Goal: Transaction & Acquisition: Purchase product/service

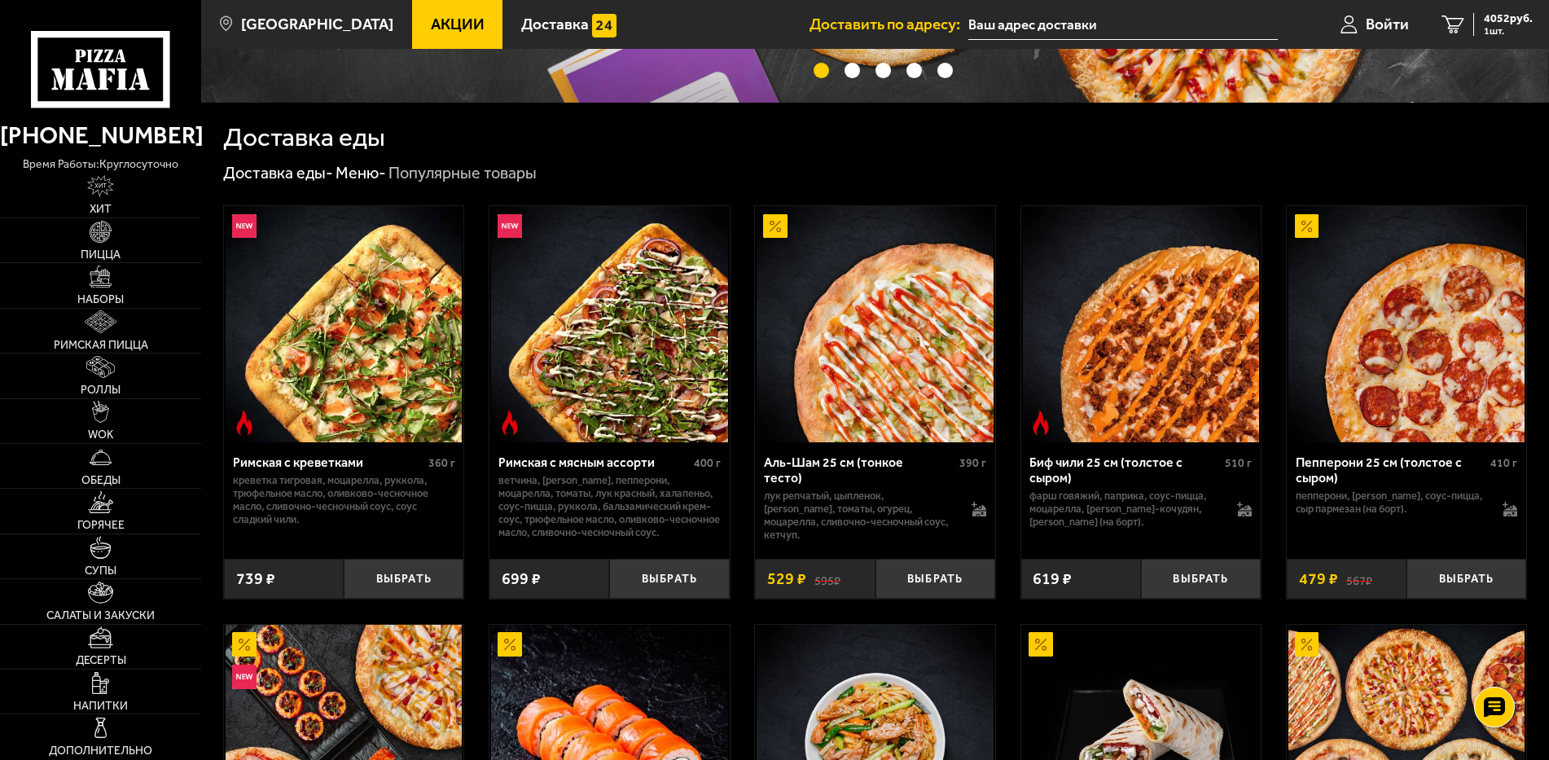
scroll to position [326, 0]
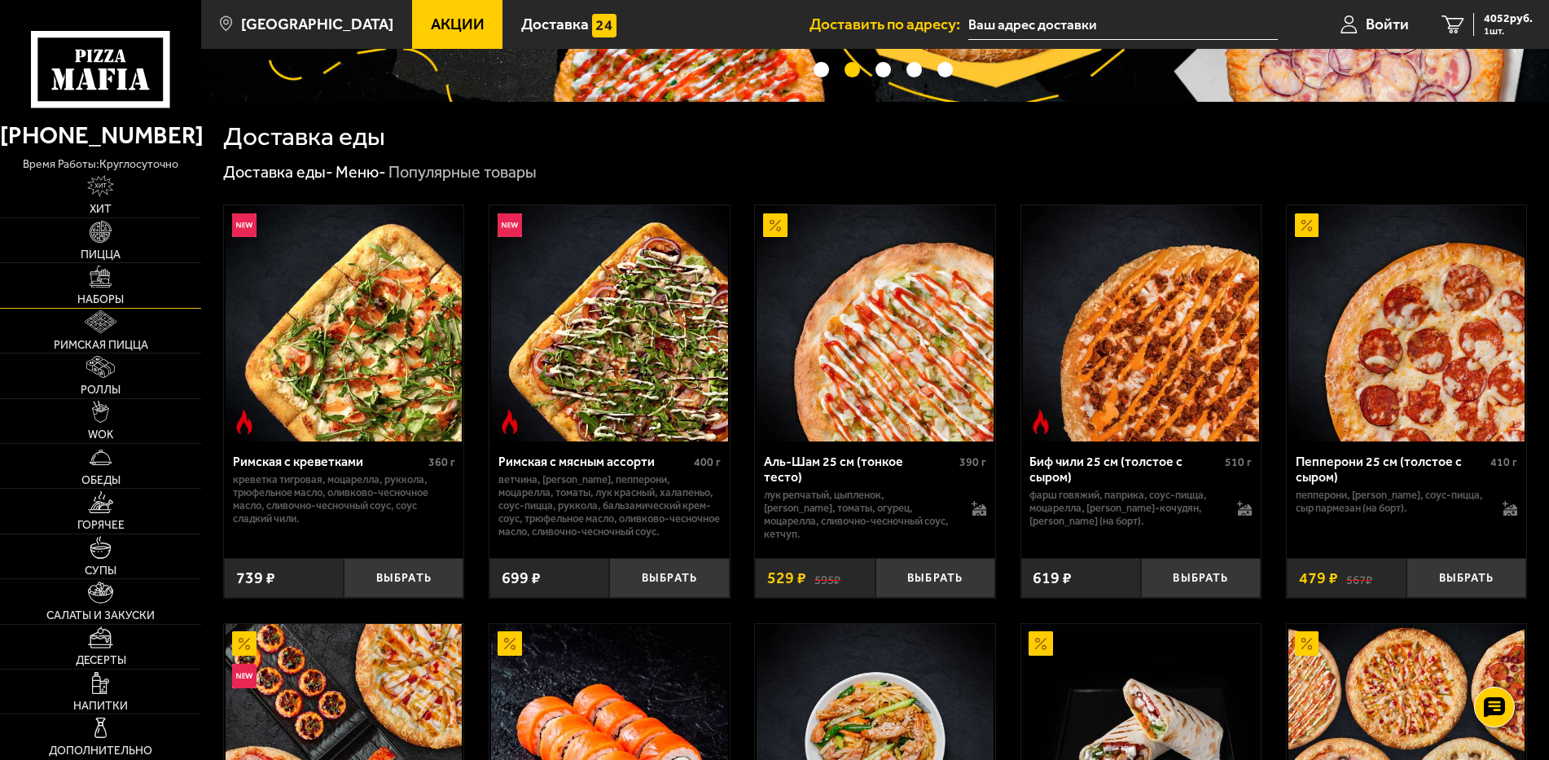
click at [110, 288] on link "Наборы" at bounding box center [100, 285] width 201 height 44
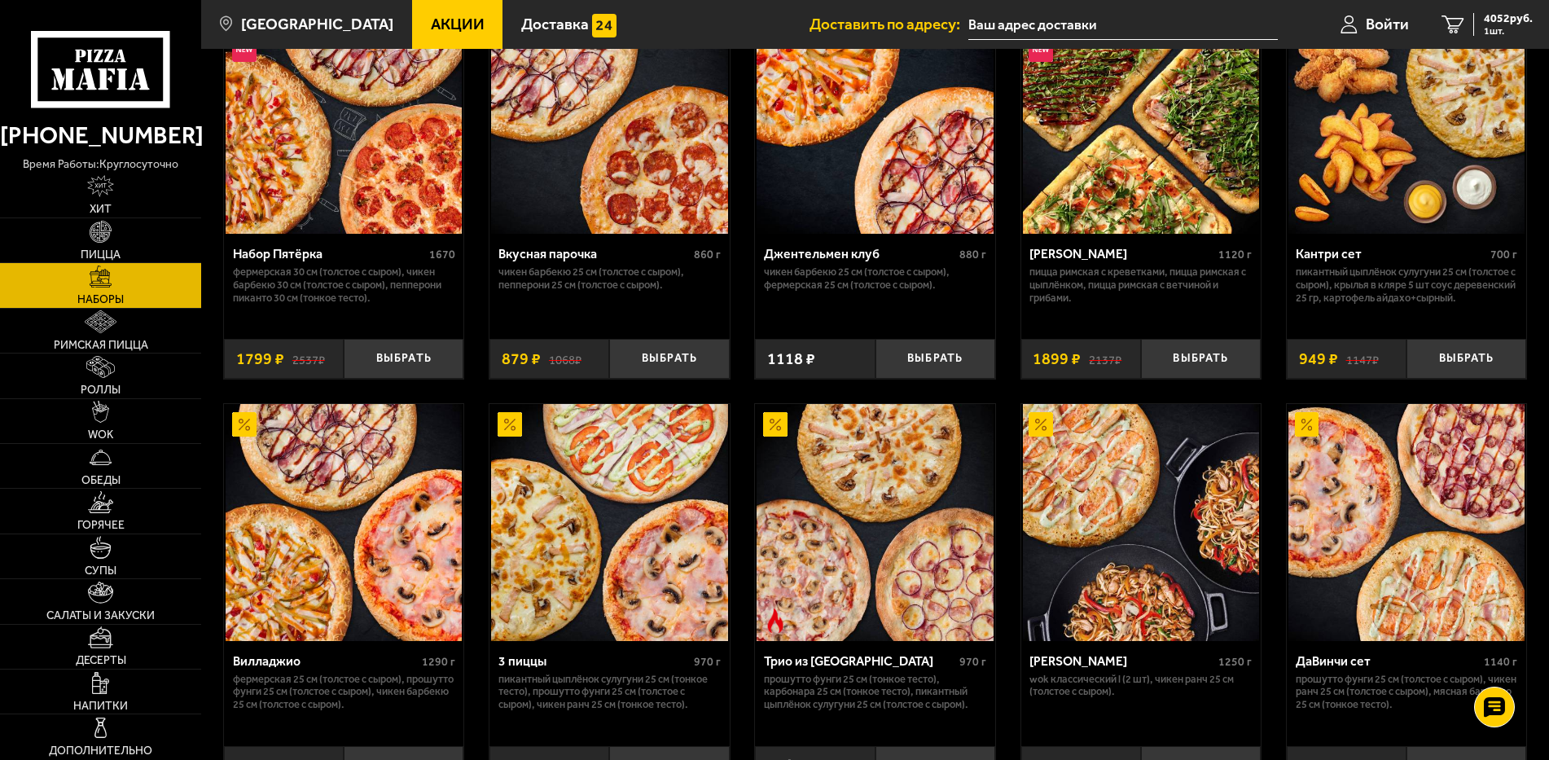
scroll to position [244, 0]
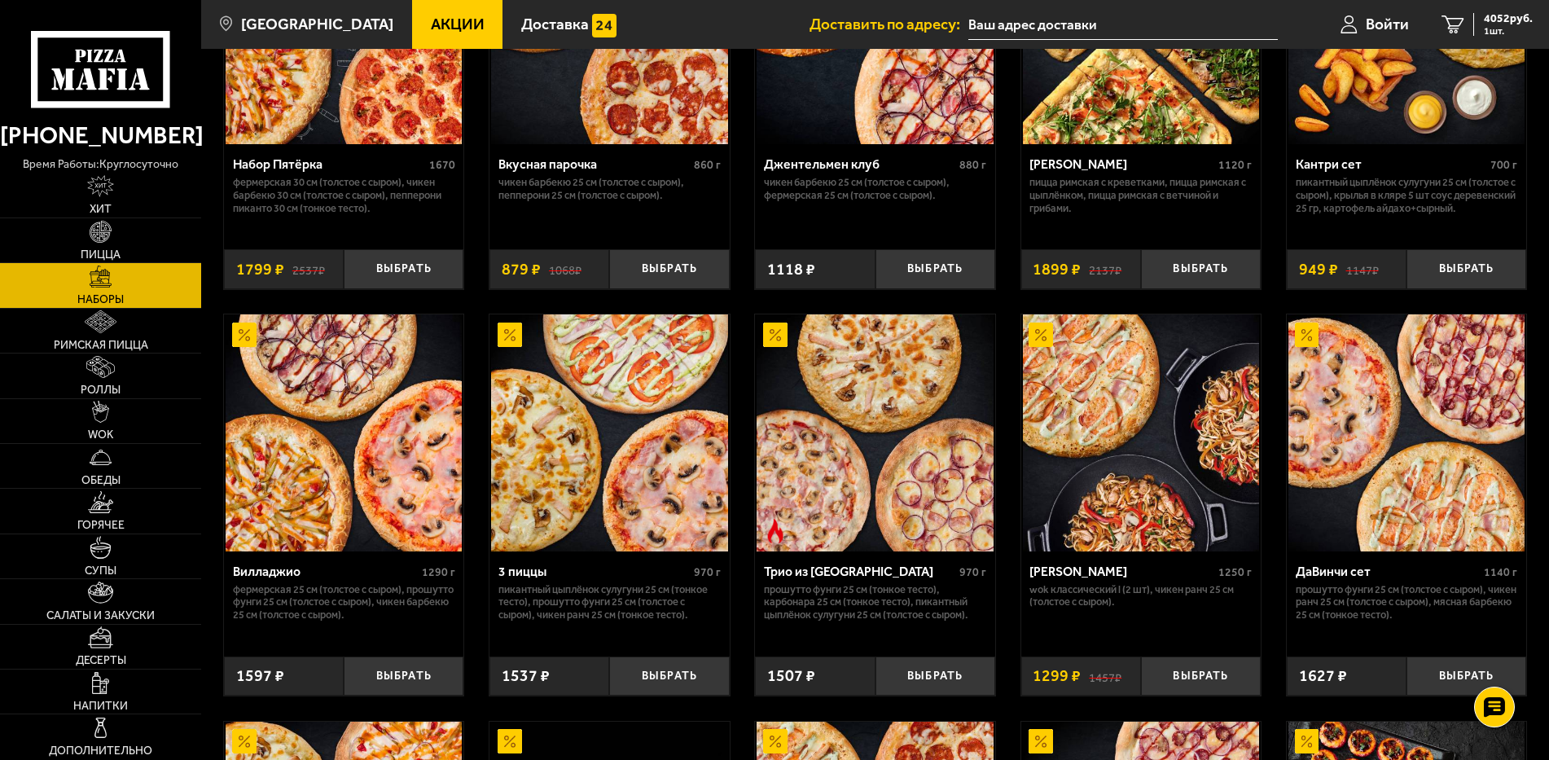
click at [444, 24] on span "Акции" at bounding box center [458, 23] width 54 height 15
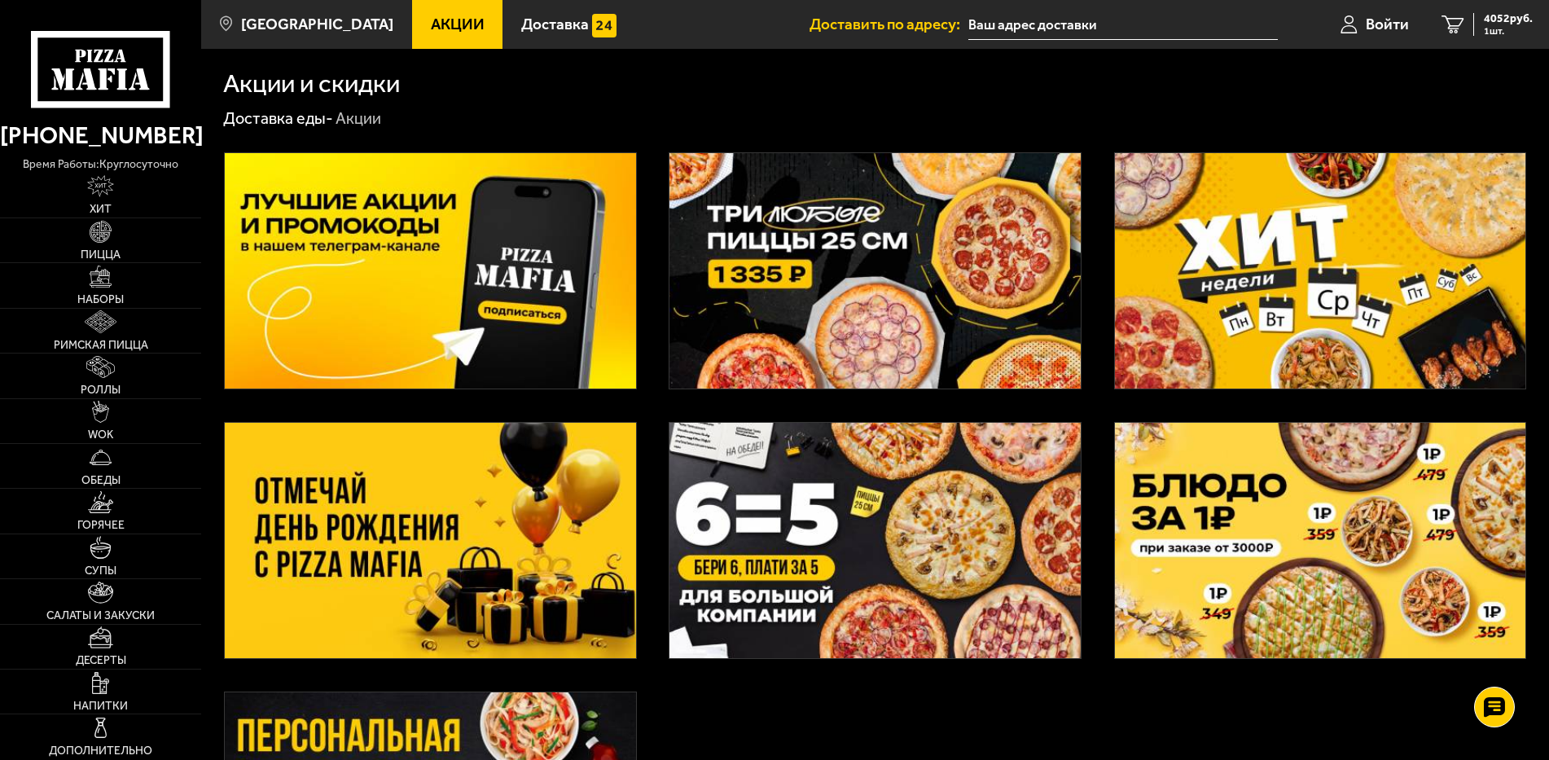
click at [843, 270] on img at bounding box center [874, 270] width 411 height 235
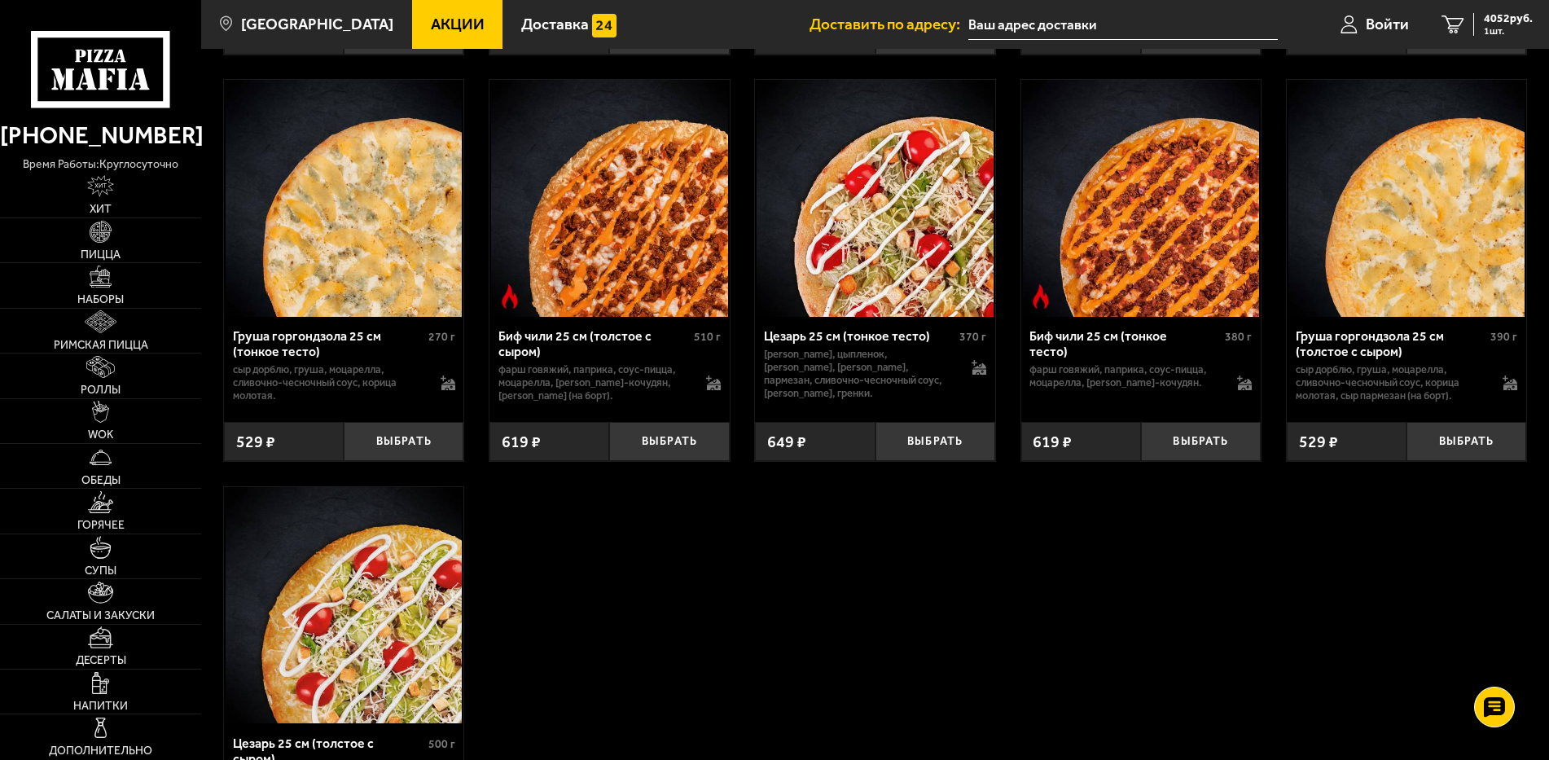
scroll to position [5049, 0]
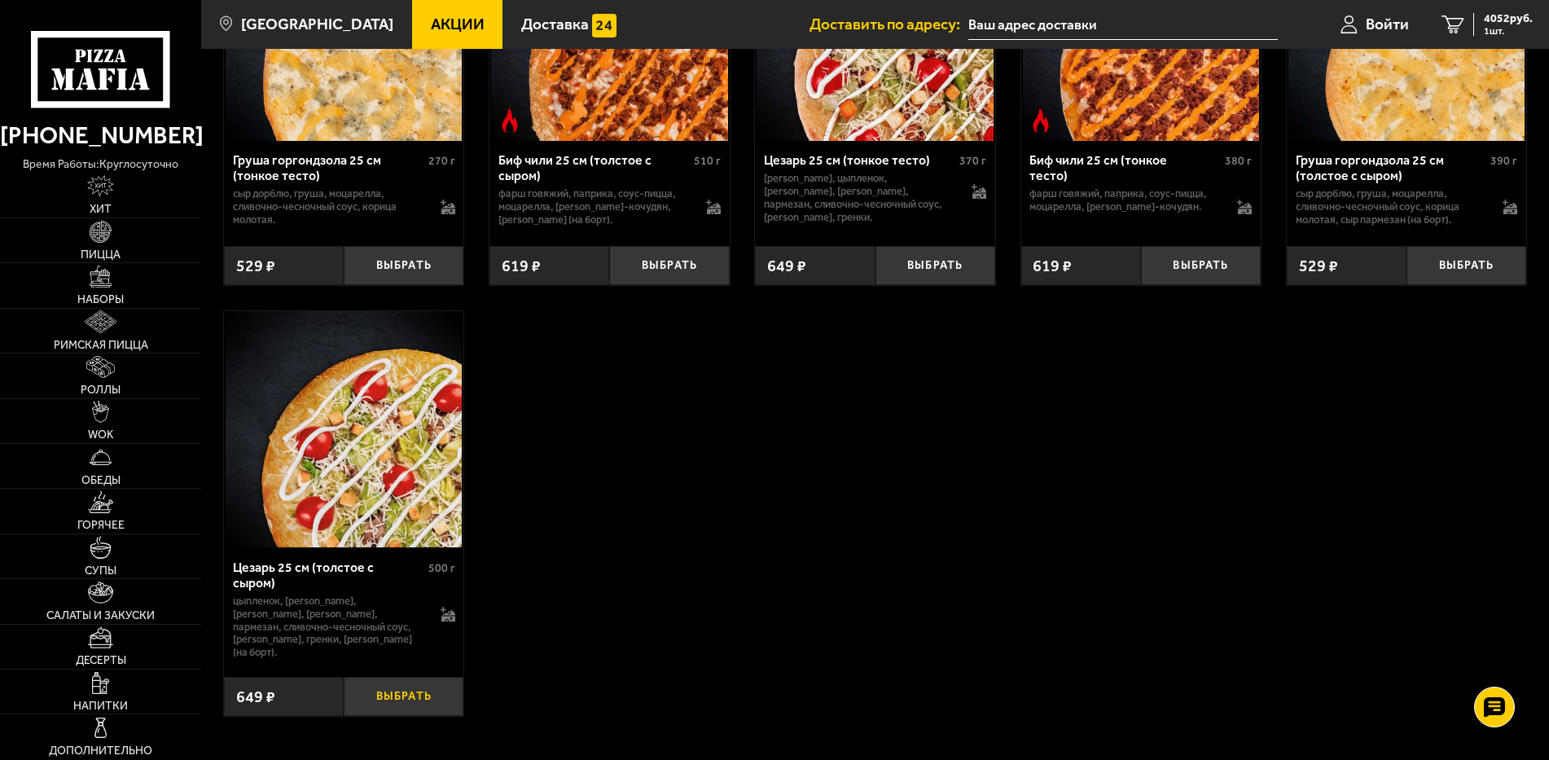
click at [384, 699] on button "Выбрать" at bounding box center [404, 697] width 120 height 40
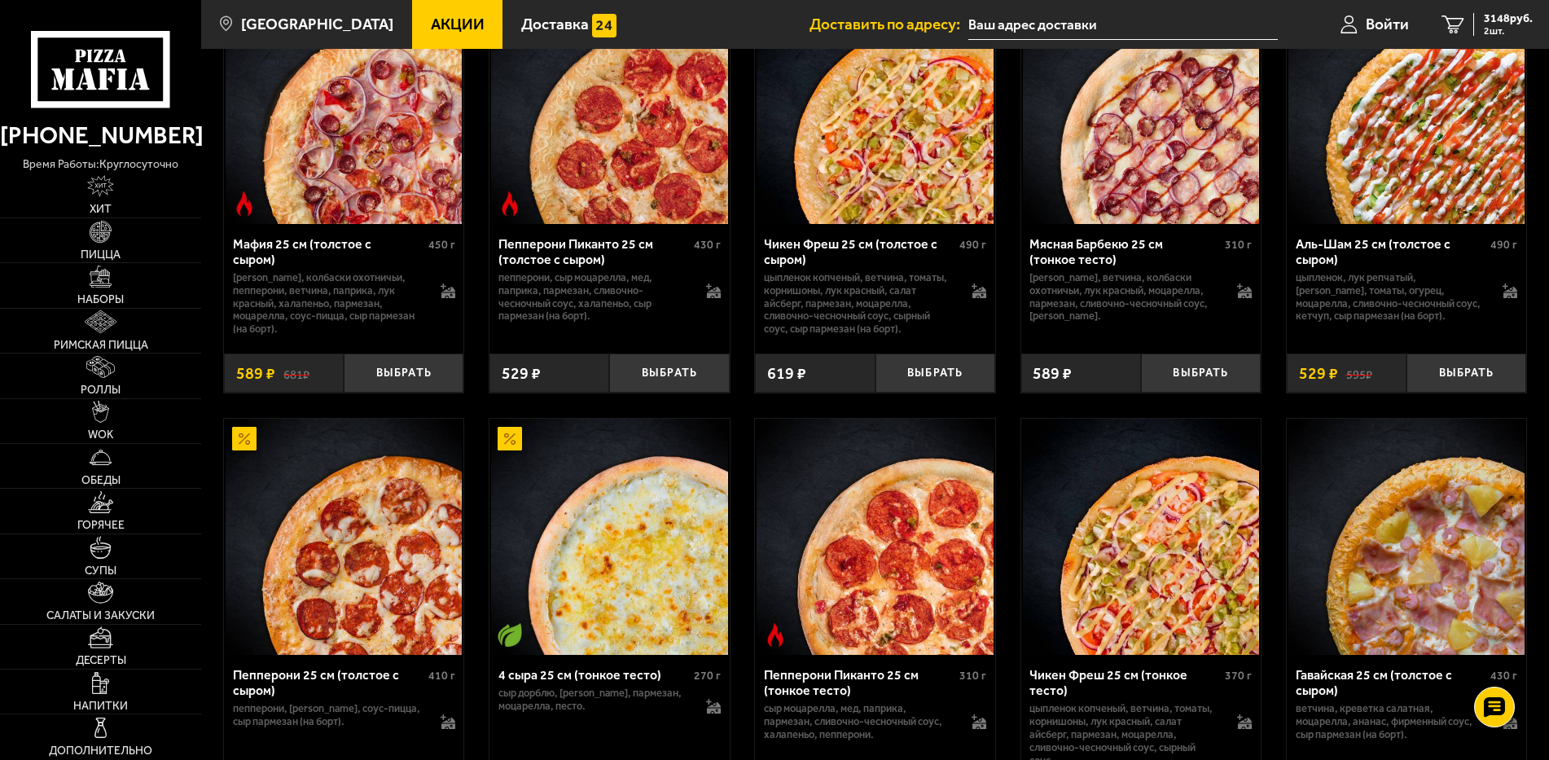
scroll to position [570, 0]
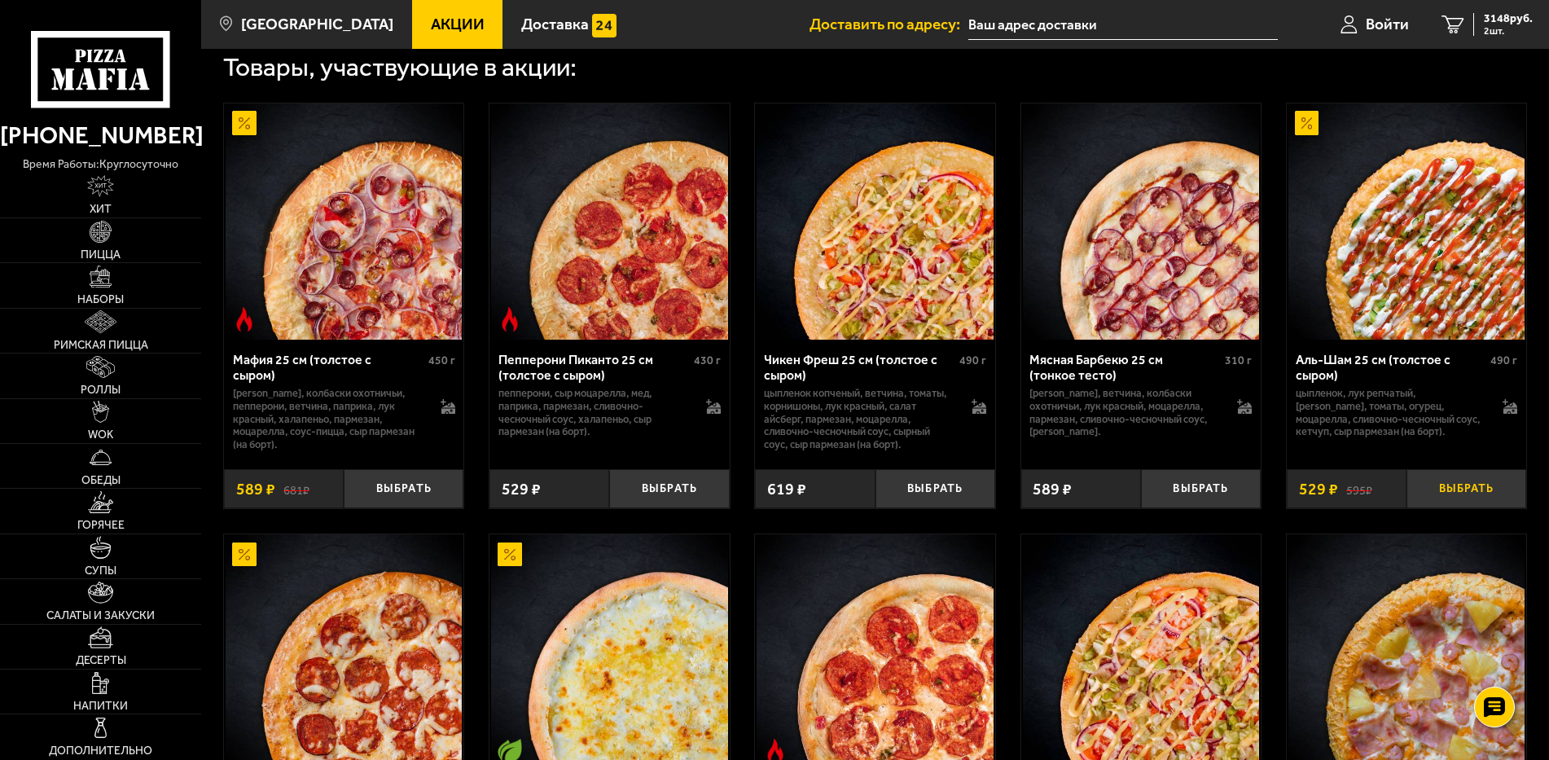
click at [1471, 493] on button "Выбрать" at bounding box center [1466, 489] width 120 height 40
click at [946, 495] on button "Выбрать" at bounding box center [935, 489] width 120 height 40
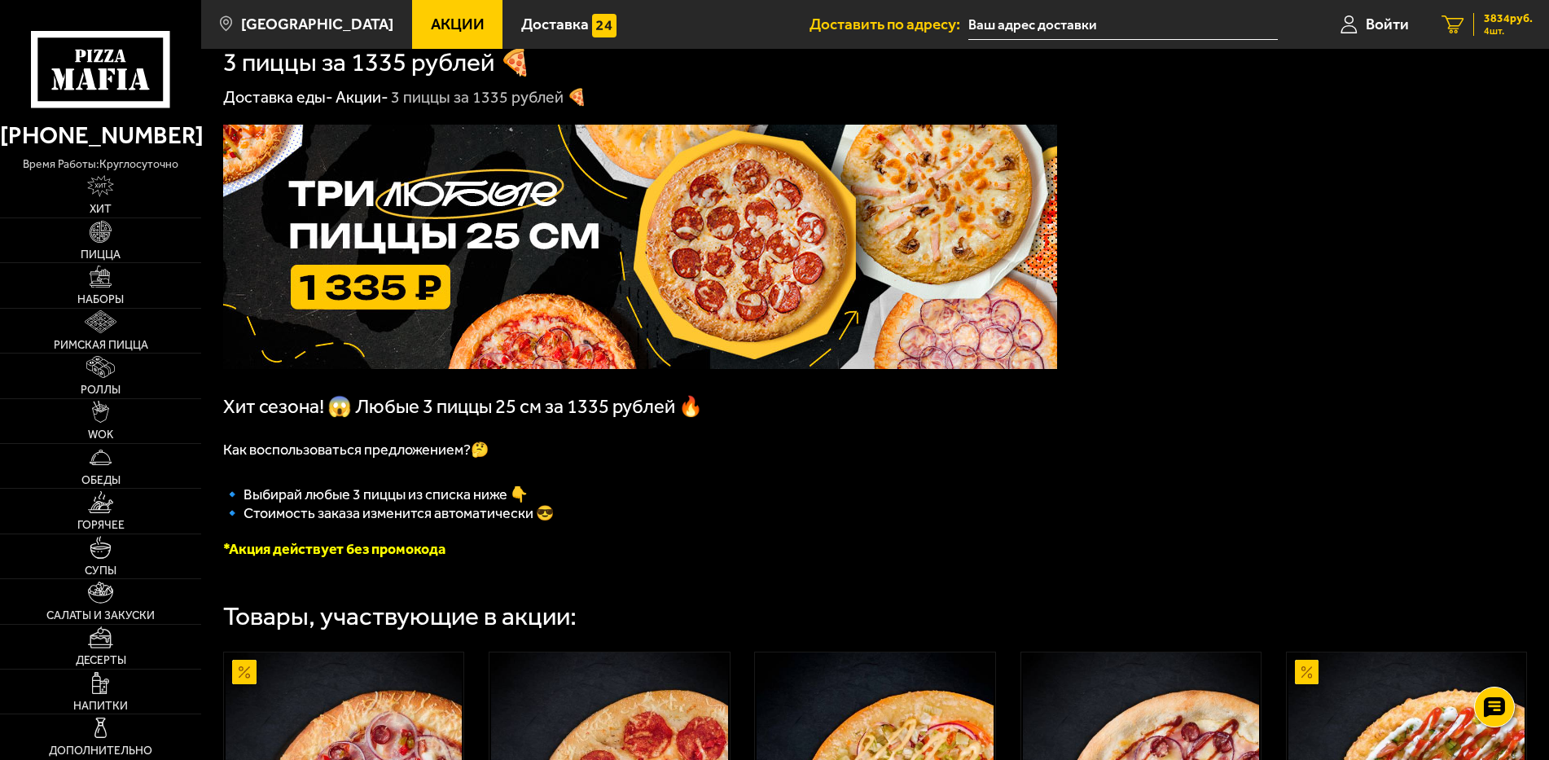
scroll to position [0, 0]
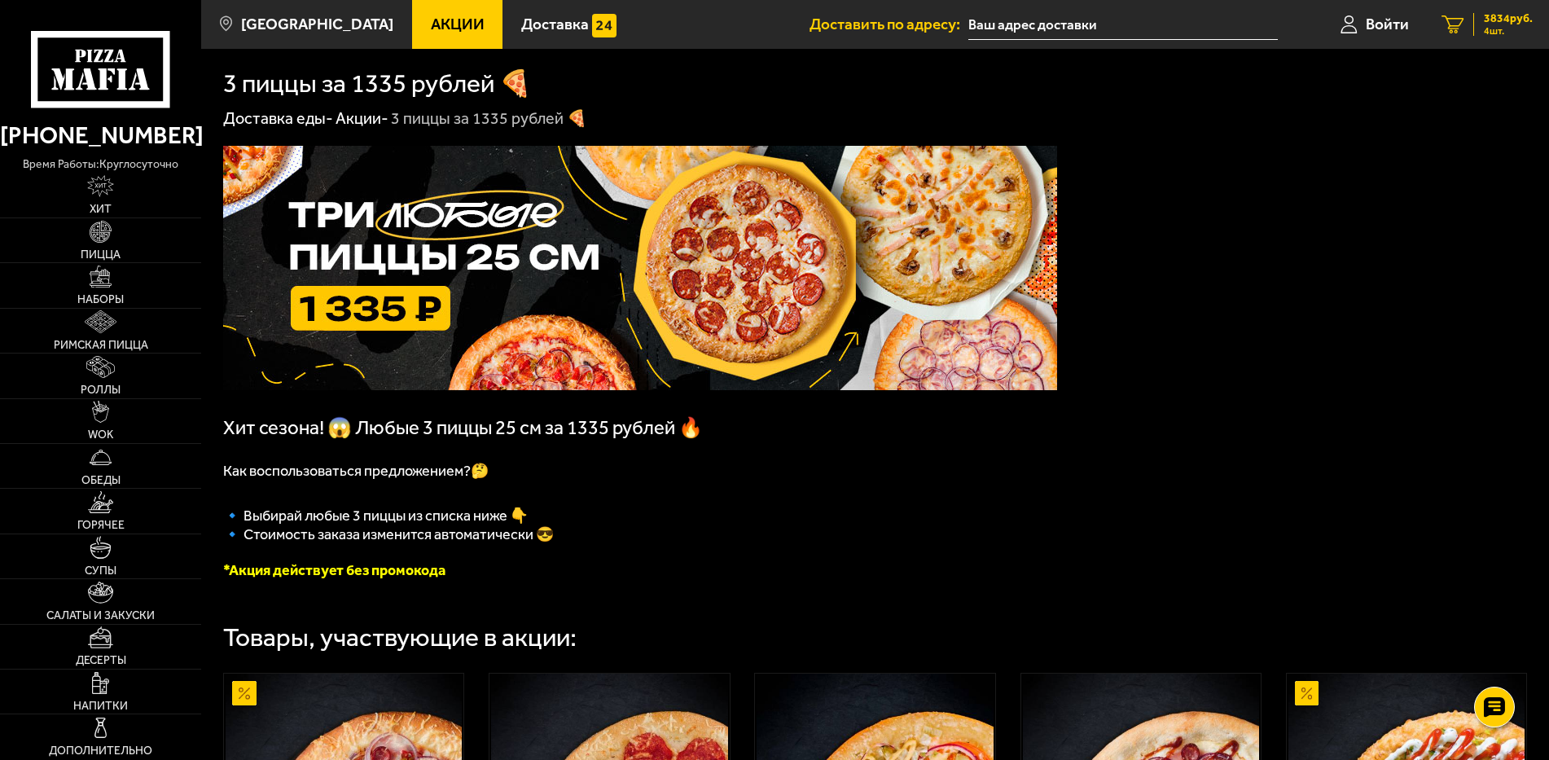
click at [1504, 24] on span "3834 руб." at bounding box center [1508, 18] width 49 height 11
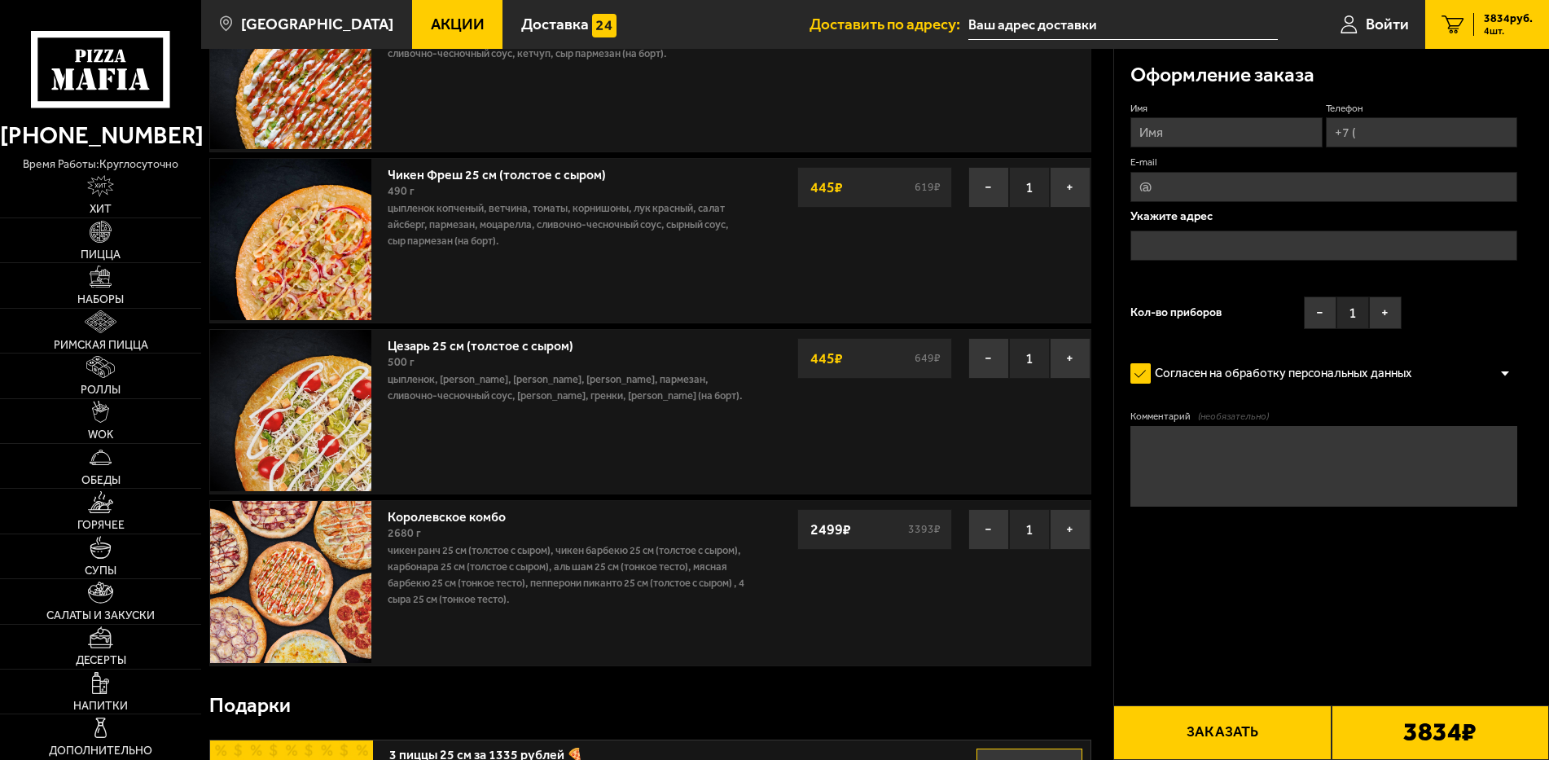
scroll to position [244, 0]
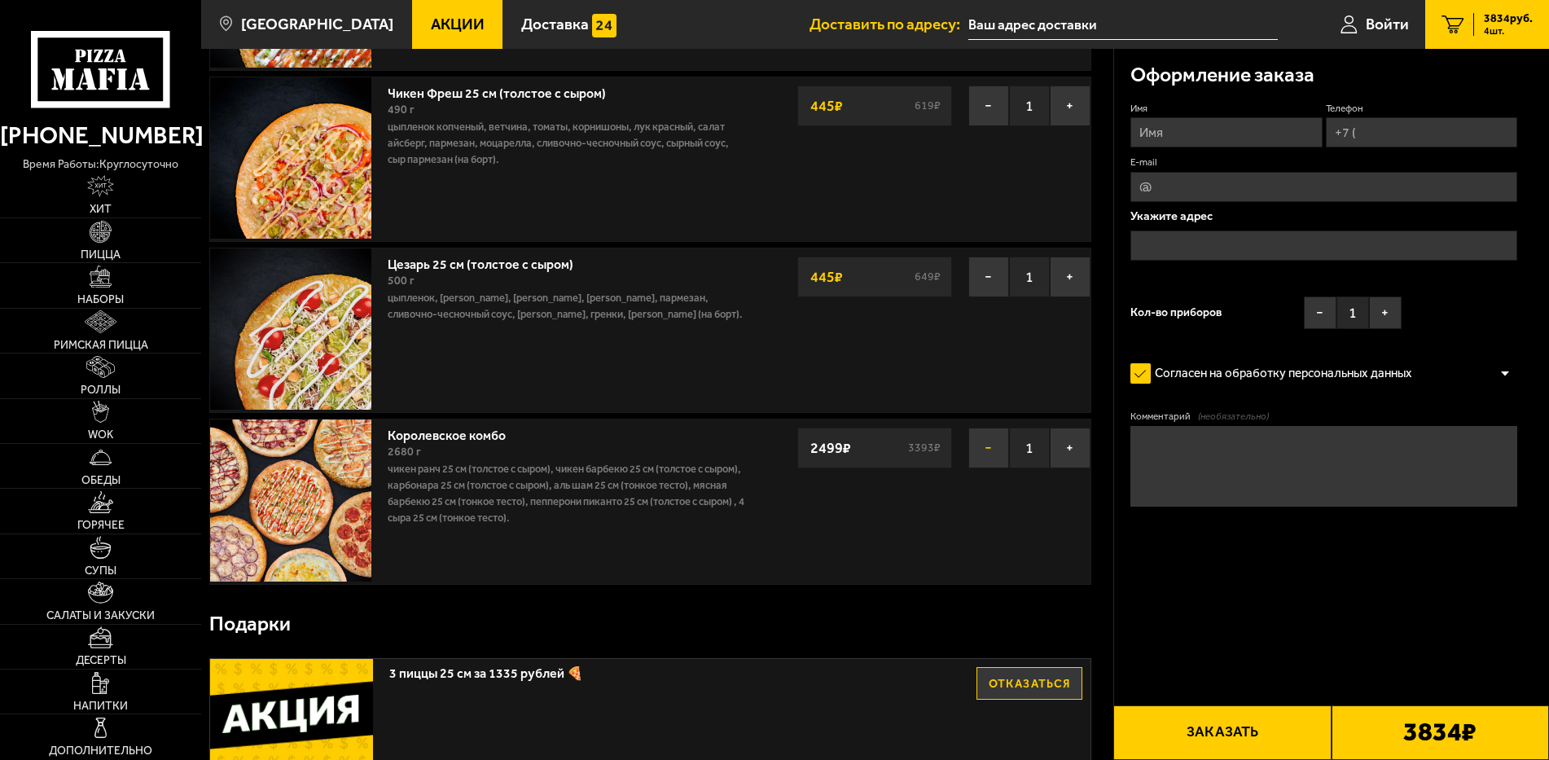
click at [981, 453] on button "−" at bounding box center [988, 448] width 41 height 41
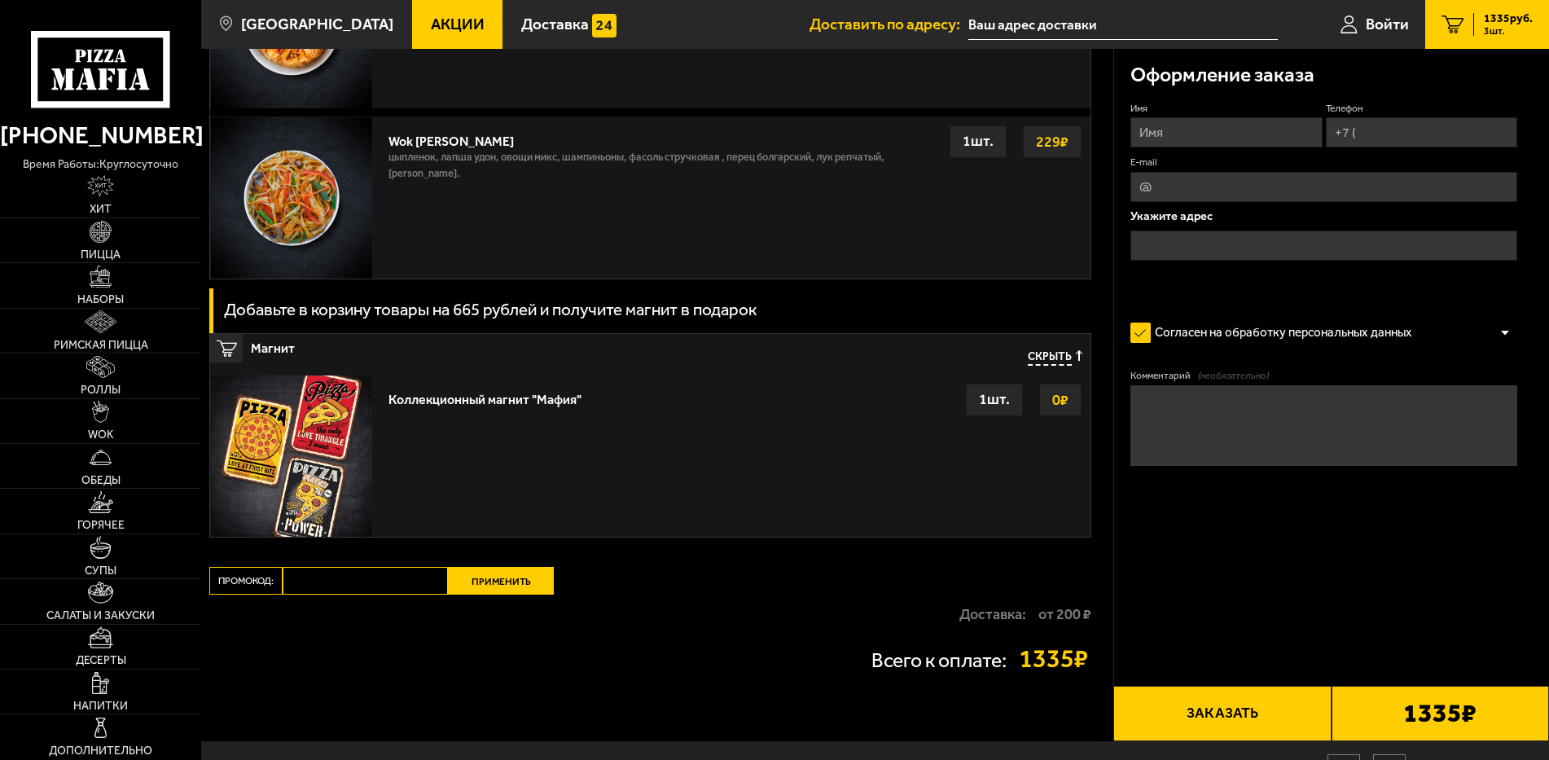
scroll to position [1818, 0]
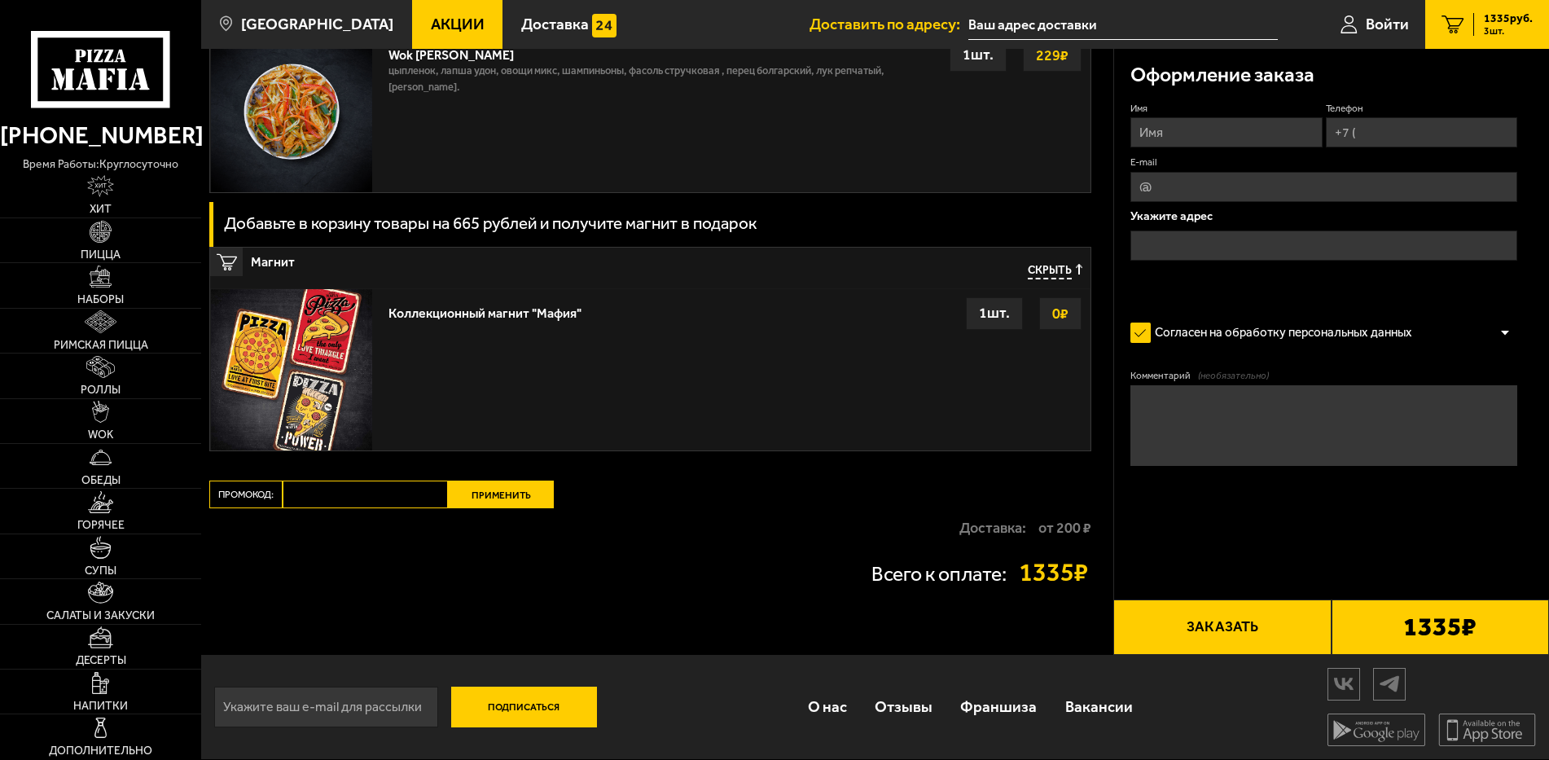
click at [353, 489] on input "Промокод:" at bounding box center [365, 494] width 165 height 28
paste input "Apple"
type input "Apple"
click at [533, 495] on button "Применить" at bounding box center [501, 494] width 106 height 28
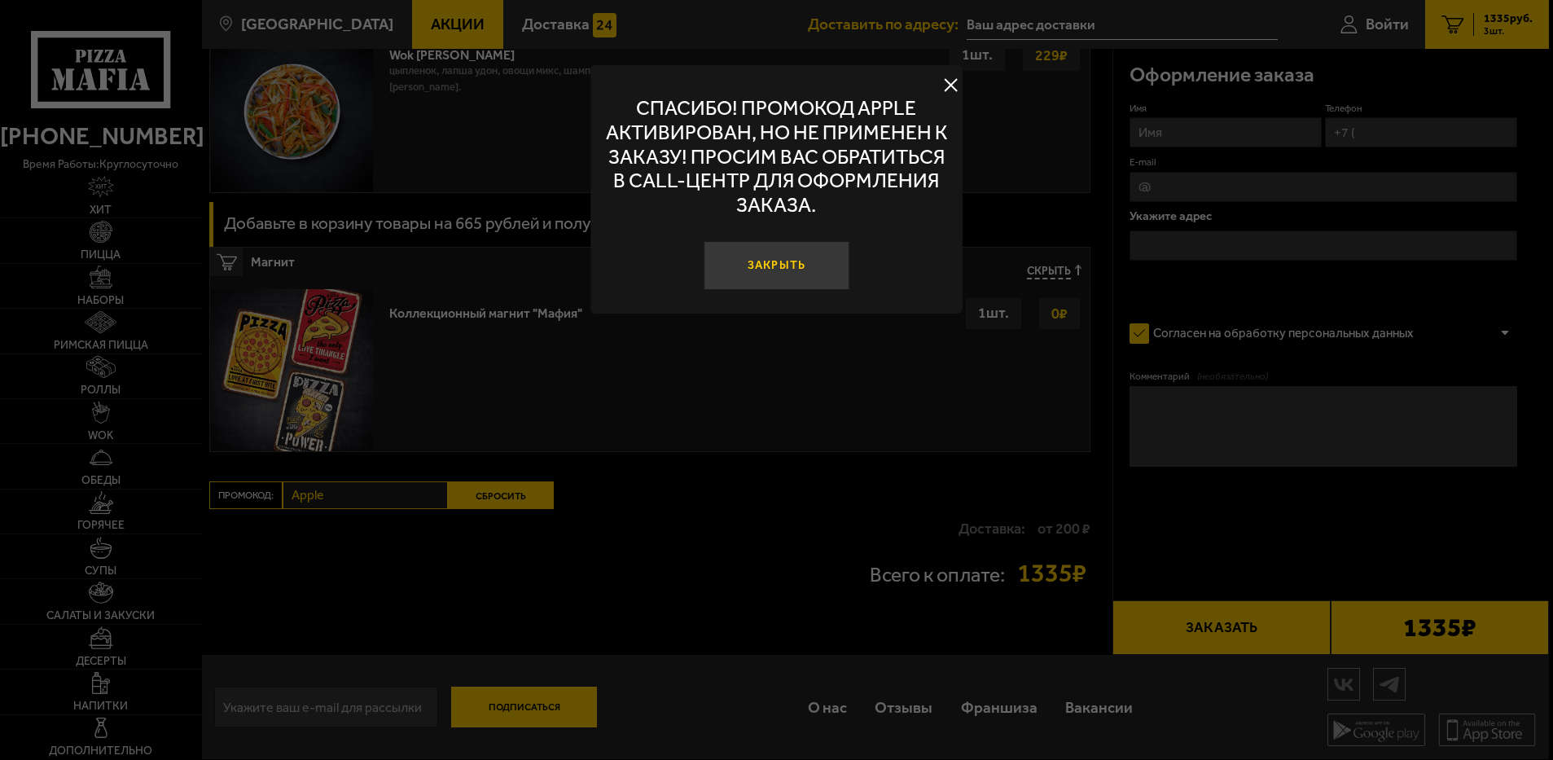
click at [794, 273] on button "Закрыть" at bounding box center [777, 265] width 146 height 49
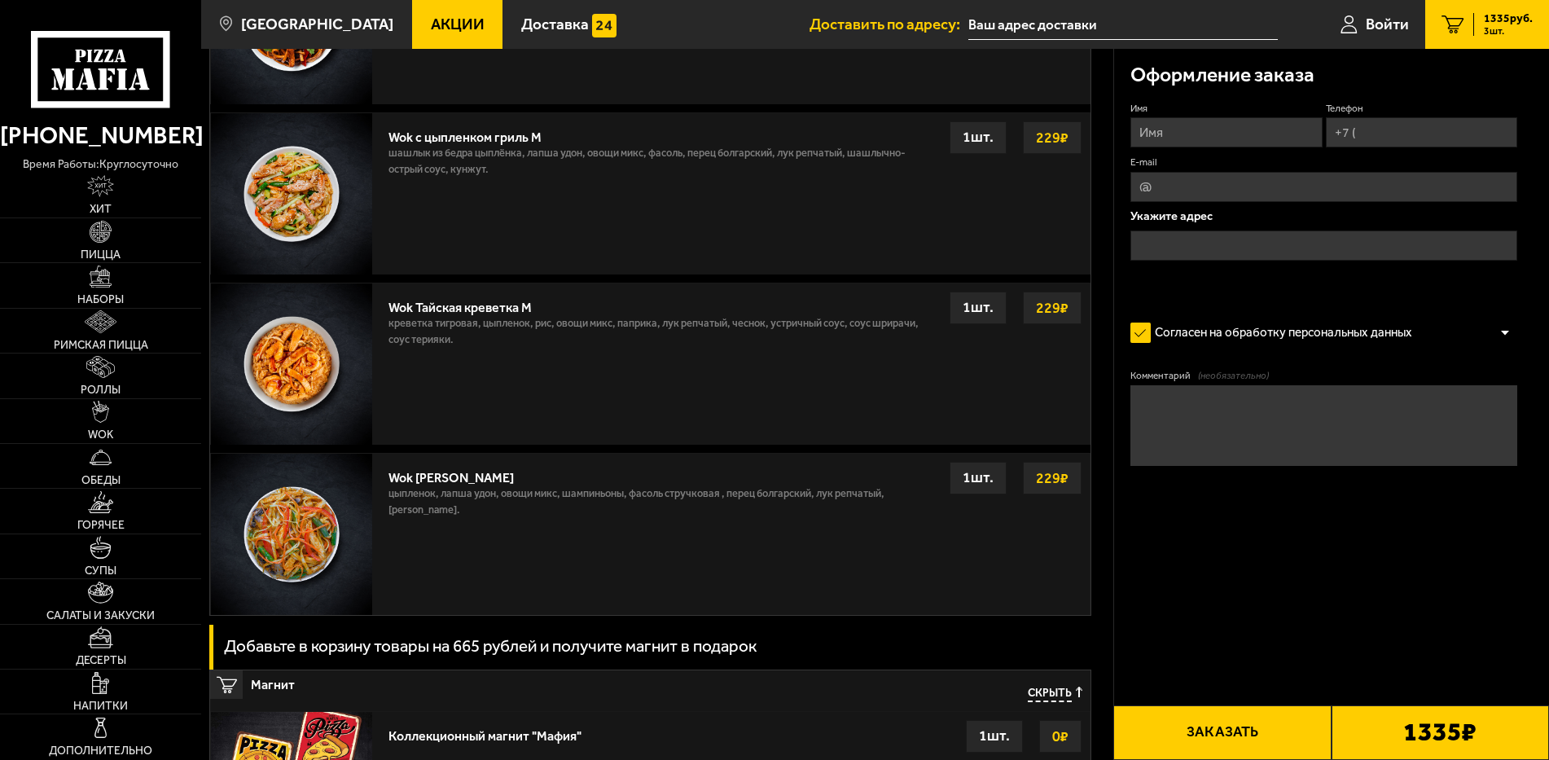
scroll to position [1329, 0]
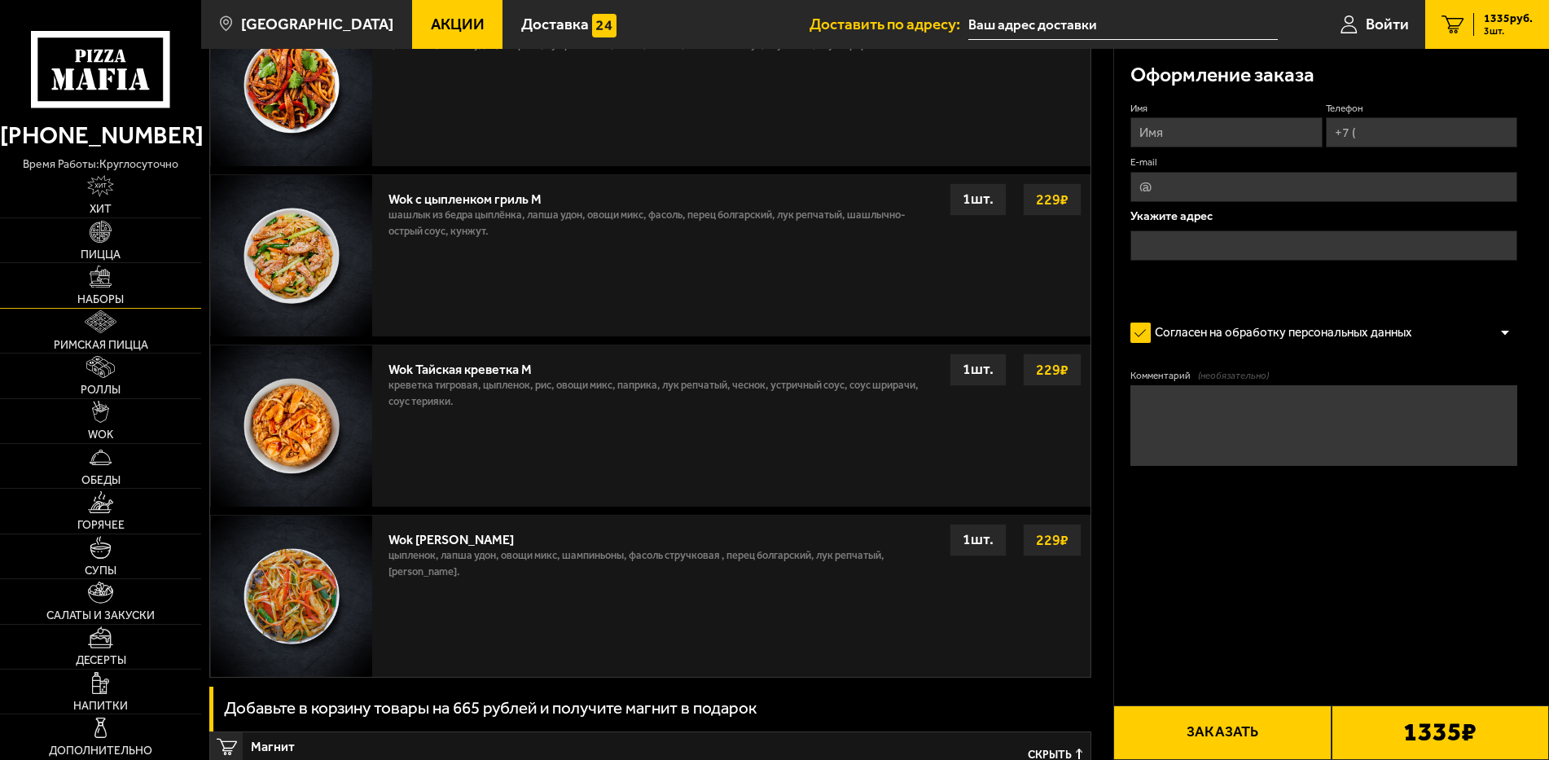
click at [117, 286] on link "Наборы" at bounding box center [100, 285] width 201 height 44
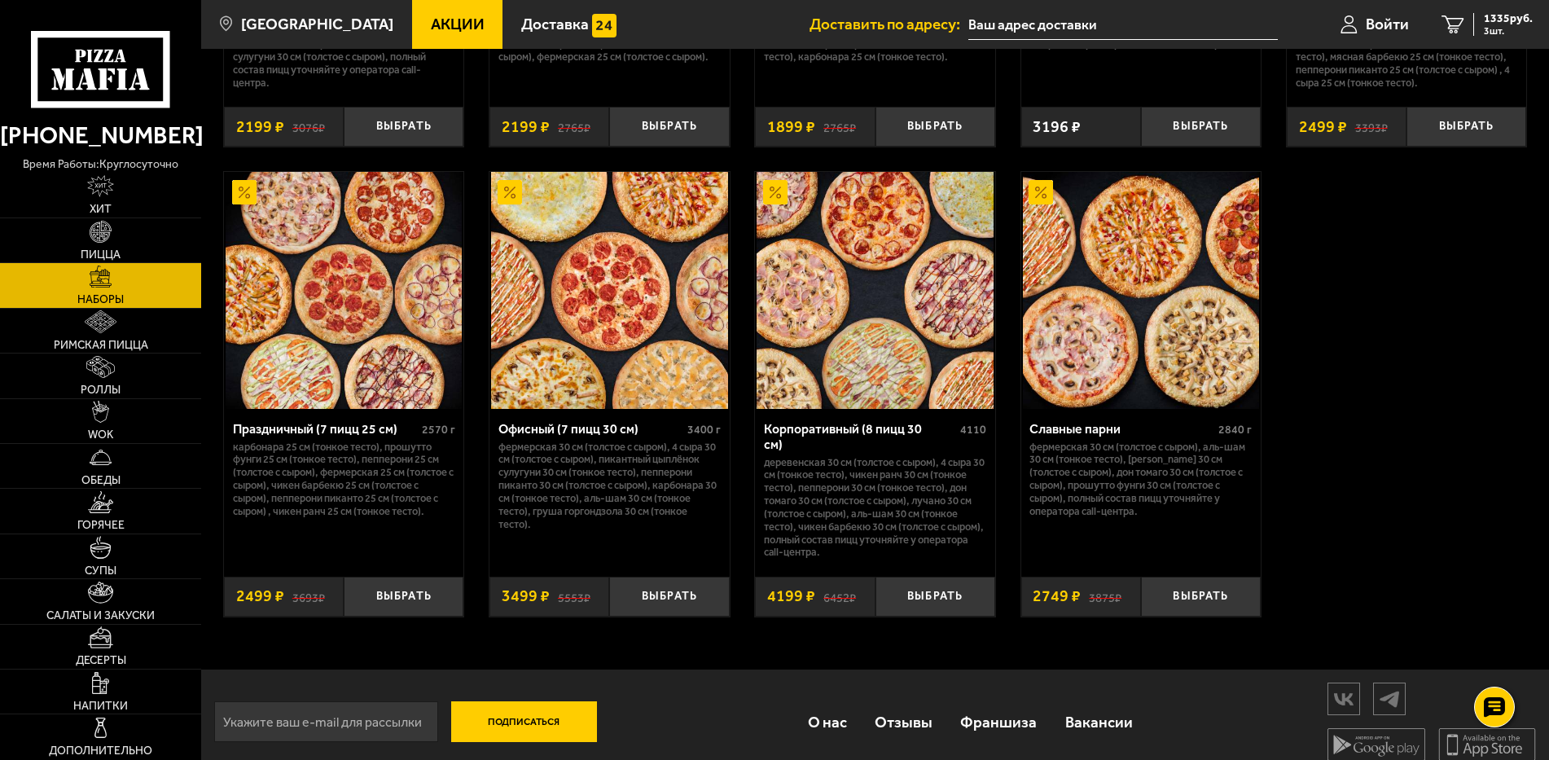
scroll to position [2458, 0]
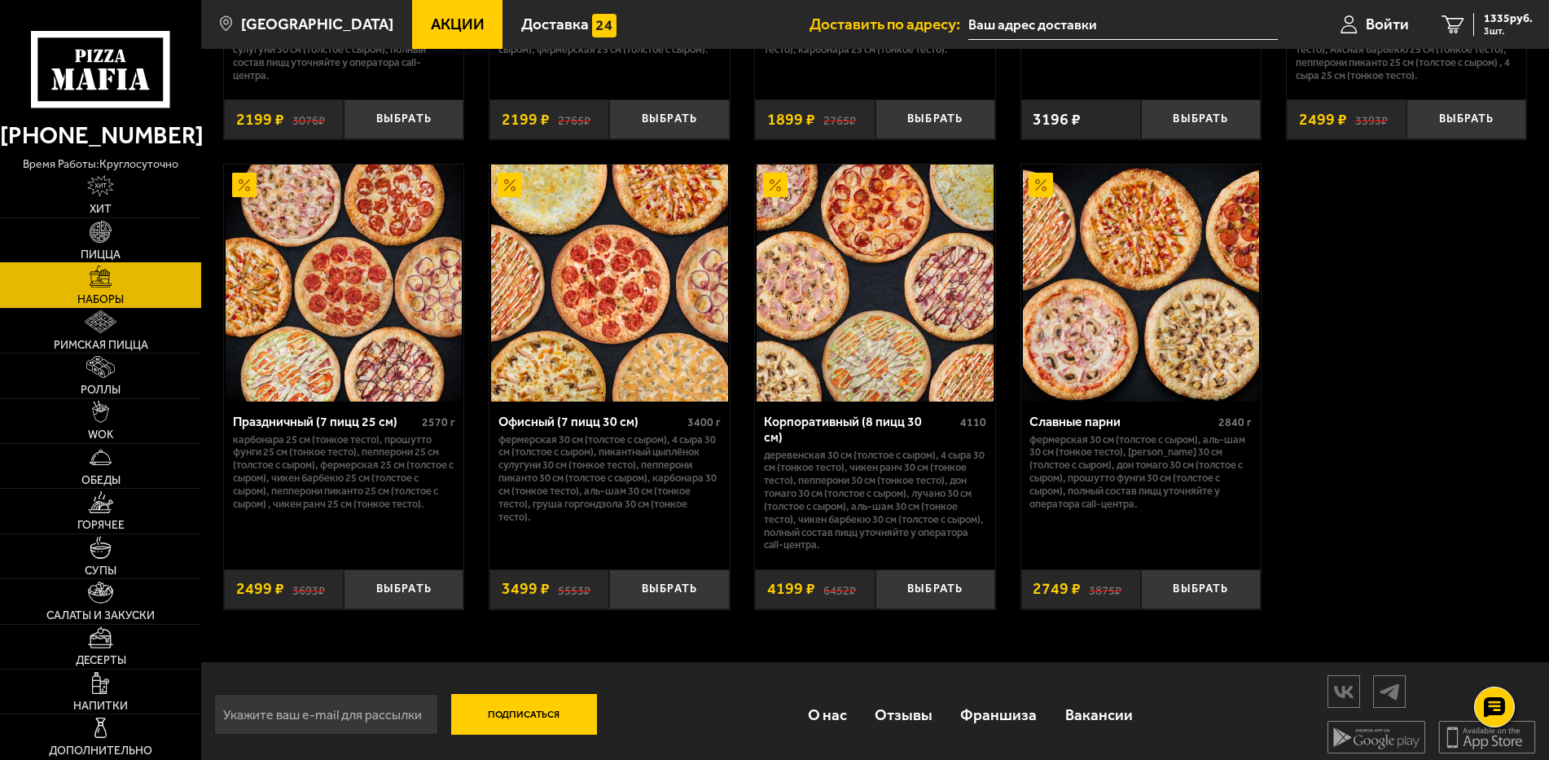
click at [100, 256] on span "Пицца" at bounding box center [101, 254] width 40 height 11
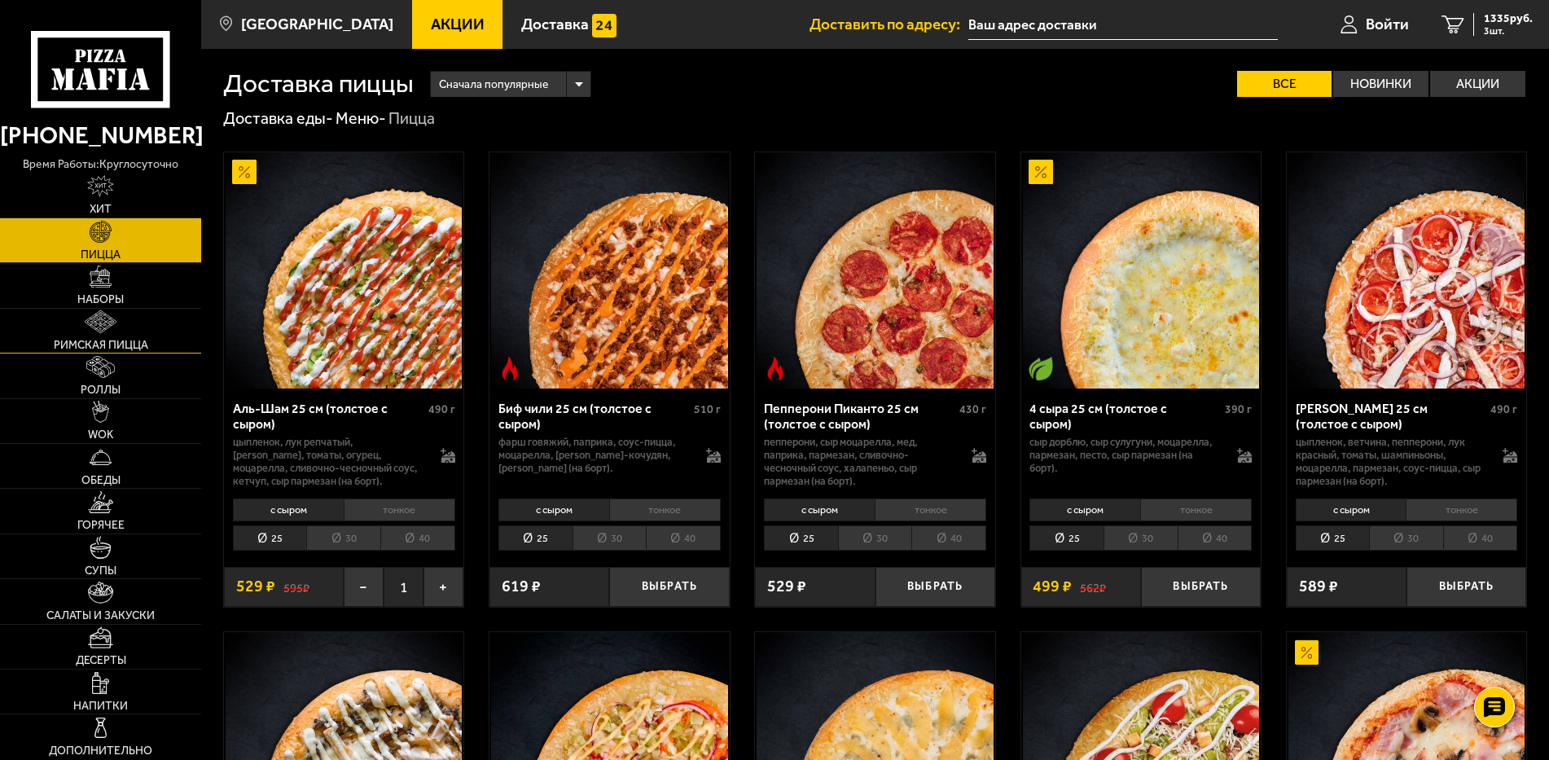
click at [114, 340] on span "Римская пицца" at bounding box center [101, 345] width 94 height 11
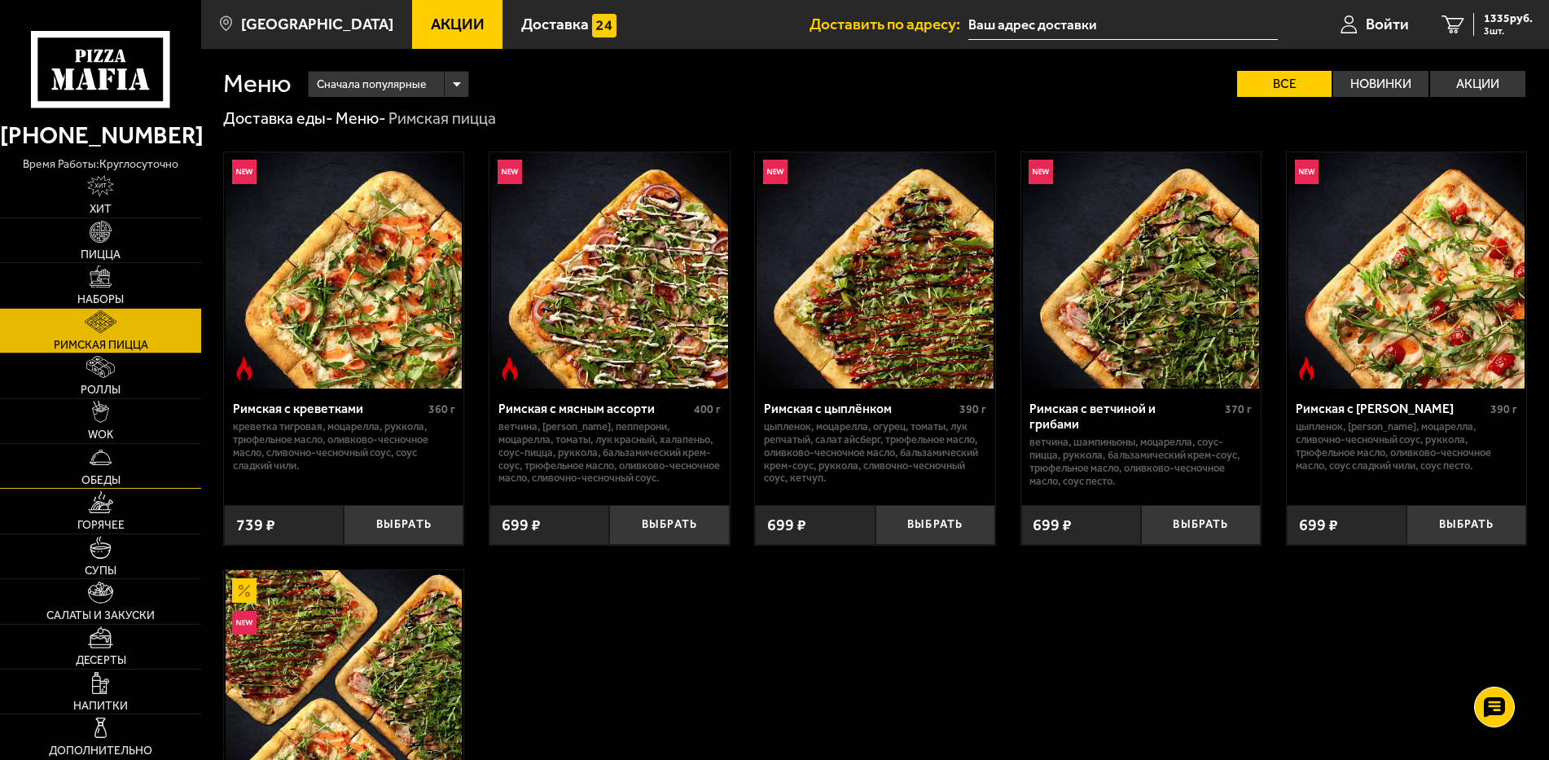
click at [116, 458] on link "Обеды" at bounding box center [100, 466] width 201 height 44
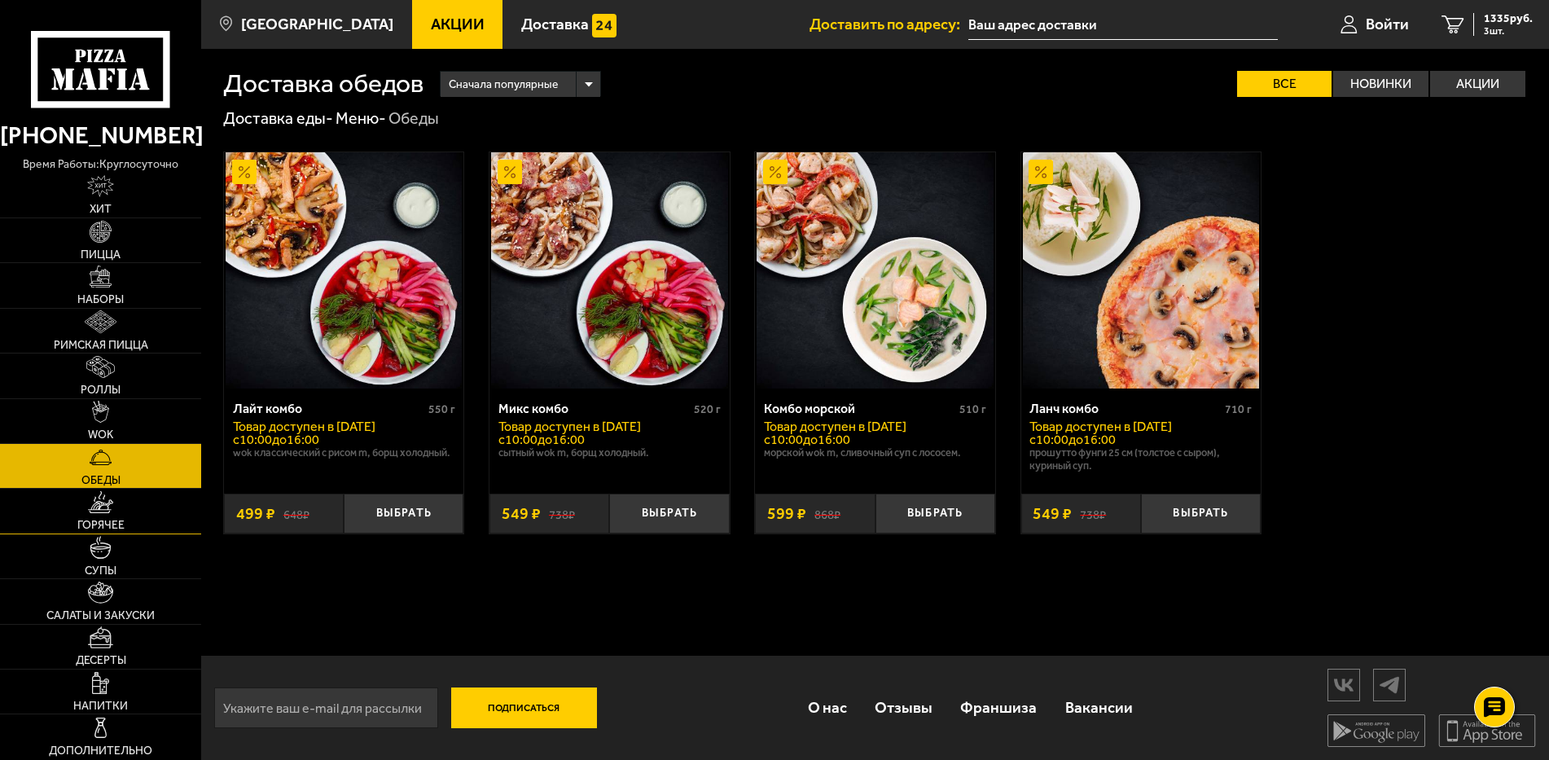
click at [122, 515] on link "Горячее" at bounding box center [100, 511] width 201 height 44
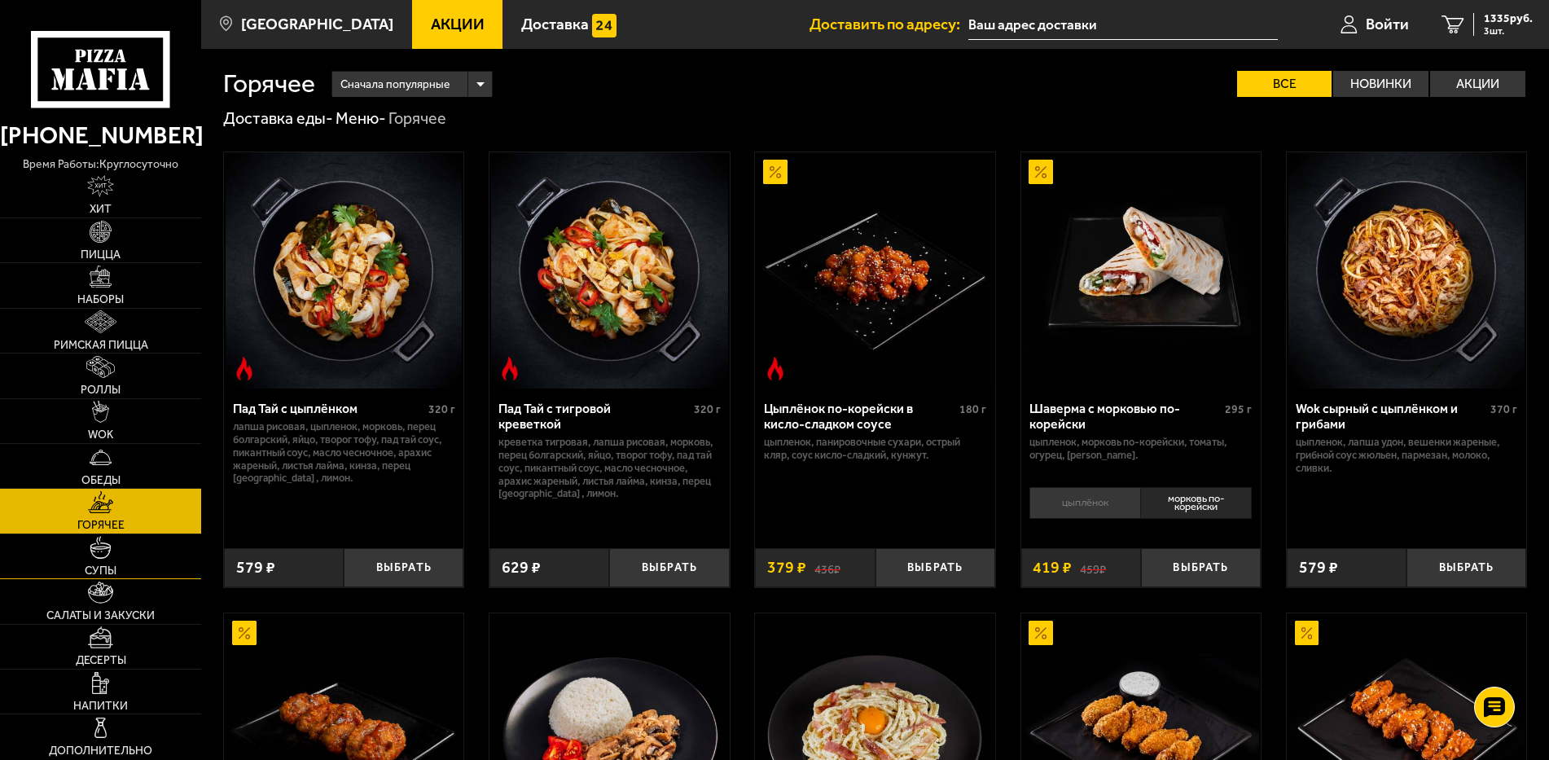
click at [136, 546] on link "Супы" at bounding box center [100, 556] width 201 height 44
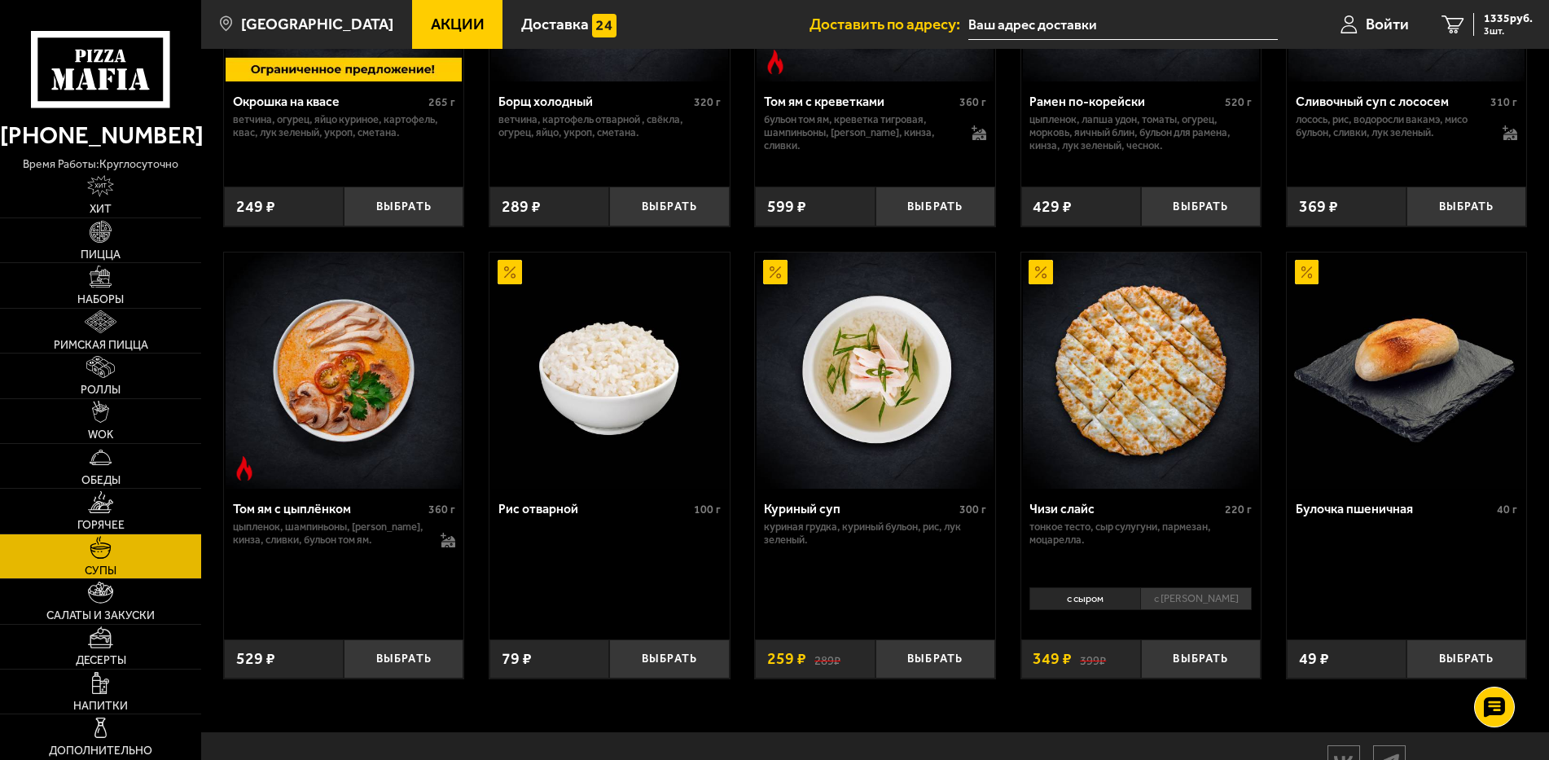
scroll to position [326, 0]
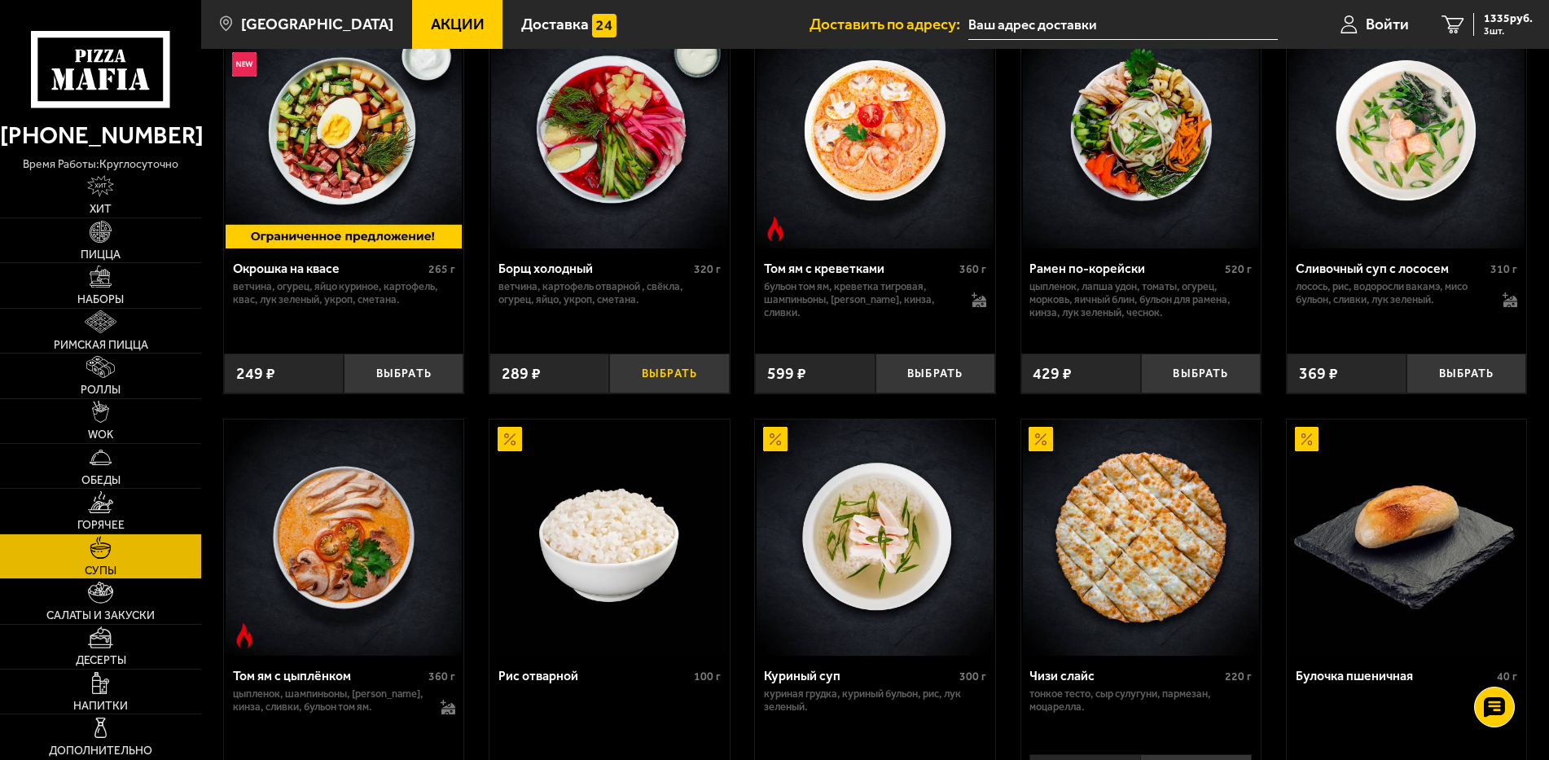
click at [660, 371] on button "Выбрать" at bounding box center [669, 373] width 120 height 40
click at [1514, 20] on span "1624 руб." at bounding box center [1508, 18] width 49 height 11
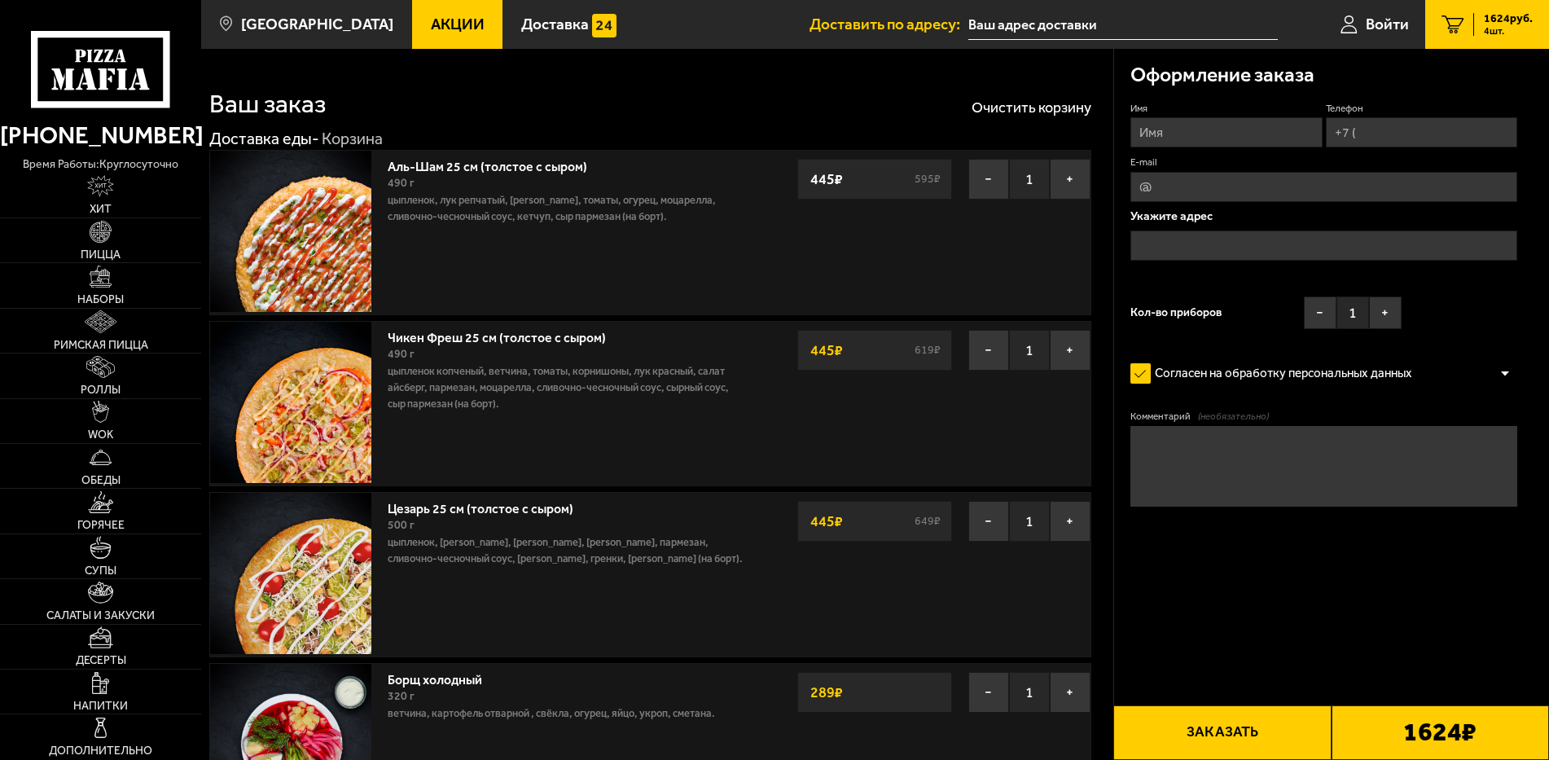
click at [1190, 134] on input "Имя" at bounding box center [1226, 132] width 192 height 30
type input "Сарапов Артём Станиславович"
type input "+7 (911) 847-68-64"
type input "sarapov333@gmail.com"
type input "Артём"
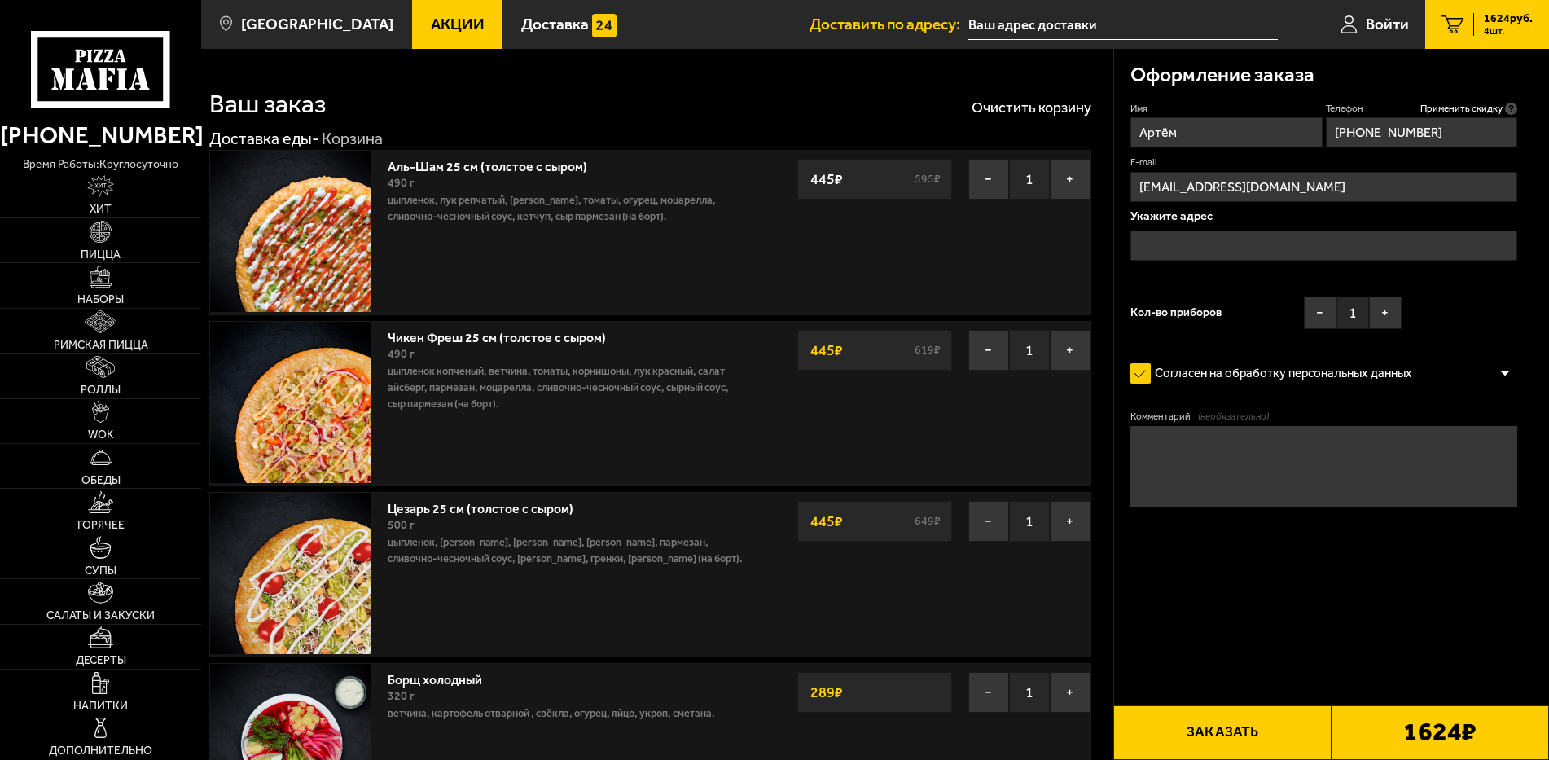
click at [1225, 248] on input "text" at bounding box center [1324, 245] width 388 height 30
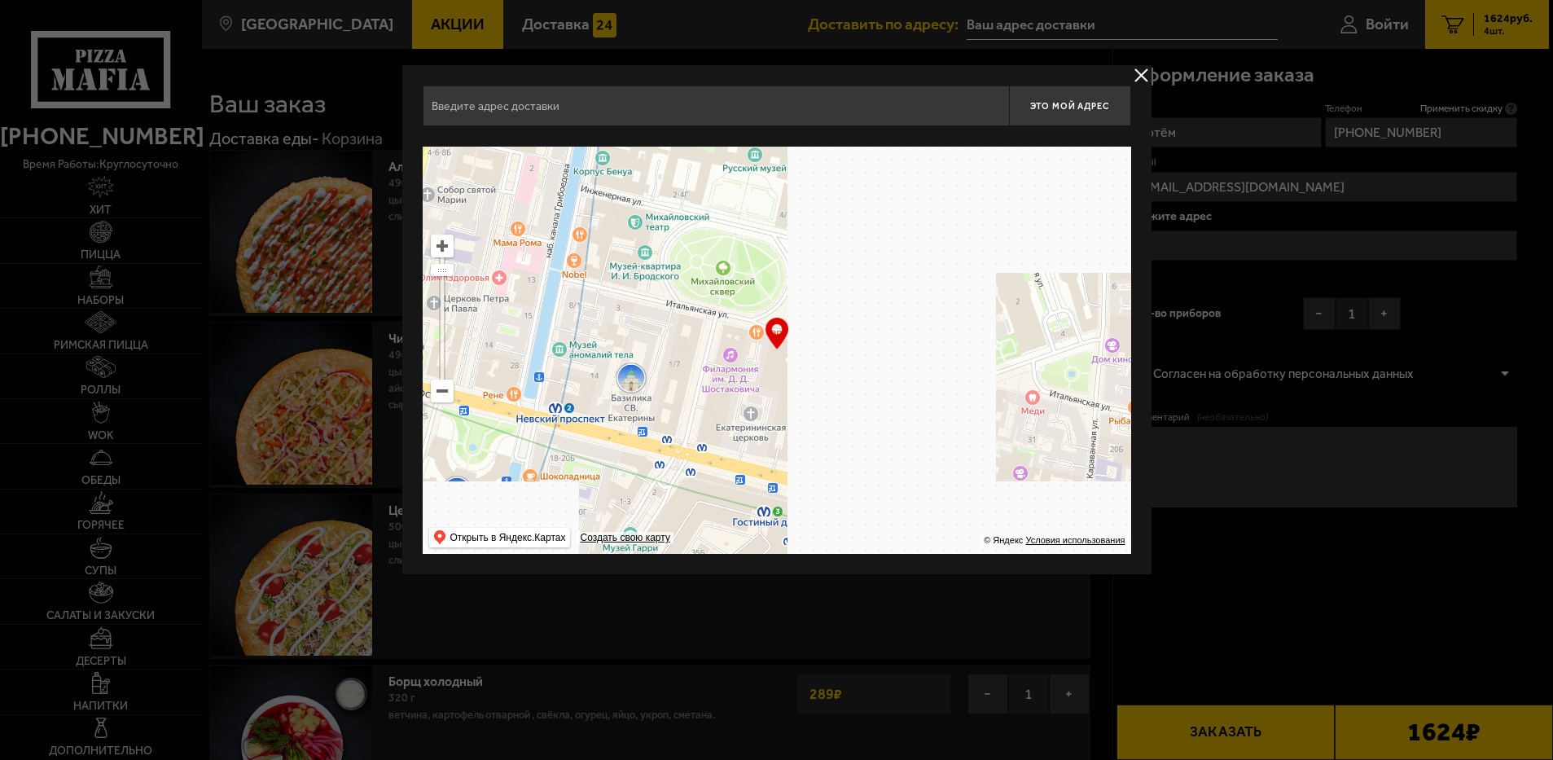
drag, startPoint x: 1068, startPoint y: 464, endPoint x: 374, endPoint y: 225, distance: 733.9
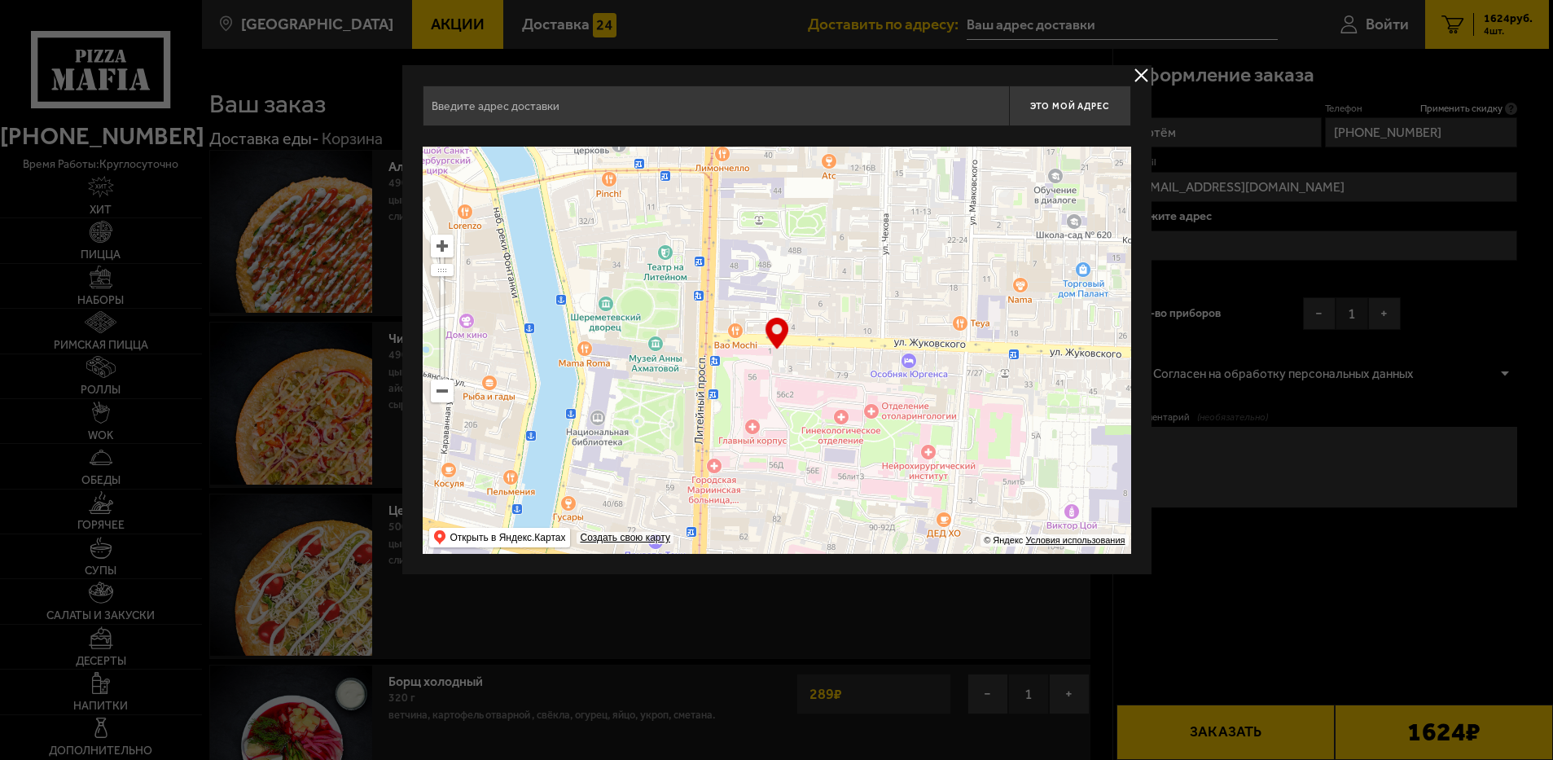
drag, startPoint x: 984, startPoint y: 379, endPoint x: 435, endPoint y: 331, distance: 550.9
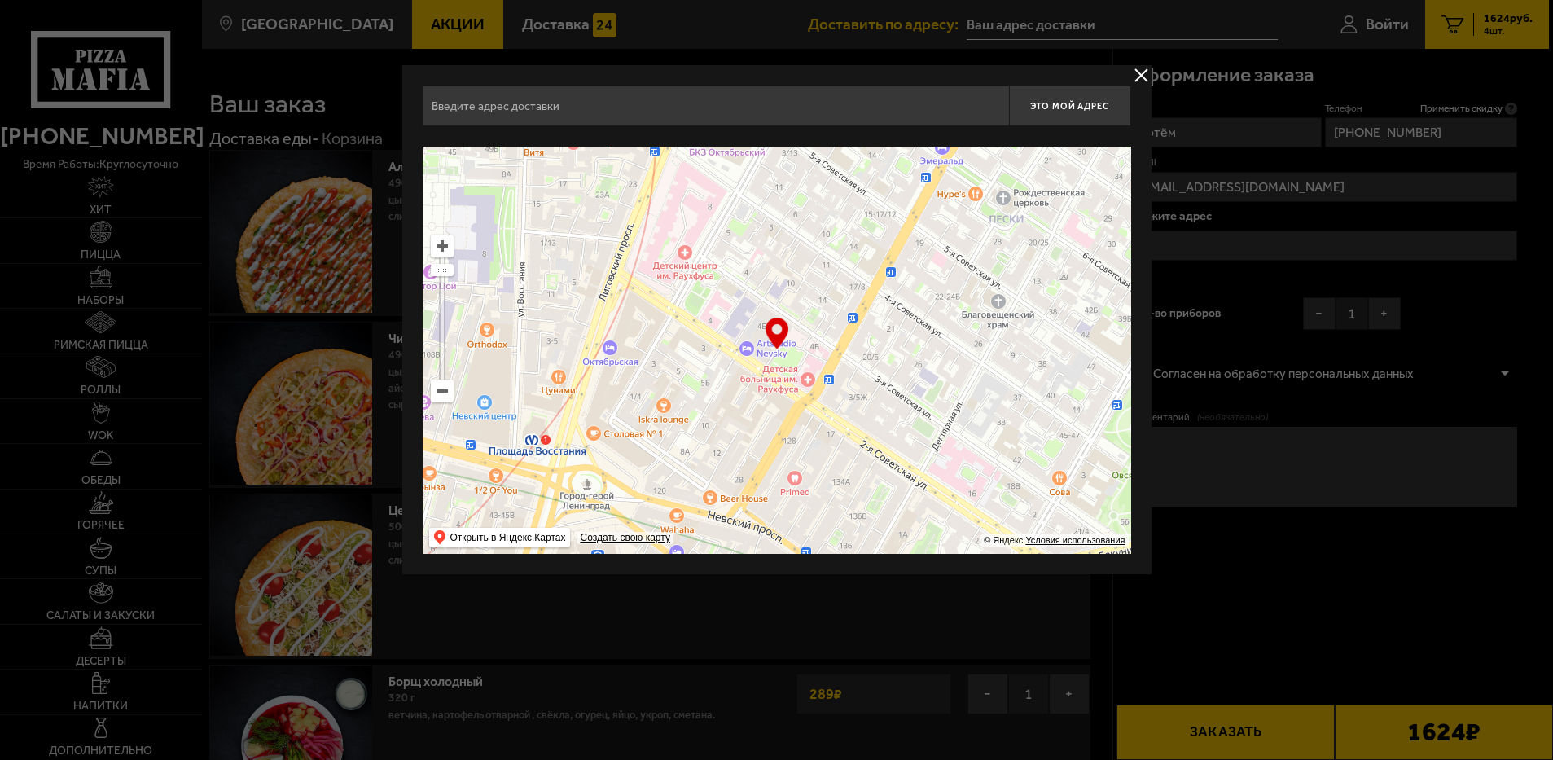
drag, startPoint x: 931, startPoint y: 441, endPoint x: 1058, endPoint y: 265, distance: 217.6
click at [1044, 271] on ymaps at bounding box center [777, 350] width 708 height 407
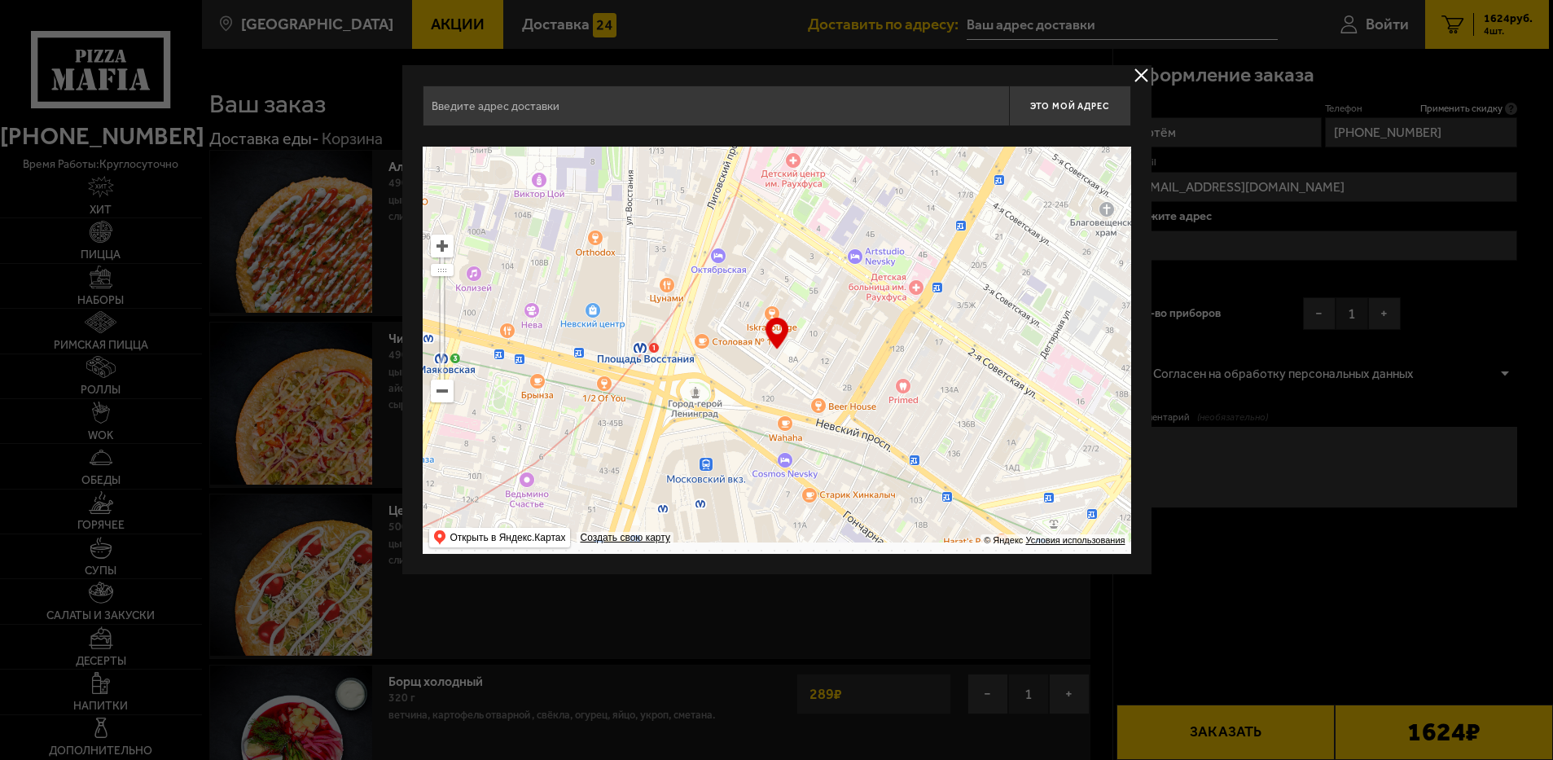
type input "1-я Советская улица, 8"
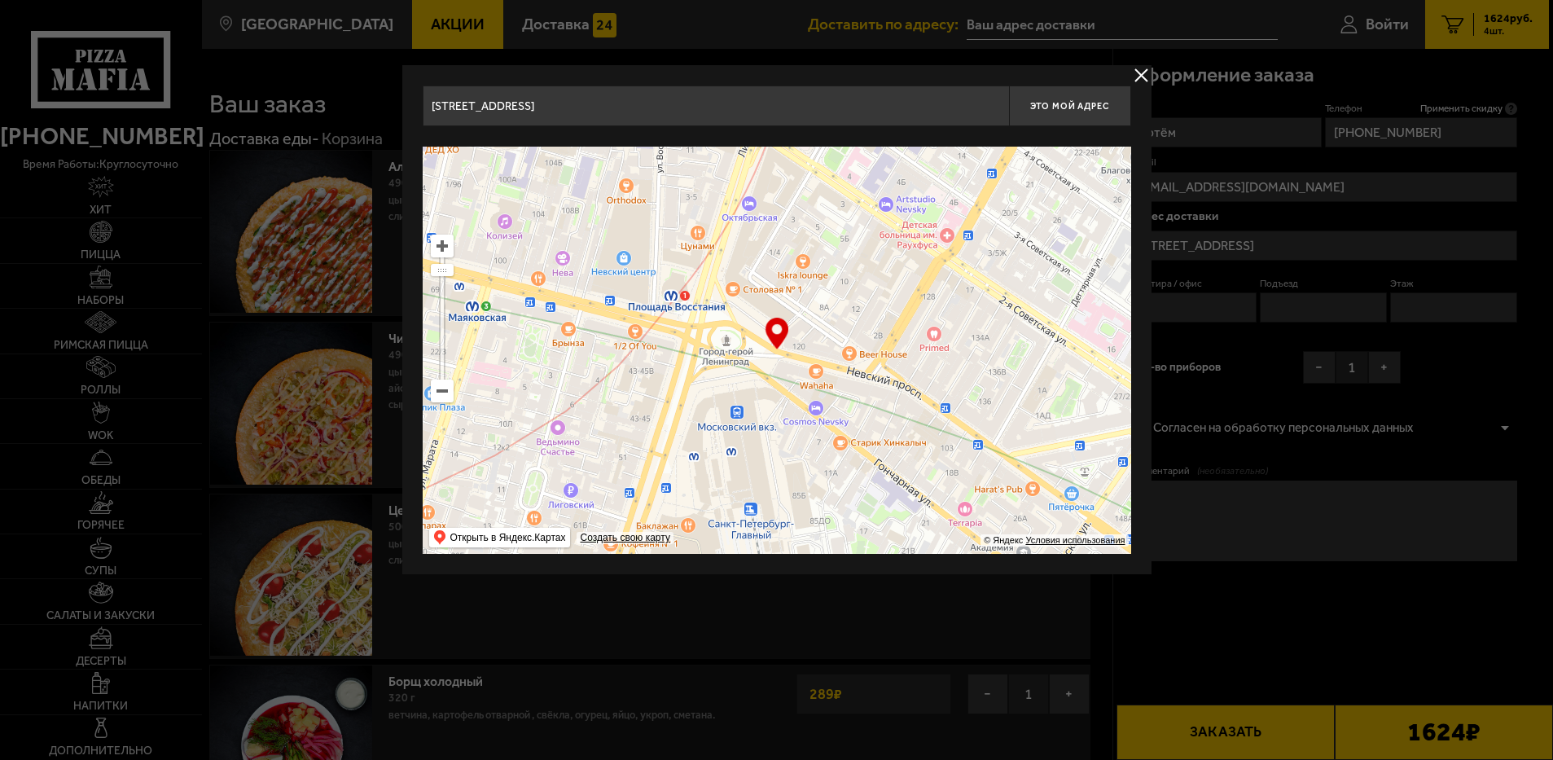
drag, startPoint x: 883, startPoint y: 417, endPoint x: 357, endPoint y: 308, distance: 536.4
click at [447, 314] on ymaps "… © Яндекс Условия использования Открыть в Яндекс.Картах Создать свою карту" at bounding box center [777, 350] width 708 height 407
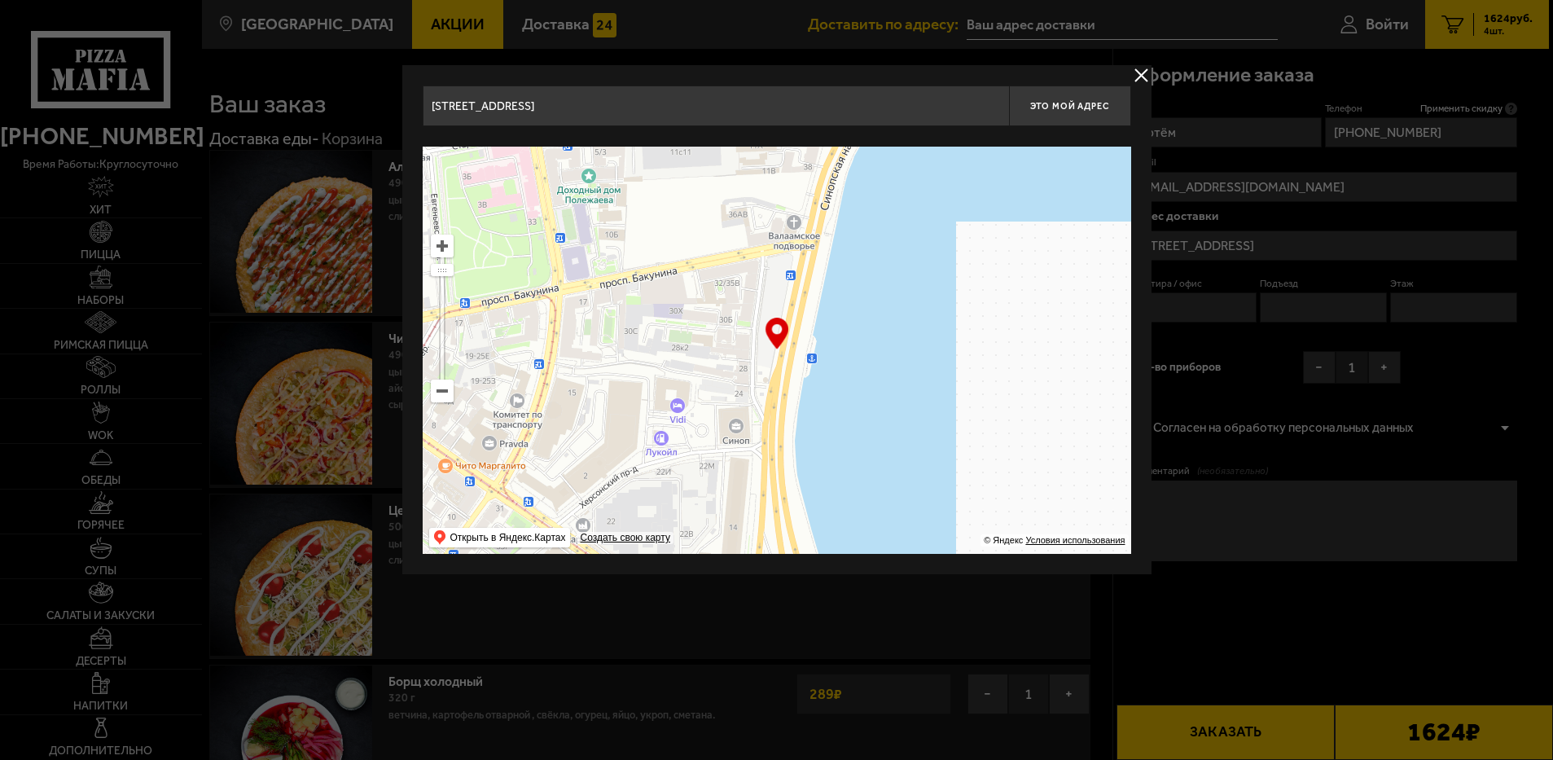
drag, startPoint x: 906, startPoint y: 439, endPoint x: 690, endPoint y: 537, distance: 238.0
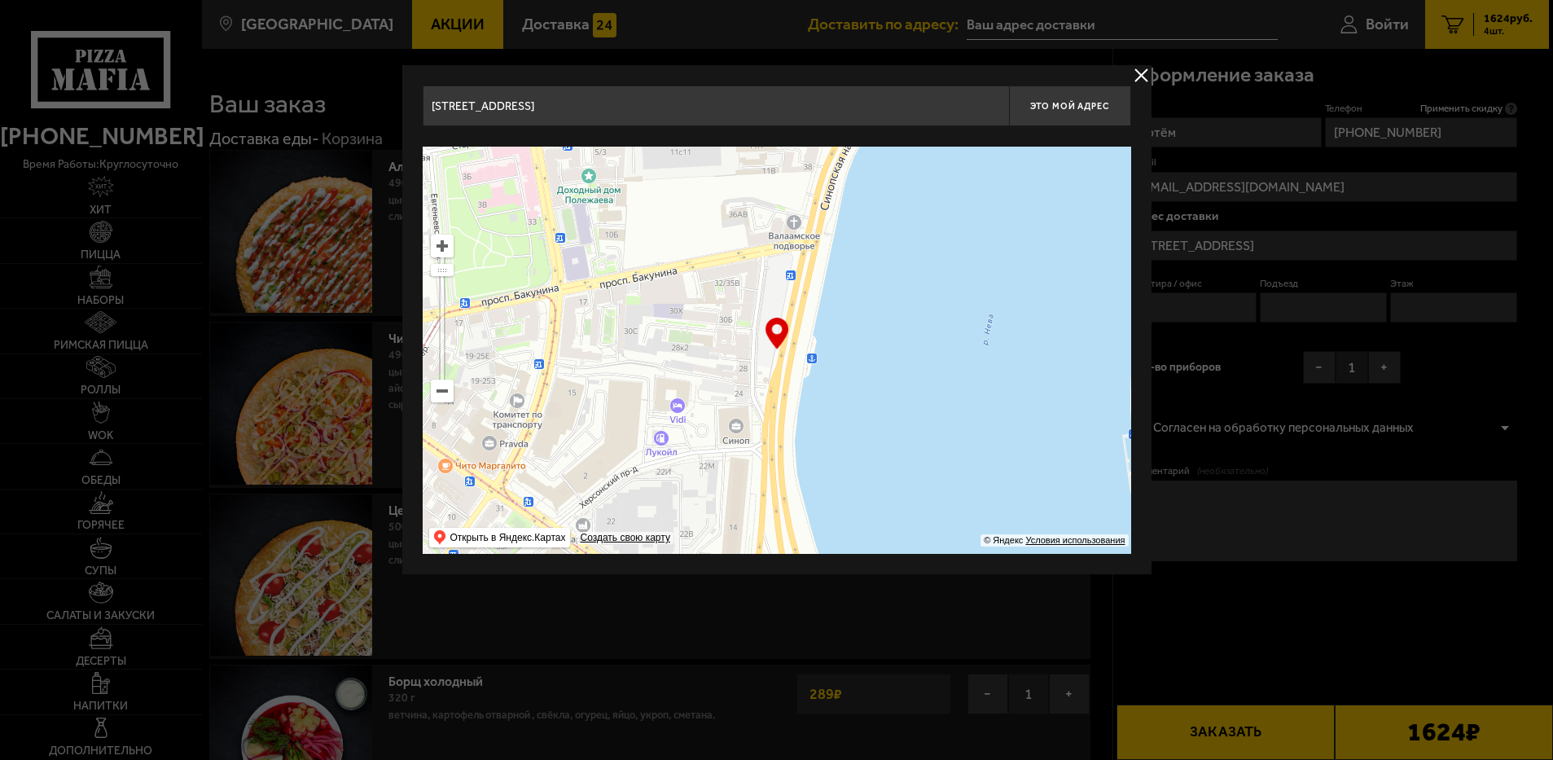
click at [693, 537] on ymaps at bounding box center [777, 350] width 708 height 407
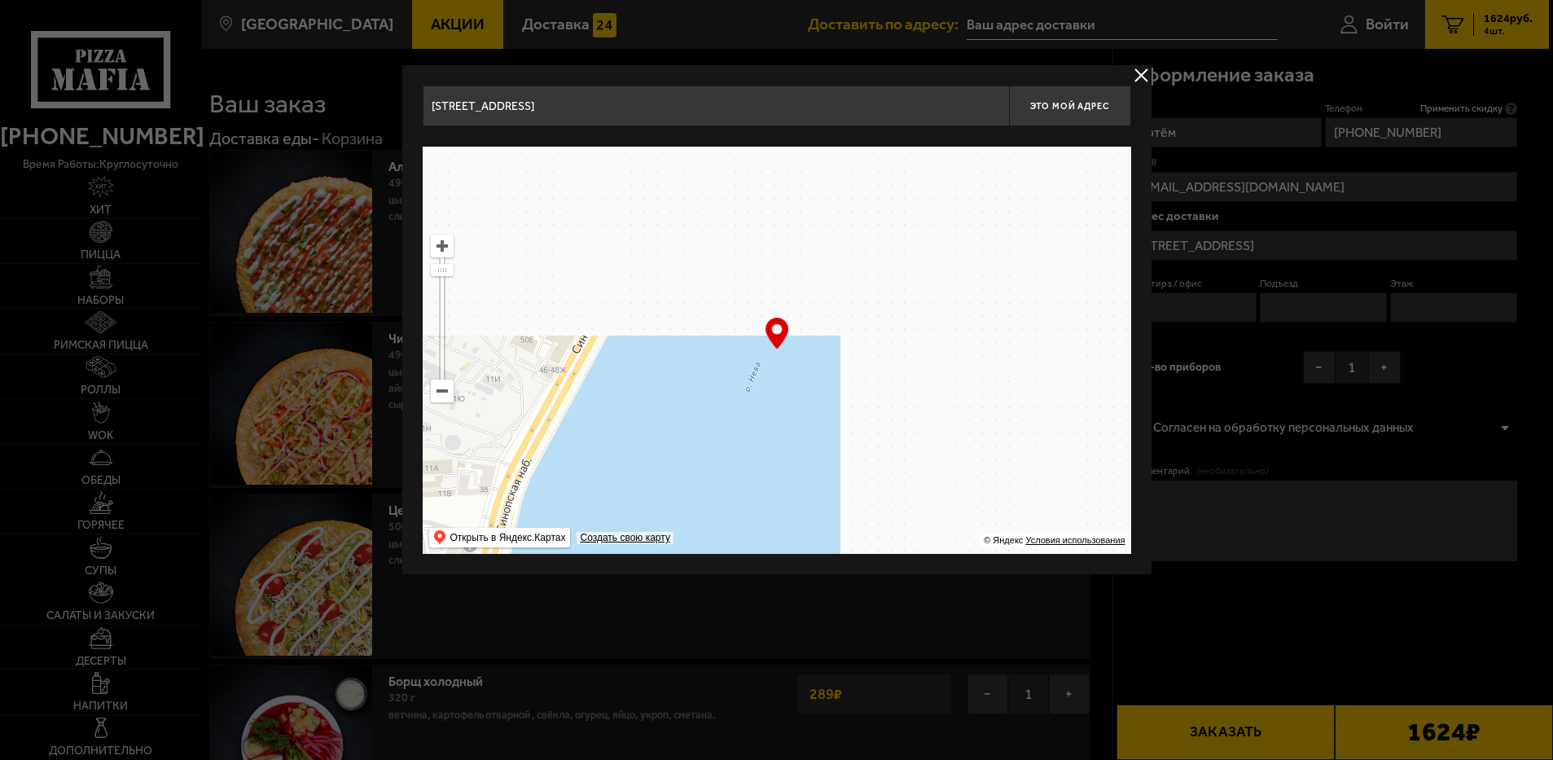
drag, startPoint x: 895, startPoint y: 336, endPoint x: 619, endPoint y: 296, distance: 278.9
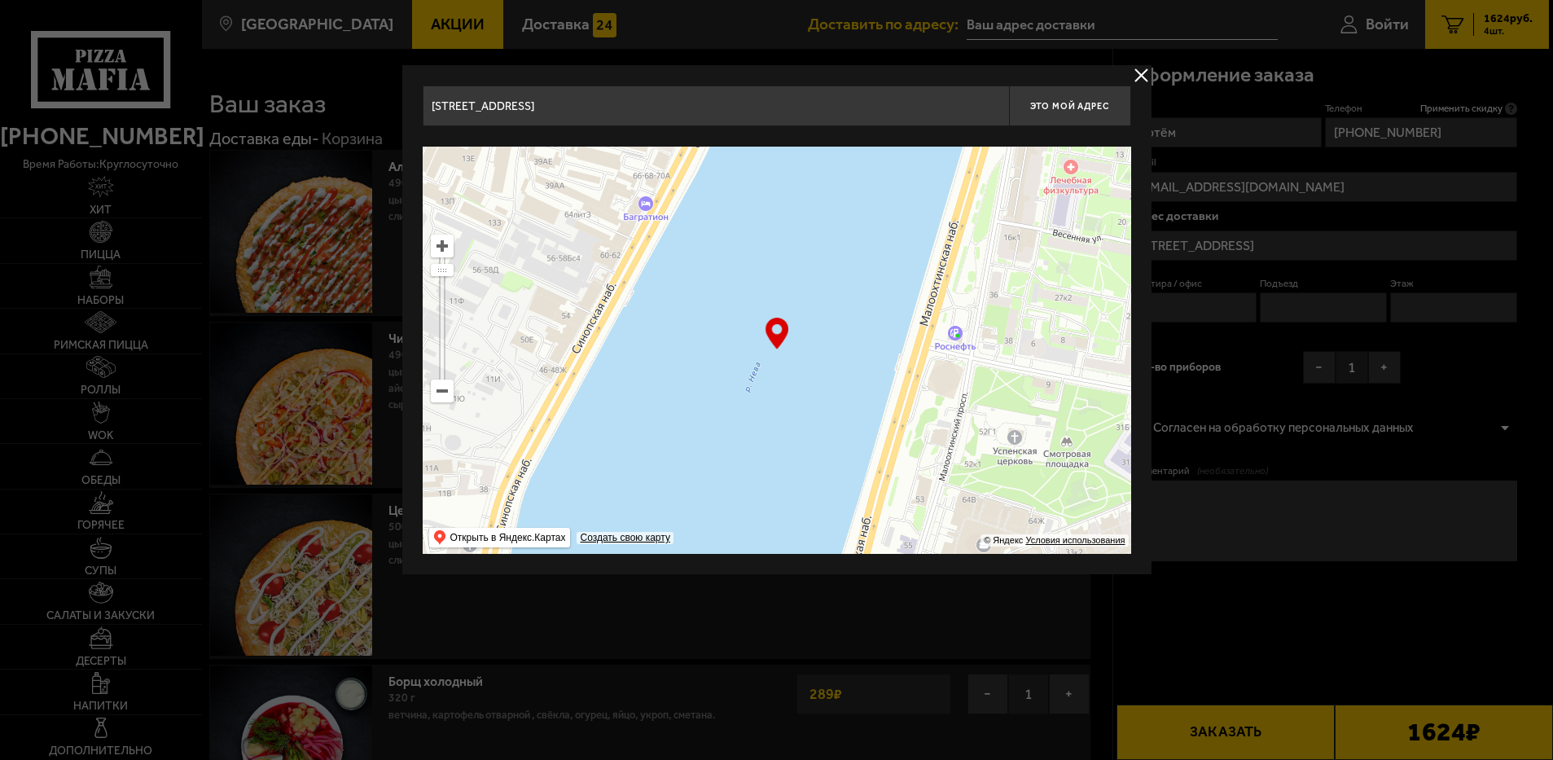
click at [630, 300] on ymaps at bounding box center [777, 350] width 708 height 407
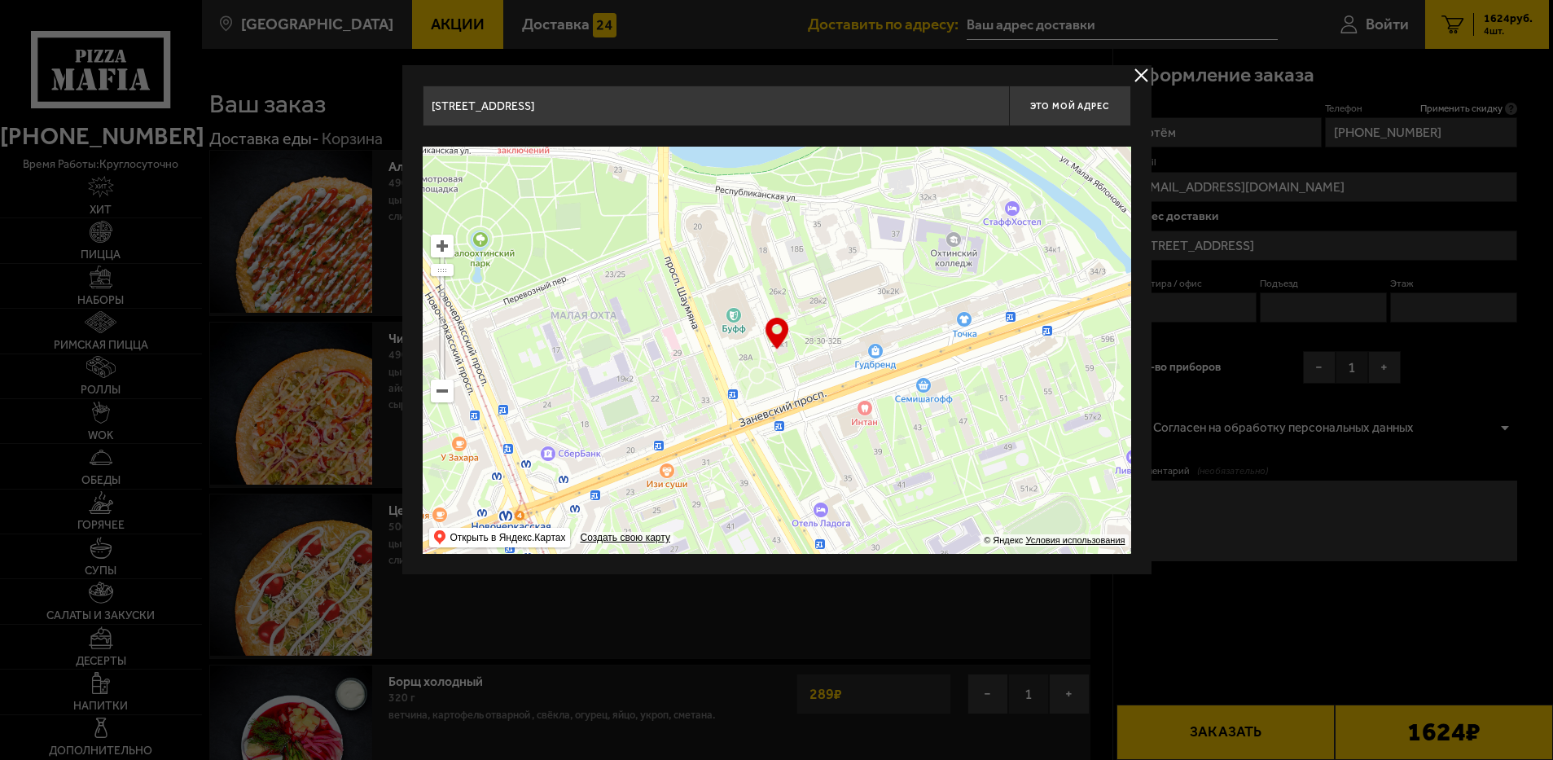
drag, startPoint x: 856, startPoint y: 421, endPoint x: 755, endPoint y: 107, distance: 330.1
click at [580, 171] on ymaps at bounding box center [777, 350] width 708 height 407
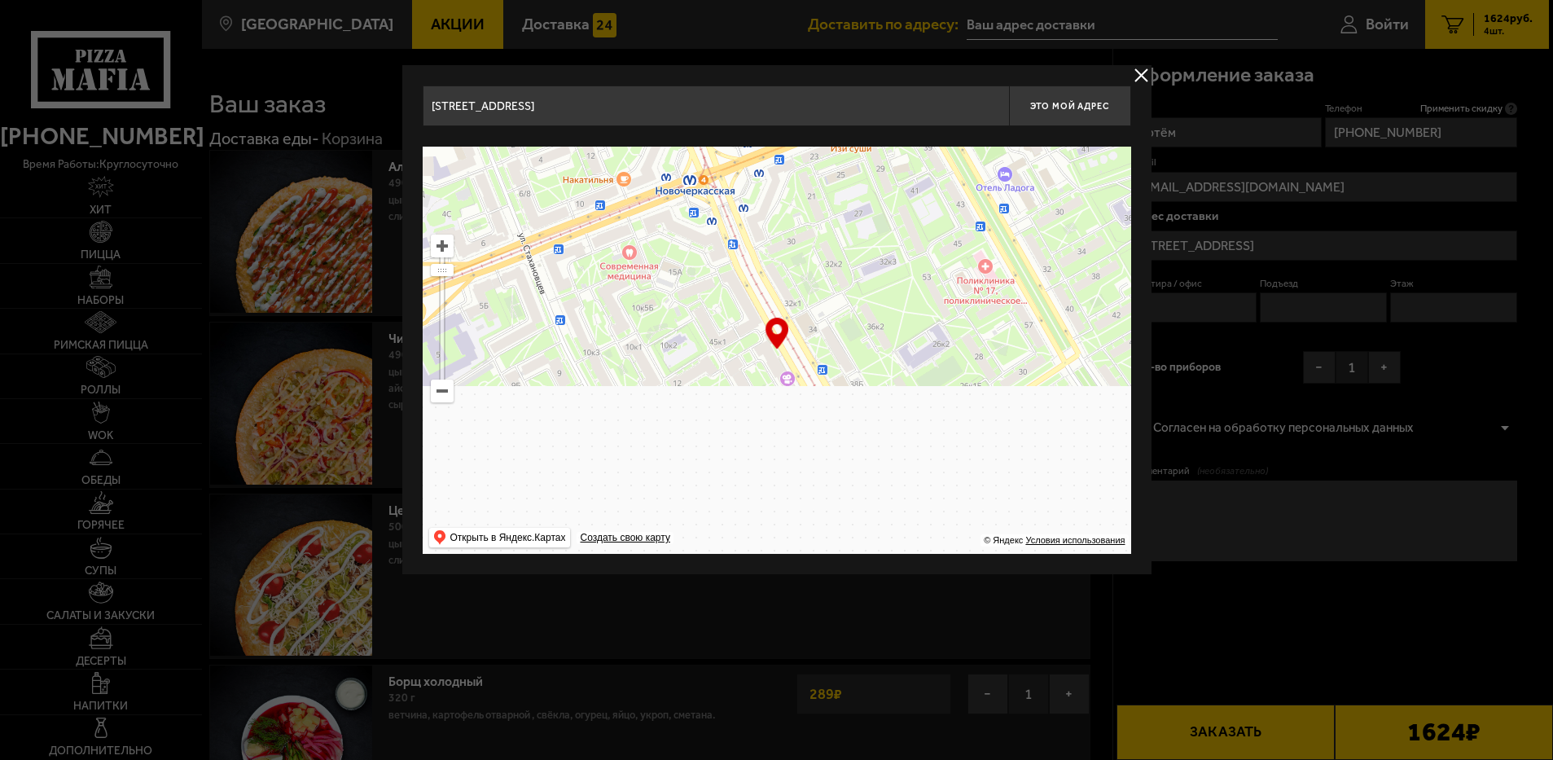
drag, startPoint x: 869, startPoint y: 331, endPoint x: 862, endPoint y: 164, distance: 167.9
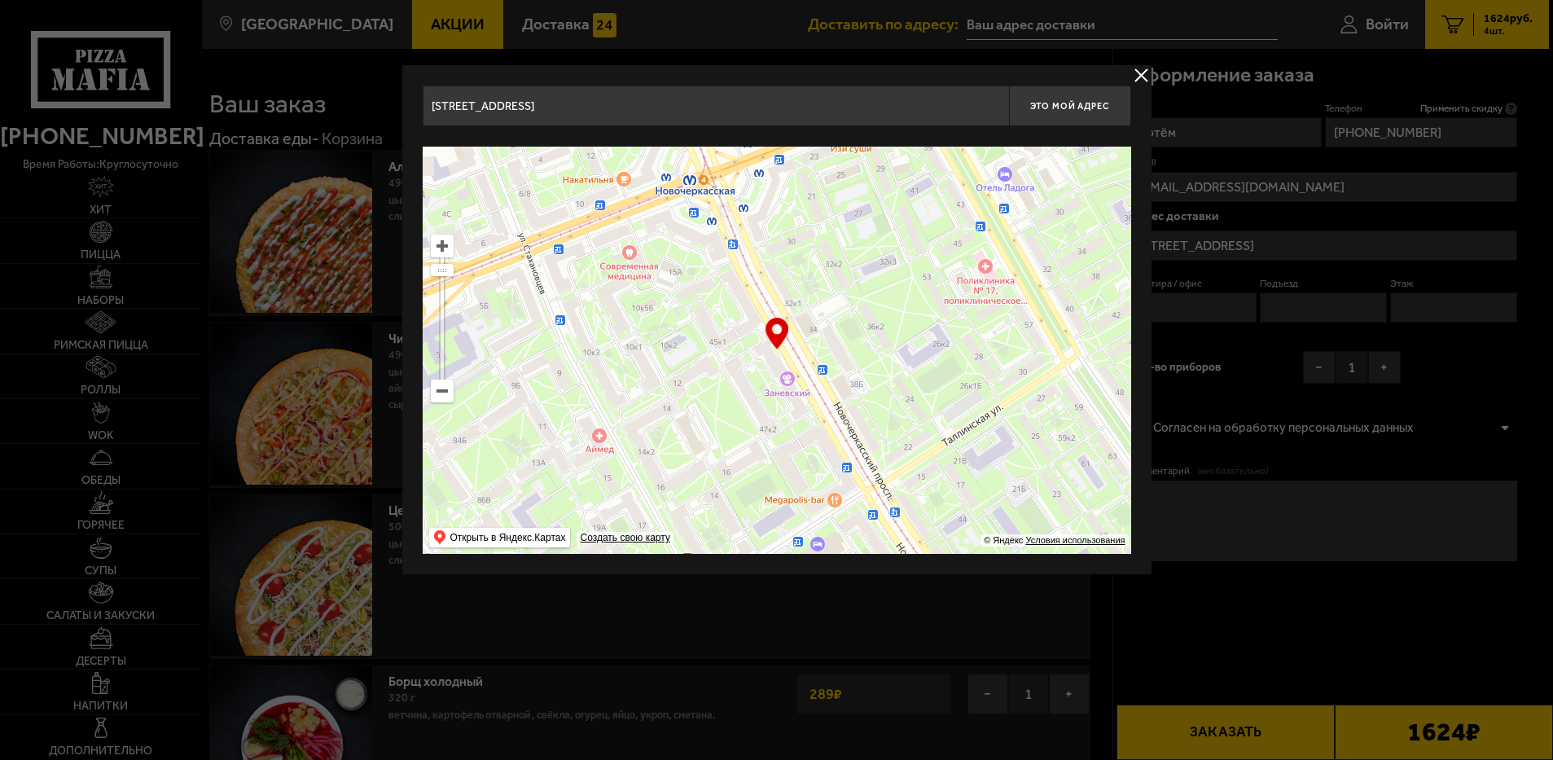
click at [856, 173] on ymaps at bounding box center [777, 350] width 708 height 407
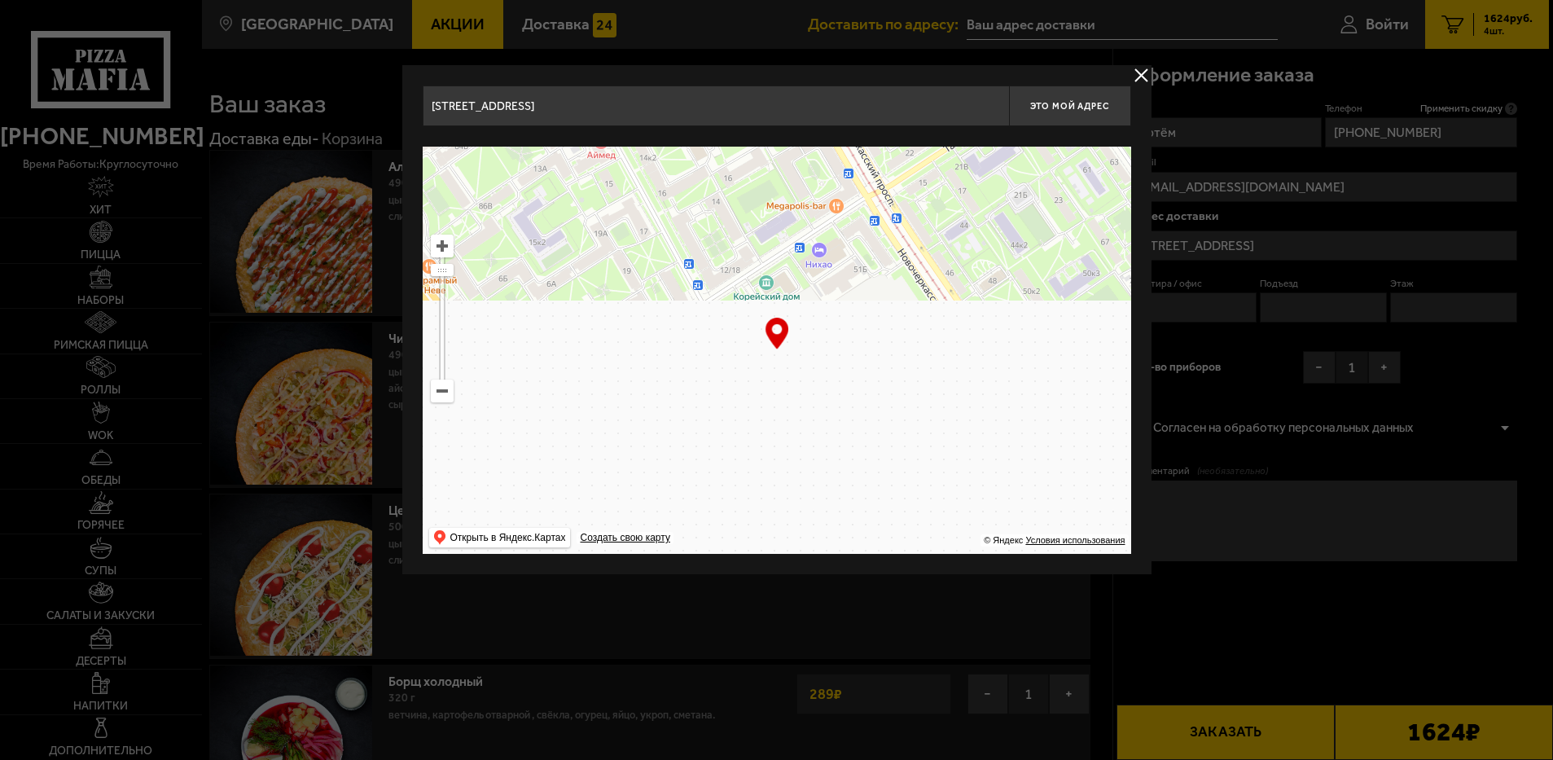
type input "Новочеркасский проспект, 47к1"
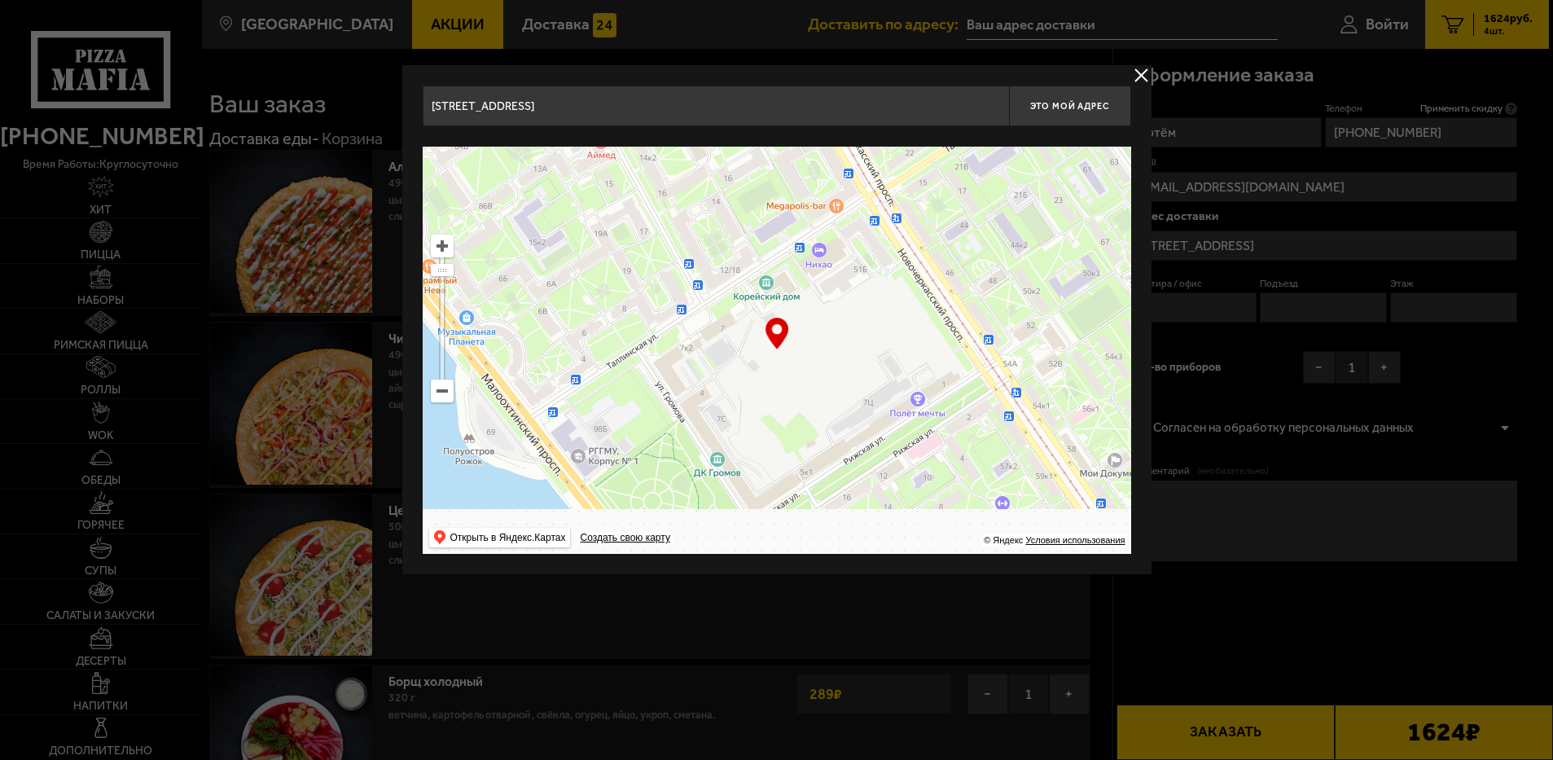
type input "Новочеркасский проспект, 47к1"
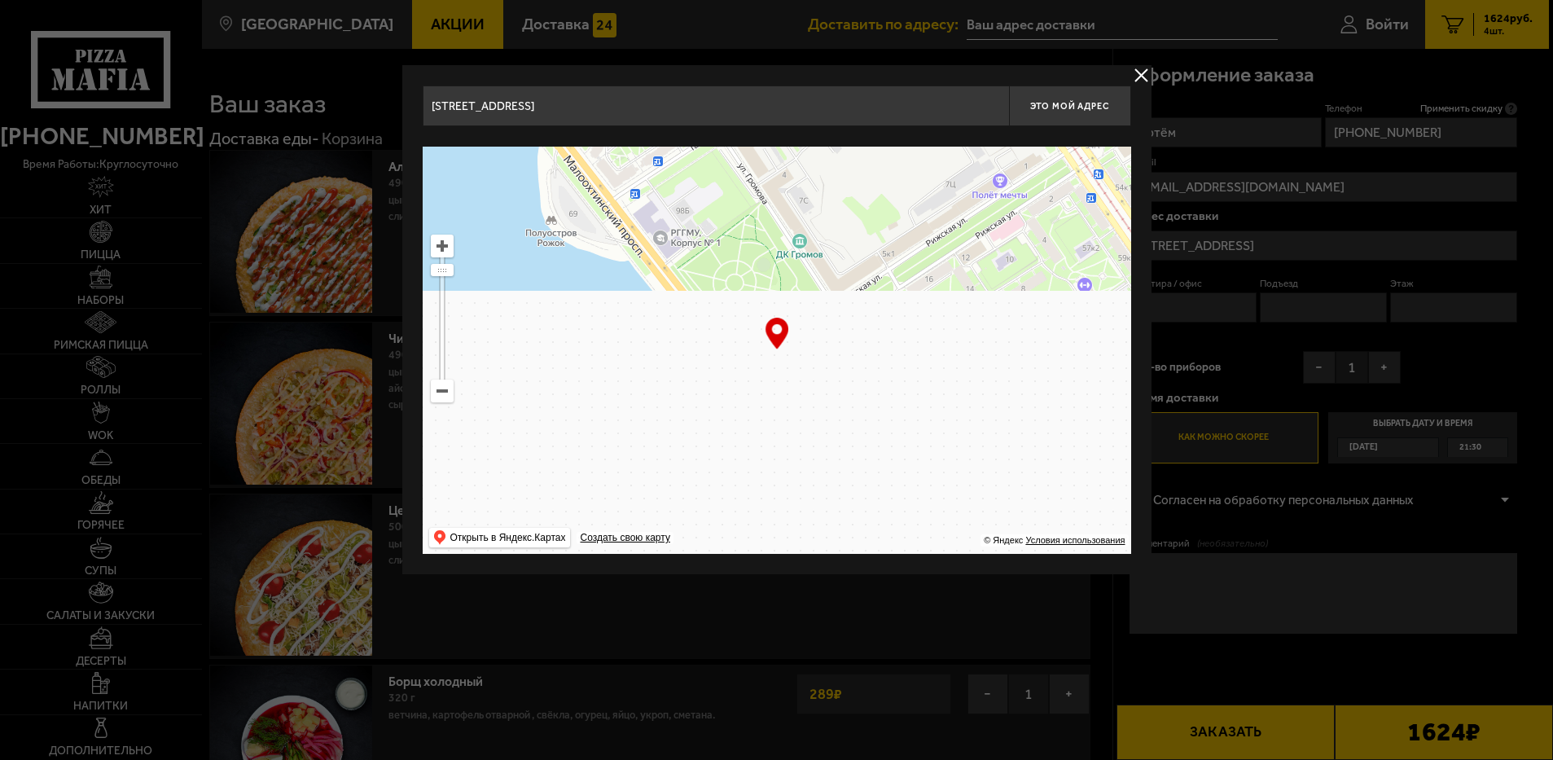
drag, startPoint x: 805, startPoint y: 326, endPoint x: 715, endPoint y: 137, distance: 209.4
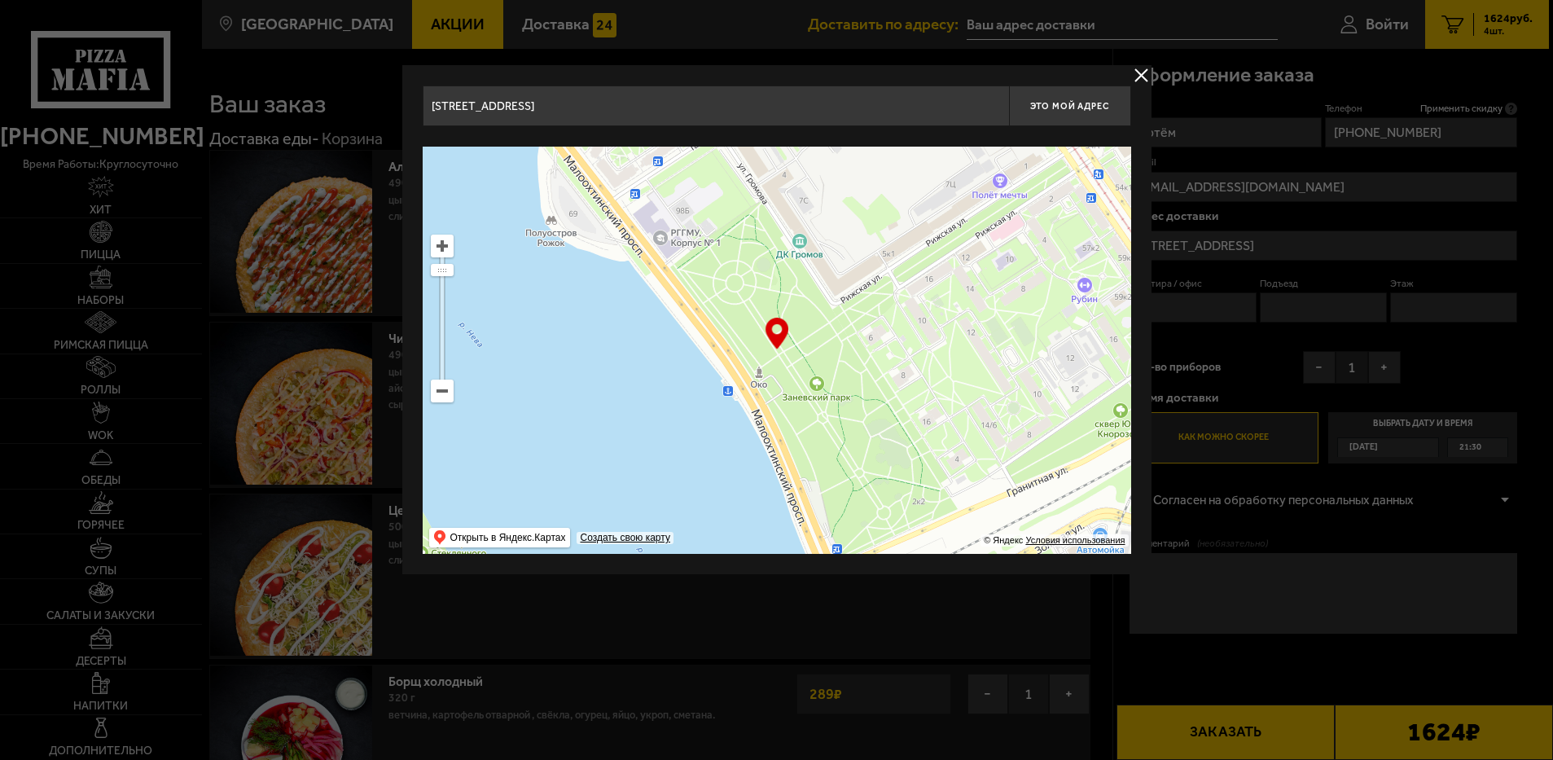
click at [718, 158] on ymaps at bounding box center [777, 350] width 708 height 407
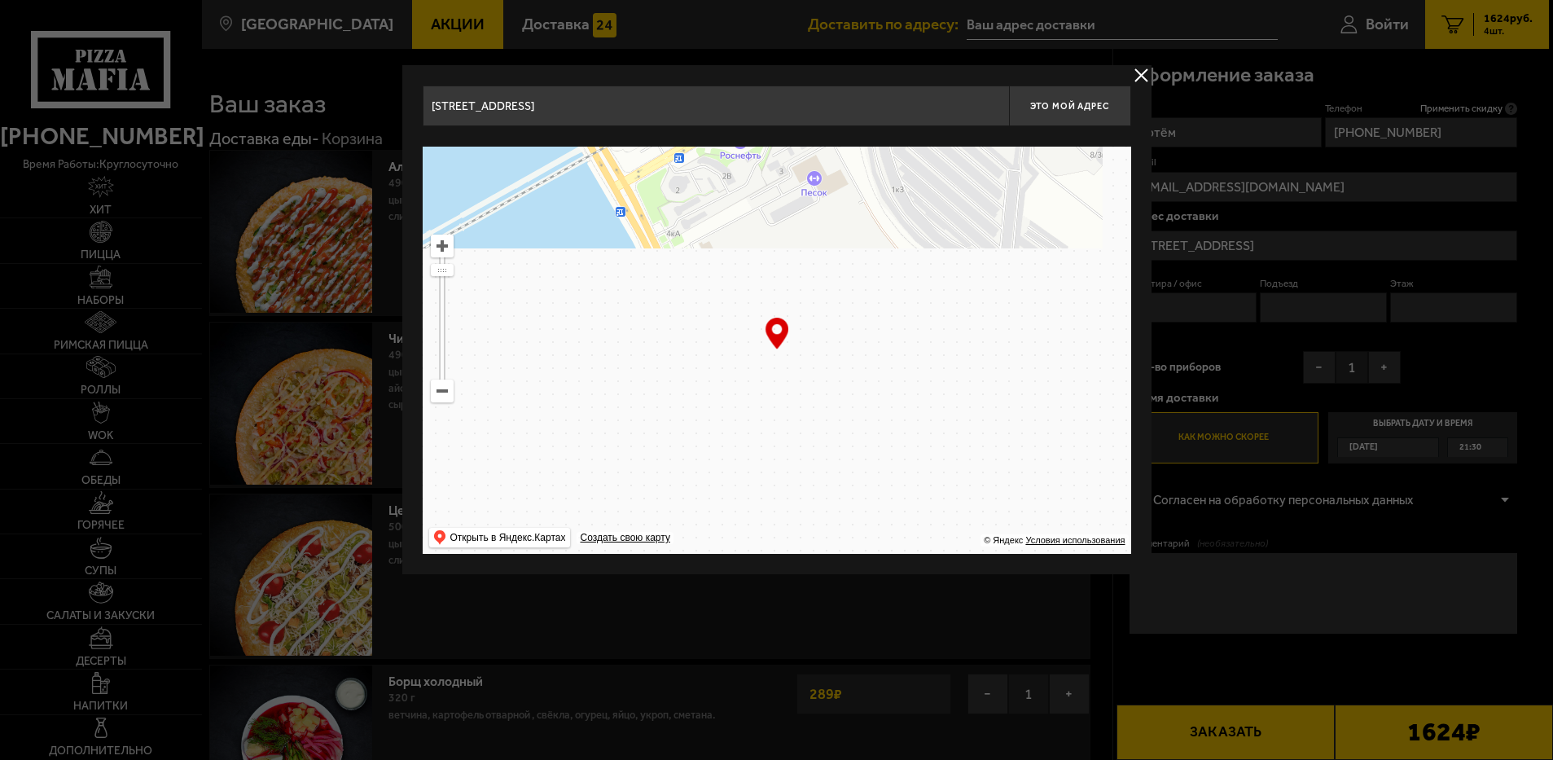
type input "Октябрьская набережная, 6С"
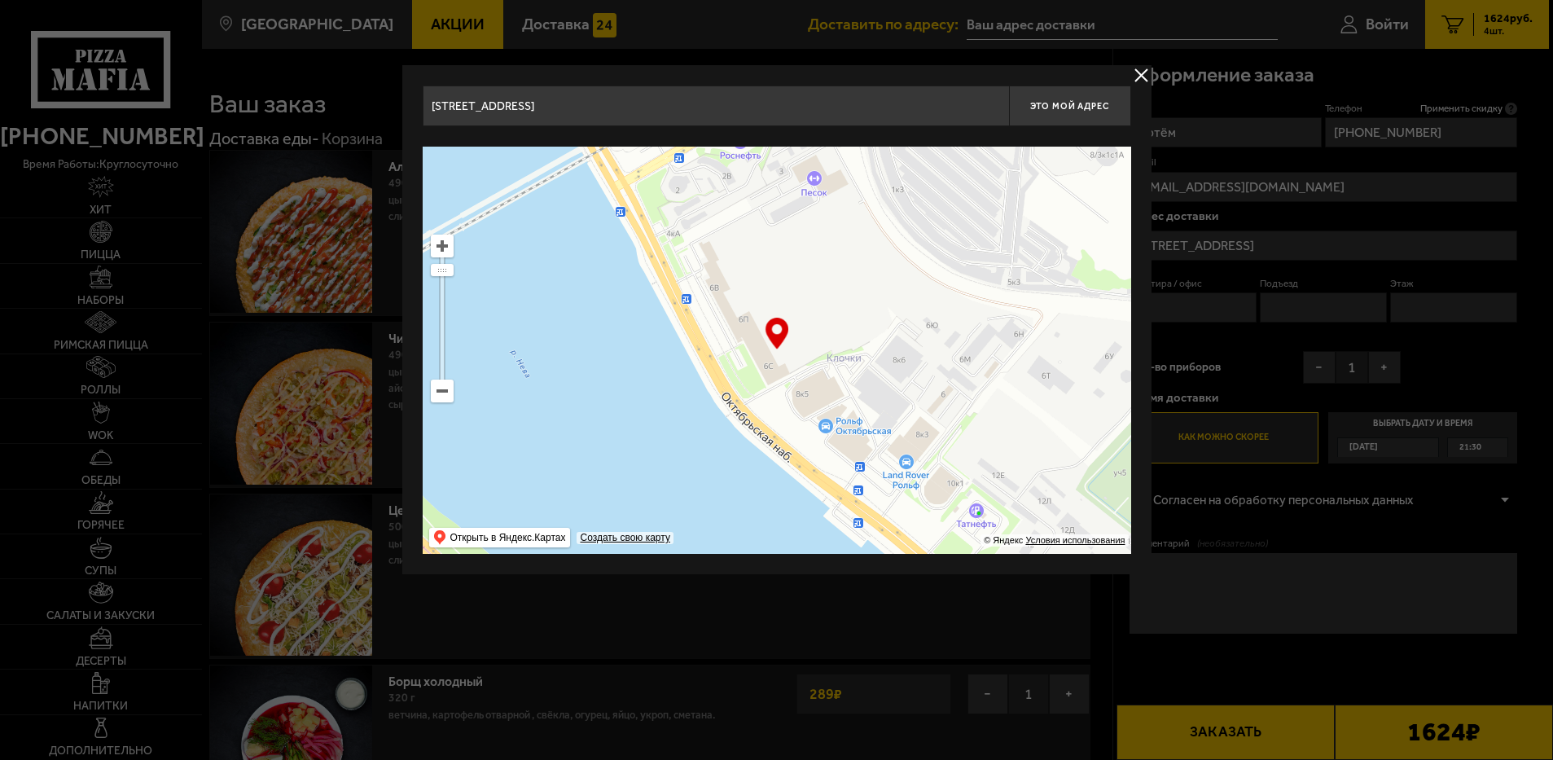
type input "Октябрьская набережная, 6С"
drag, startPoint x: 827, startPoint y: 360, endPoint x: 659, endPoint y: 210, distance: 225.5
click at [659, 212] on ymaps at bounding box center [777, 350] width 708 height 407
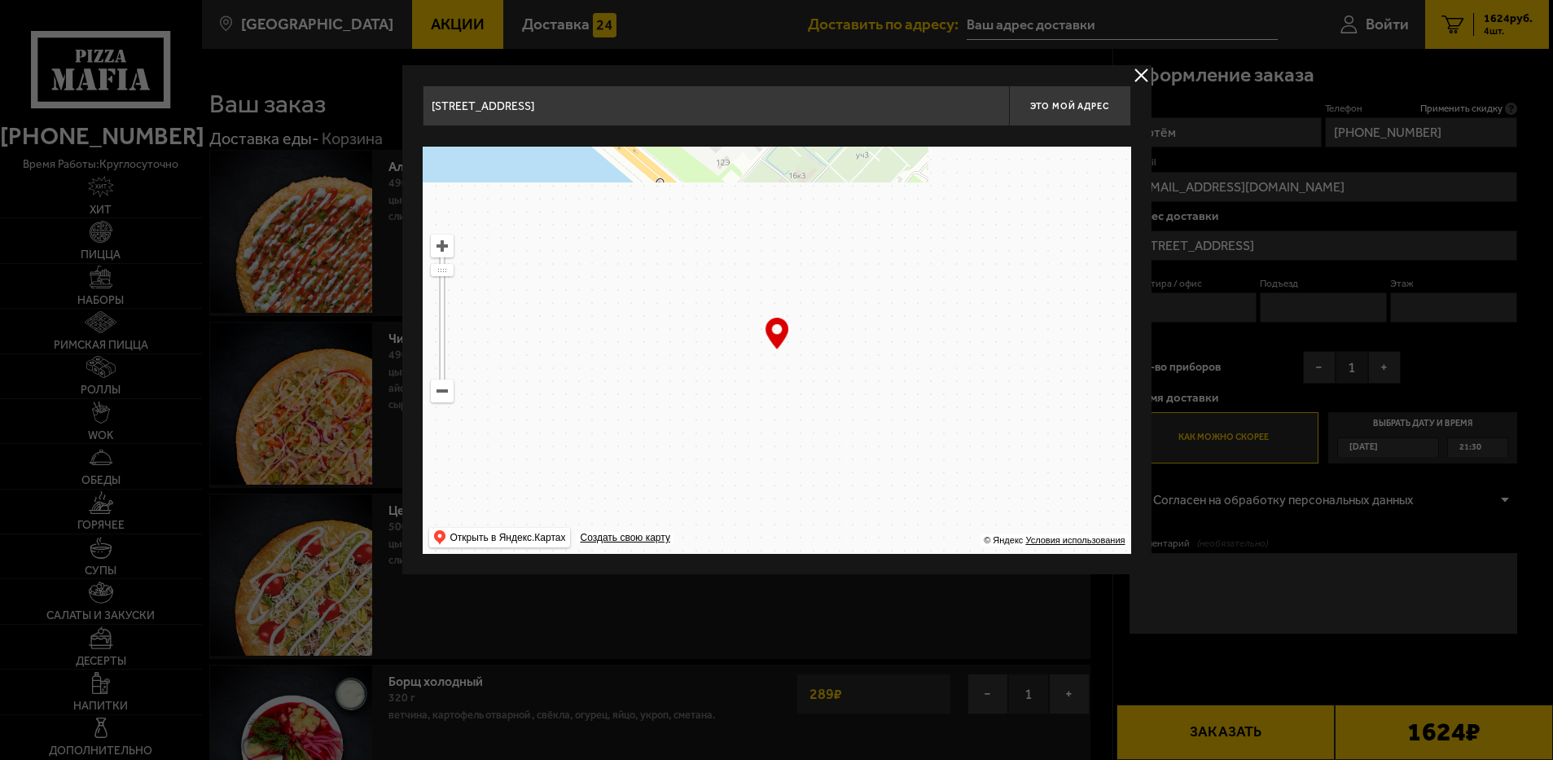
drag, startPoint x: 826, startPoint y: 357, endPoint x: 661, endPoint y: 270, distance: 186.1
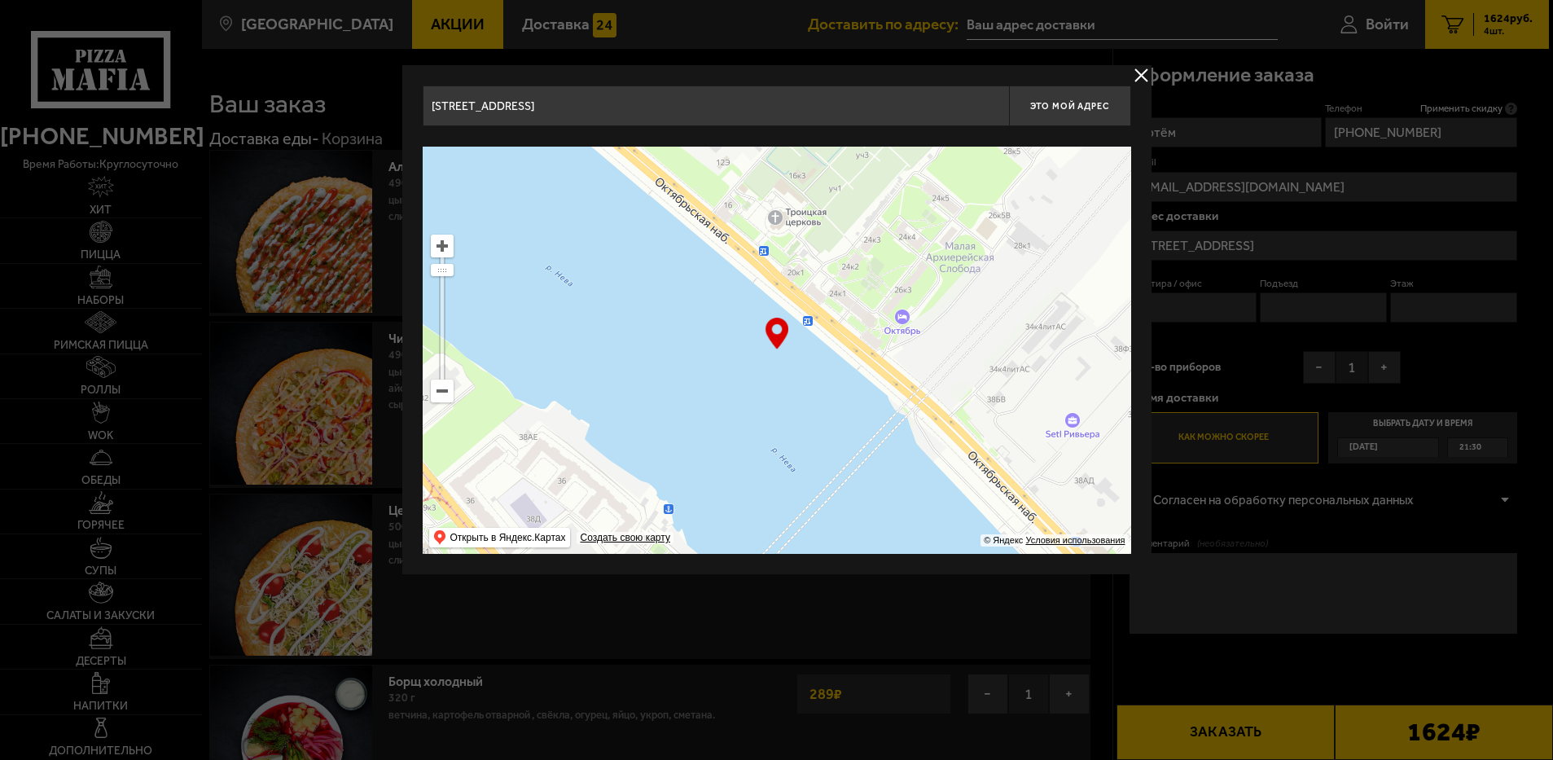
click at [666, 274] on ymaps at bounding box center [777, 350] width 708 height 407
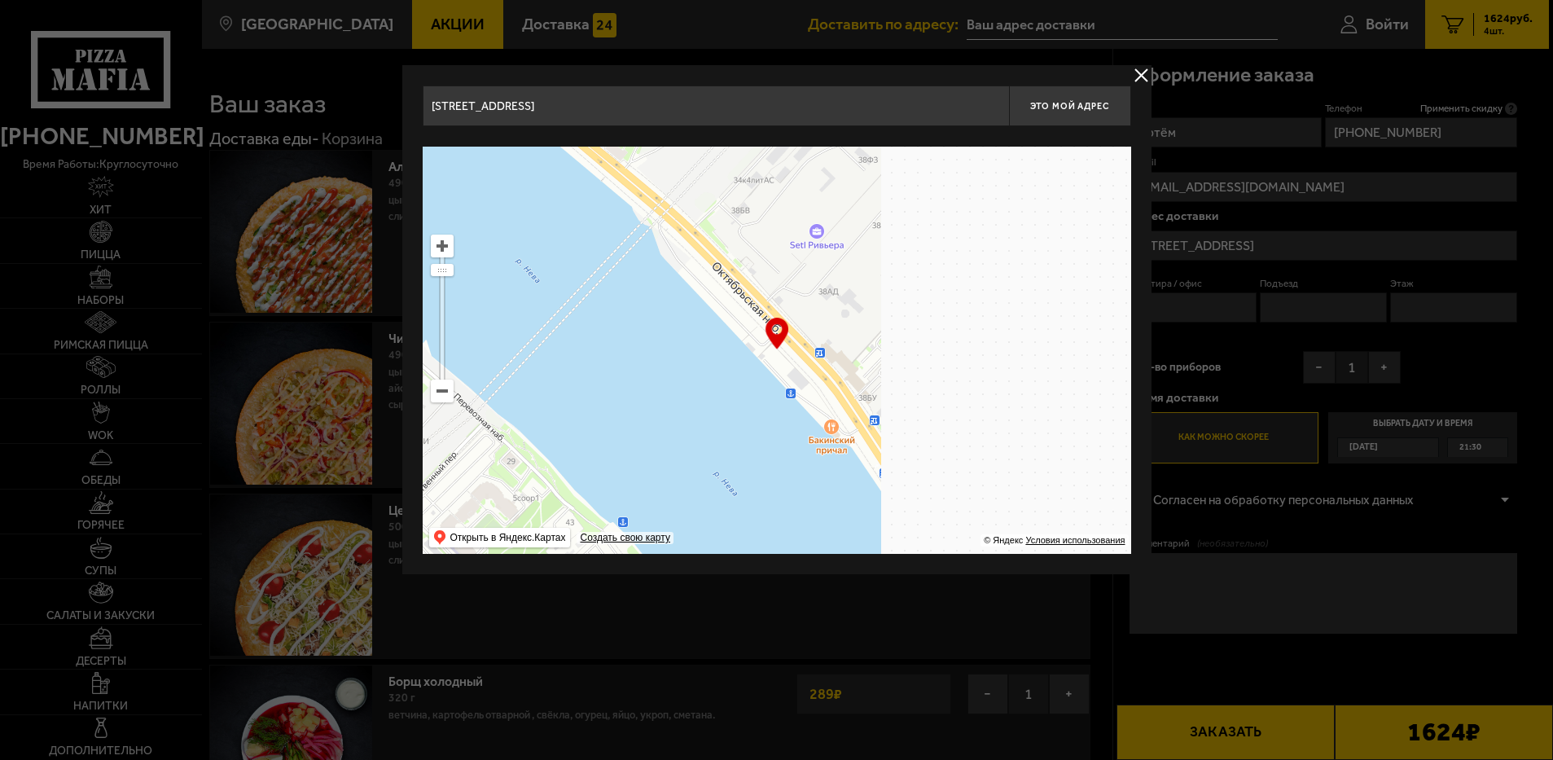
drag, startPoint x: 836, startPoint y: 323, endPoint x: 742, endPoint y: 223, distance: 137.7
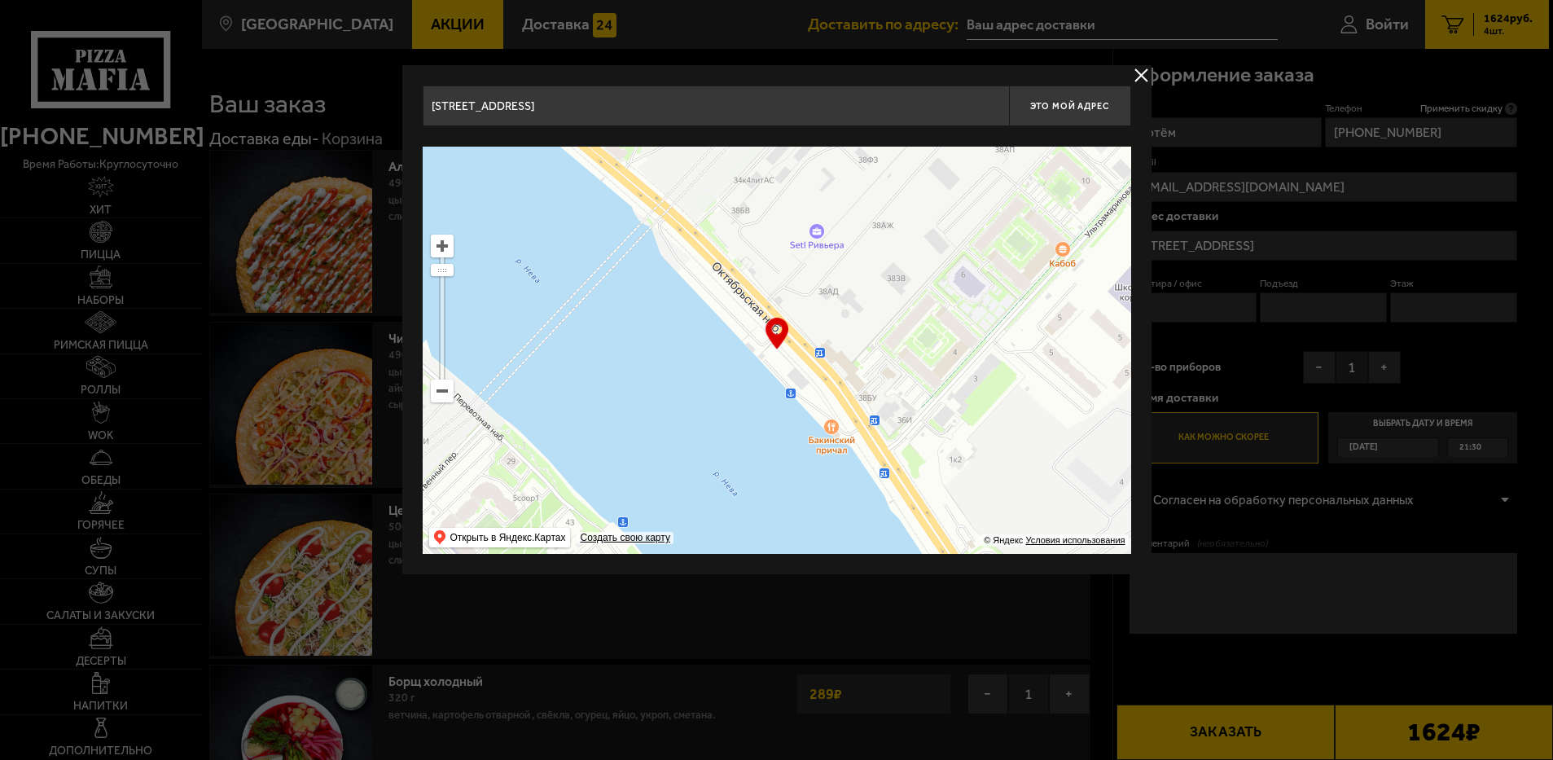
click at [743, 228] on ymaps at bounding box center [777, 350] width 708 height 407
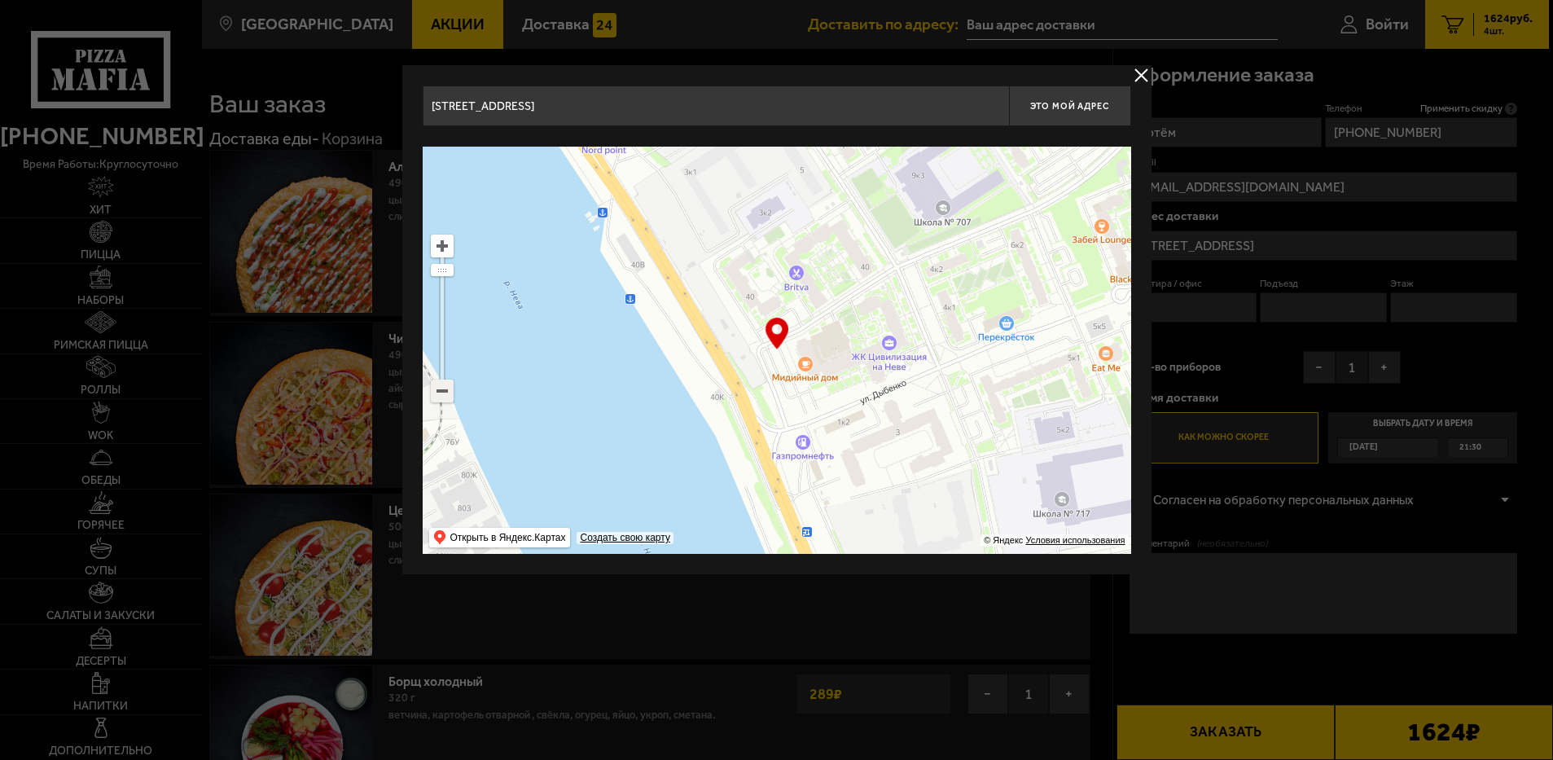
click at [440, 389] on ymaps at bounding box center [442, 390] width 21 height 21
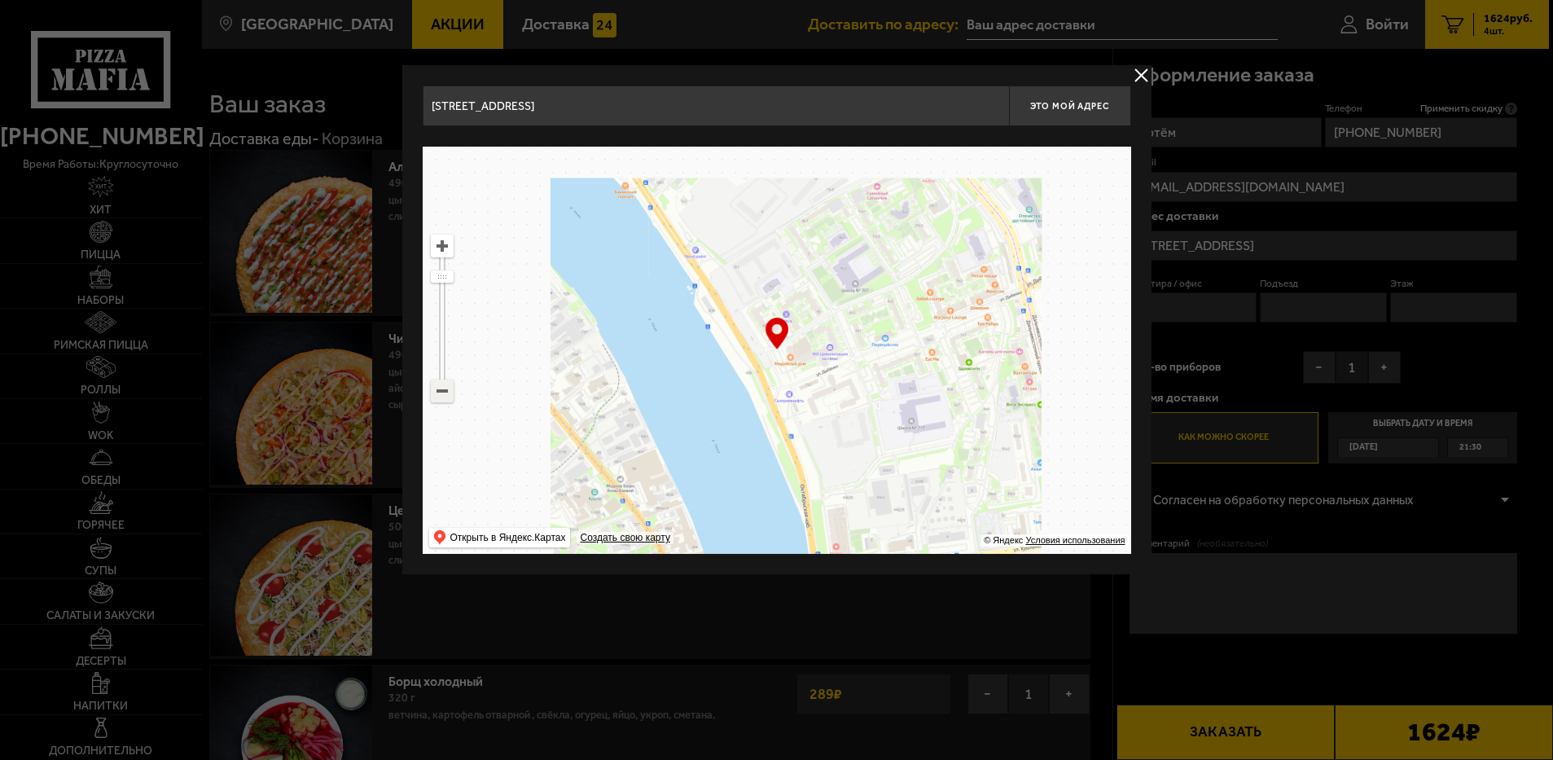
click at [440, 389] on ymaps at bounding box center [442, 390] width 21 height 21
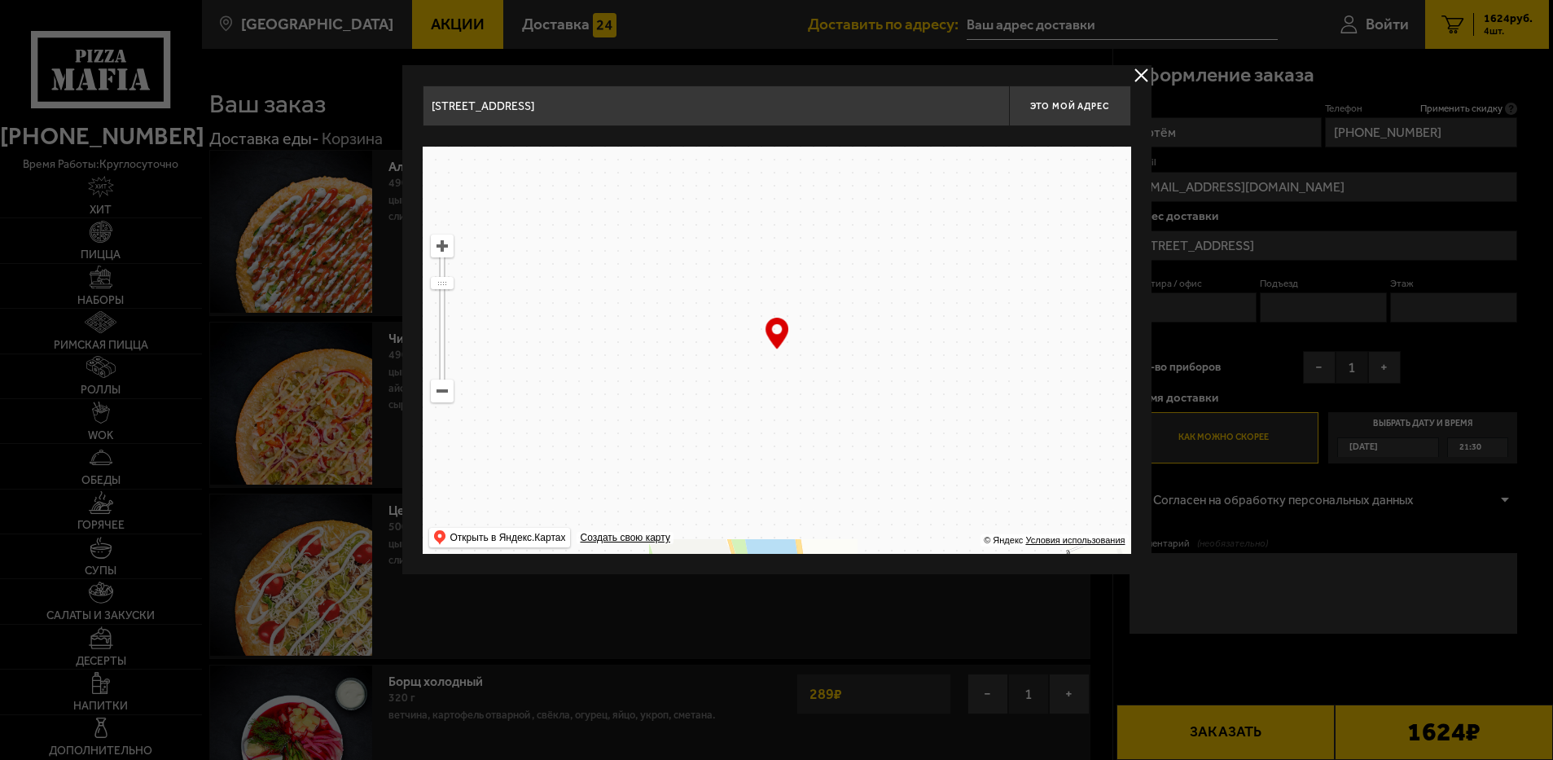
drag, startPoint x: 756, startPoint y: 296, endPoint x: 630, endPoint y: 441, distance: 192.3
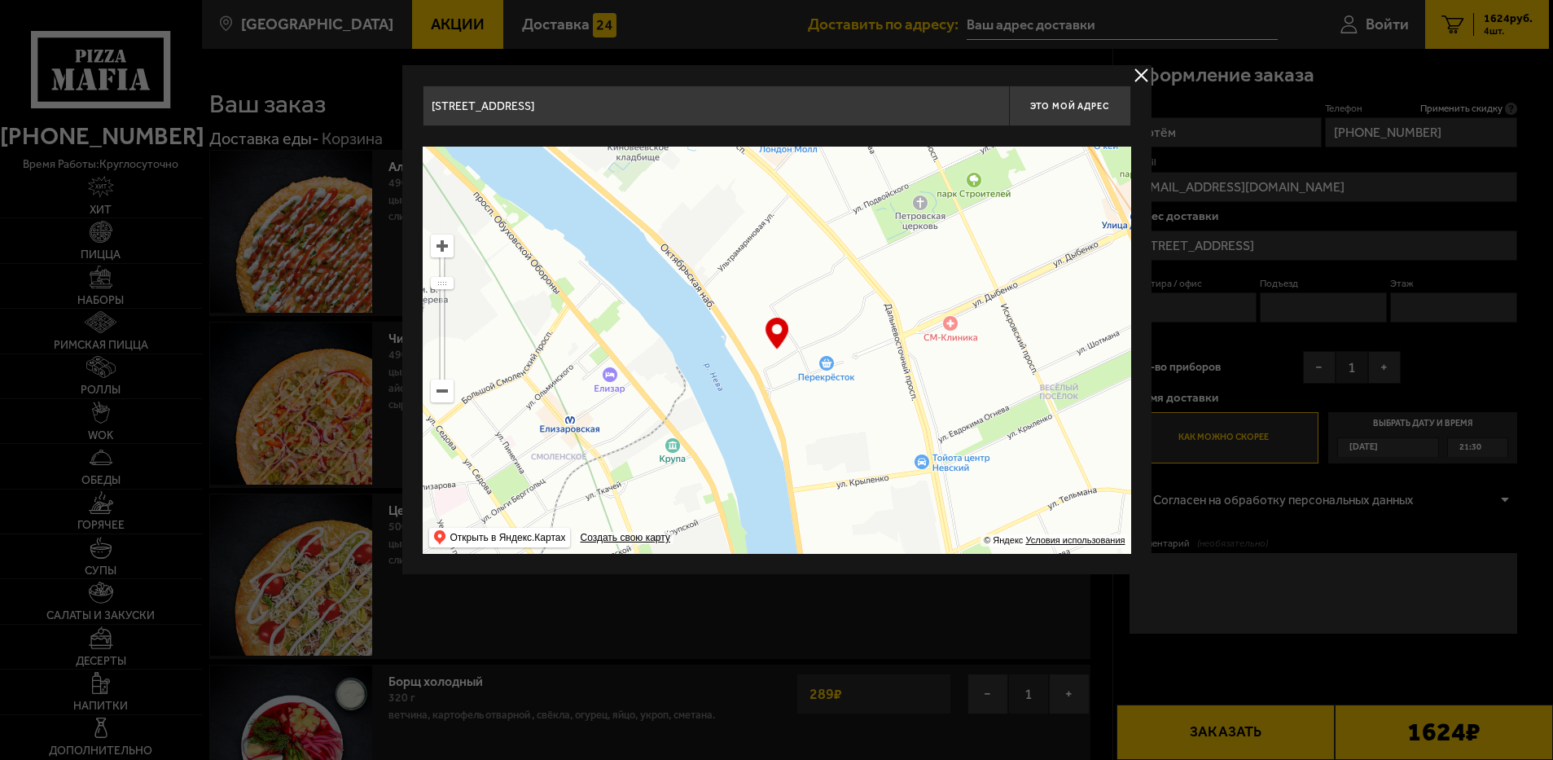
click at [620, 454] on ymaps at bounding box center [777, 350] width 708 height 407
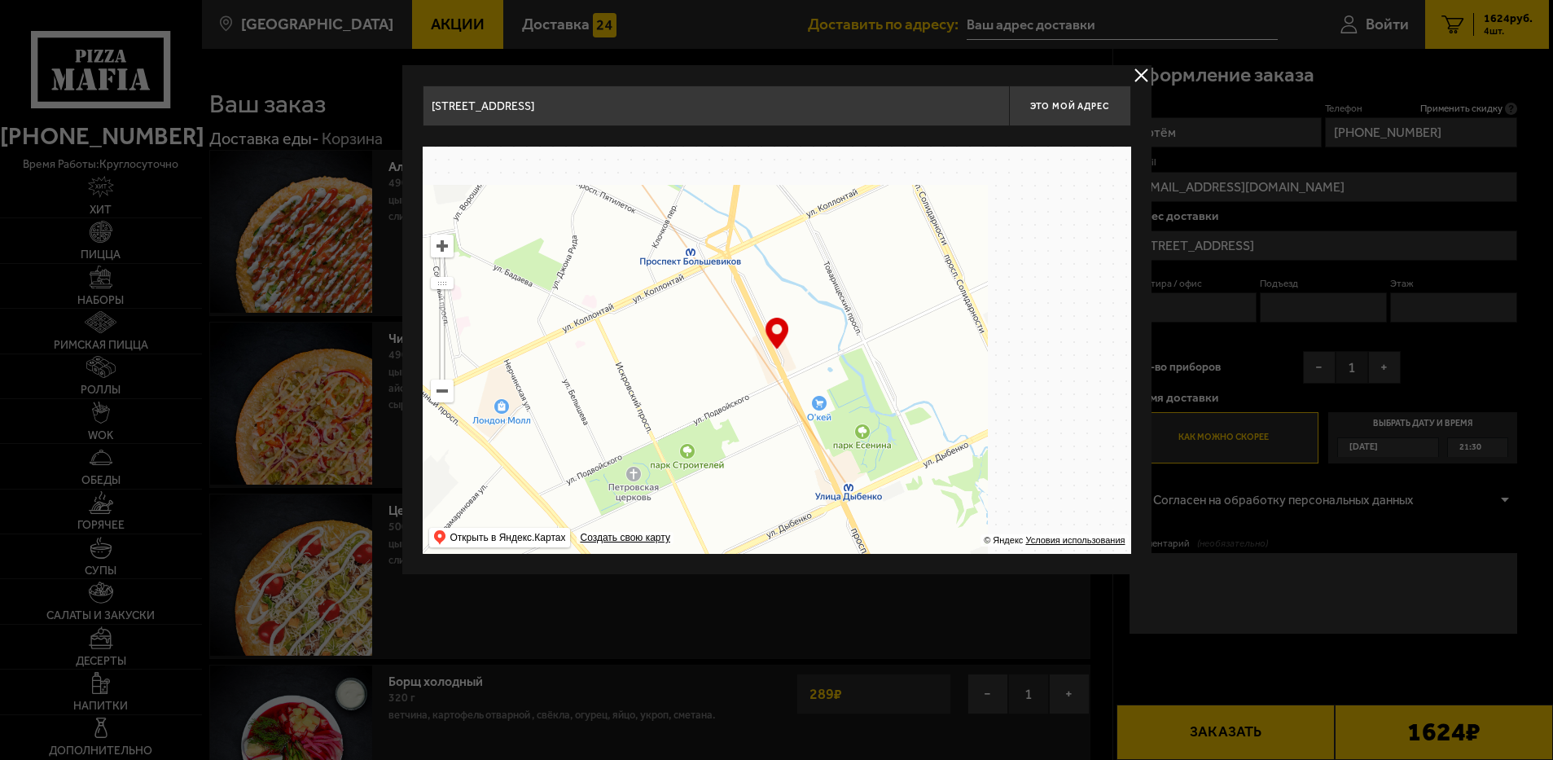
type input "улица Подвойского, 24к1У"
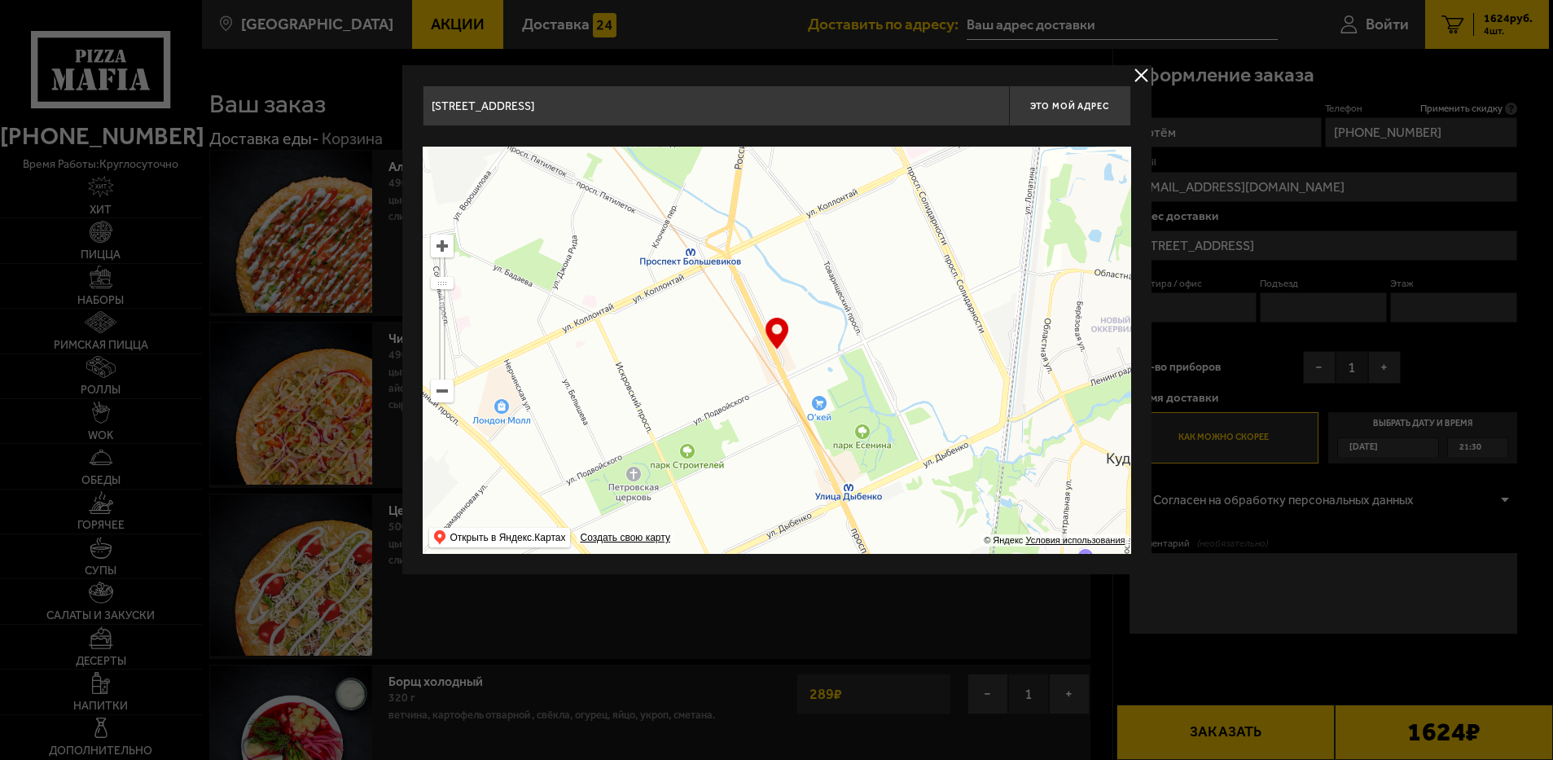
type input "улица Подвойского, 24к1У"
drag, startPoint x: 815, startPoint y: 347, endPoint x: 899, endPoint y: 495, distance: 170.3
click at [902, 498] on ymaps at bounding box center [777, 350] width 708 height 407
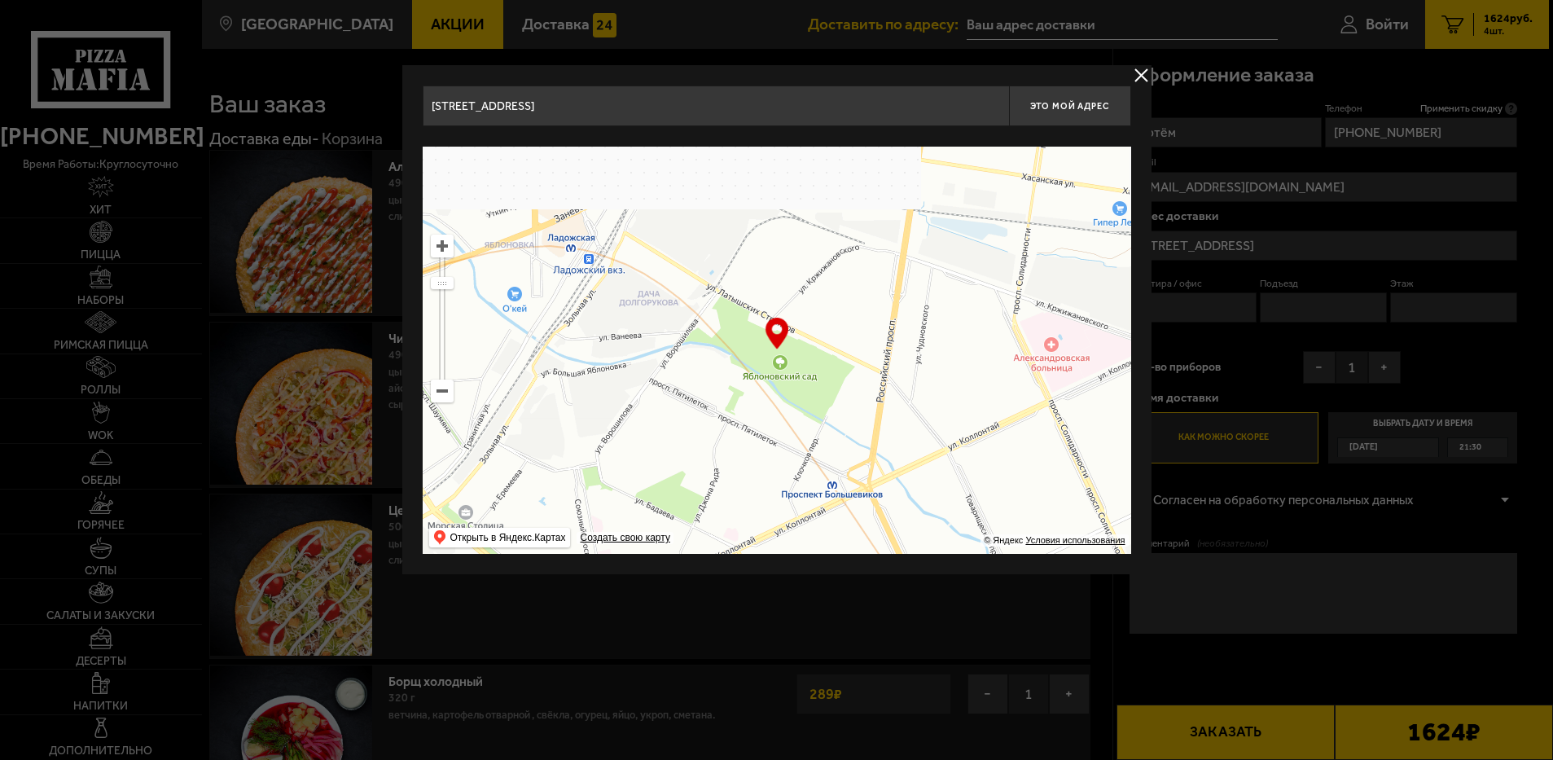
drag, startPoint x: 796, startPoint y: 334, endPoint x: 744, endPoint y: 283, distance: 72.5
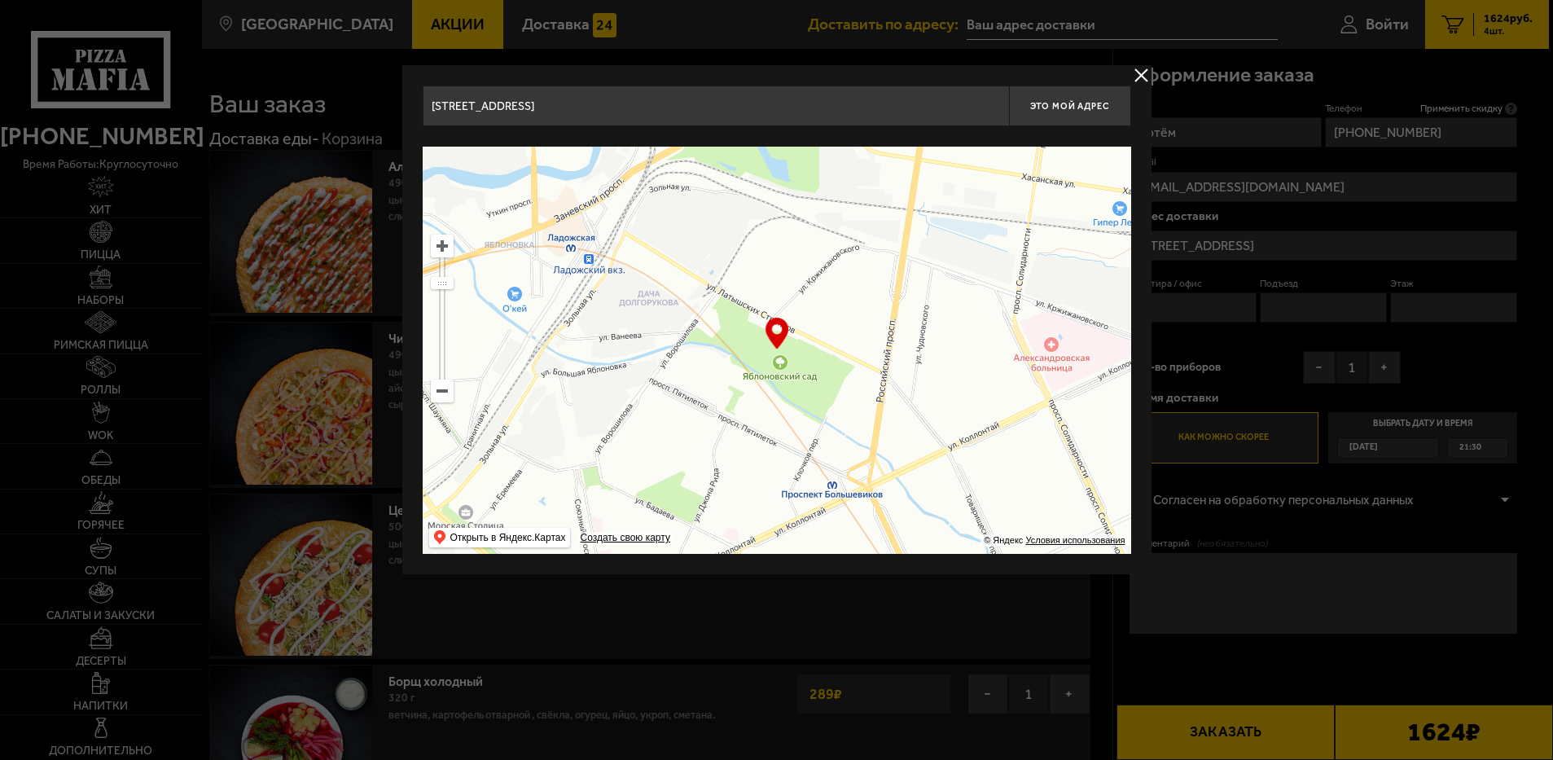
click at [744, 283] on ymaps at bounding box center [777, 350] width 708 height 407
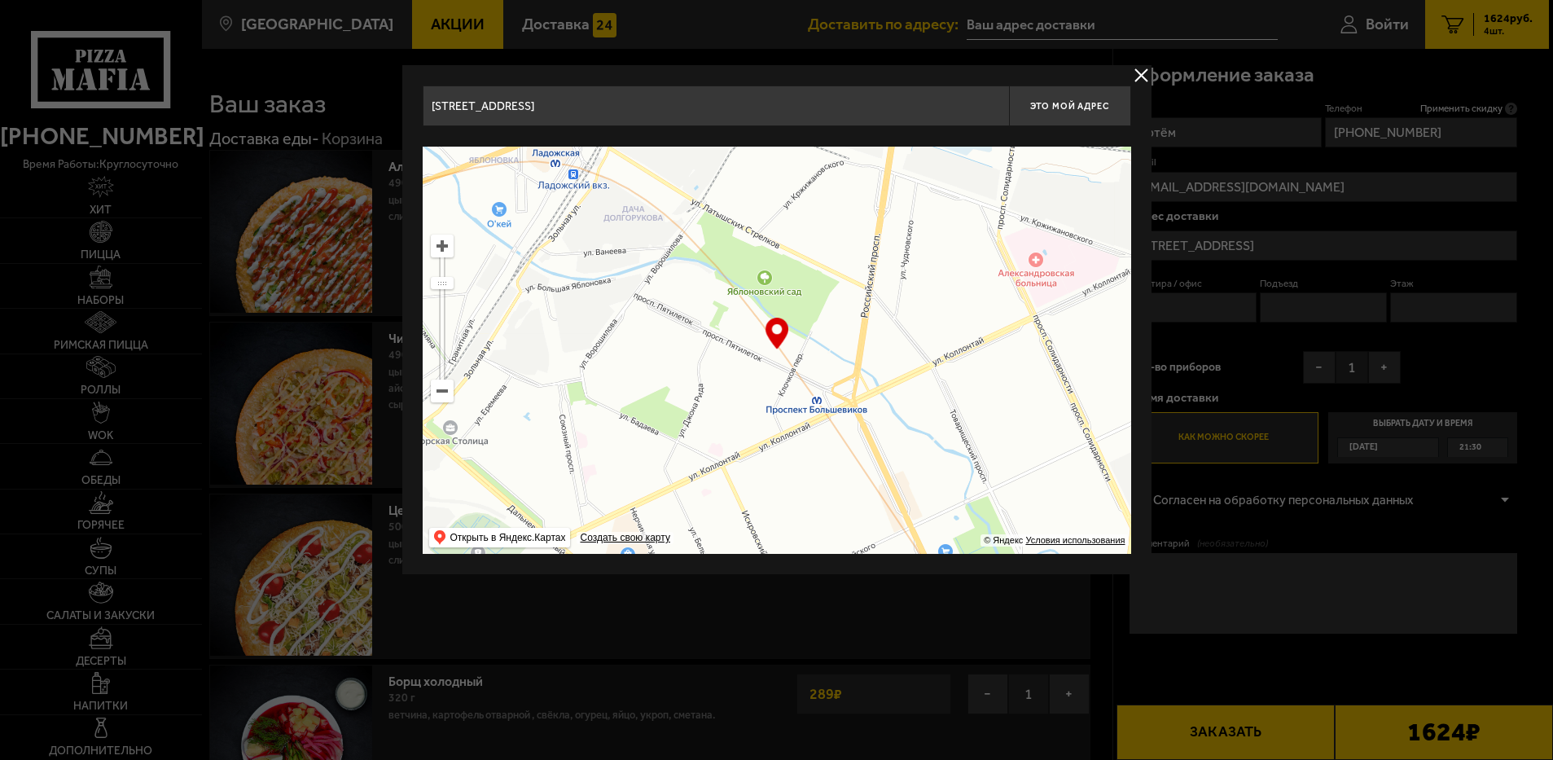
drag, startPoint x: 794, startPoint y: 323, endPoint x: 835, endPoint y: 272, distance: 65.5
click at [835, 272] on ymaps at bounding box center [777, 350] width 708 height 407
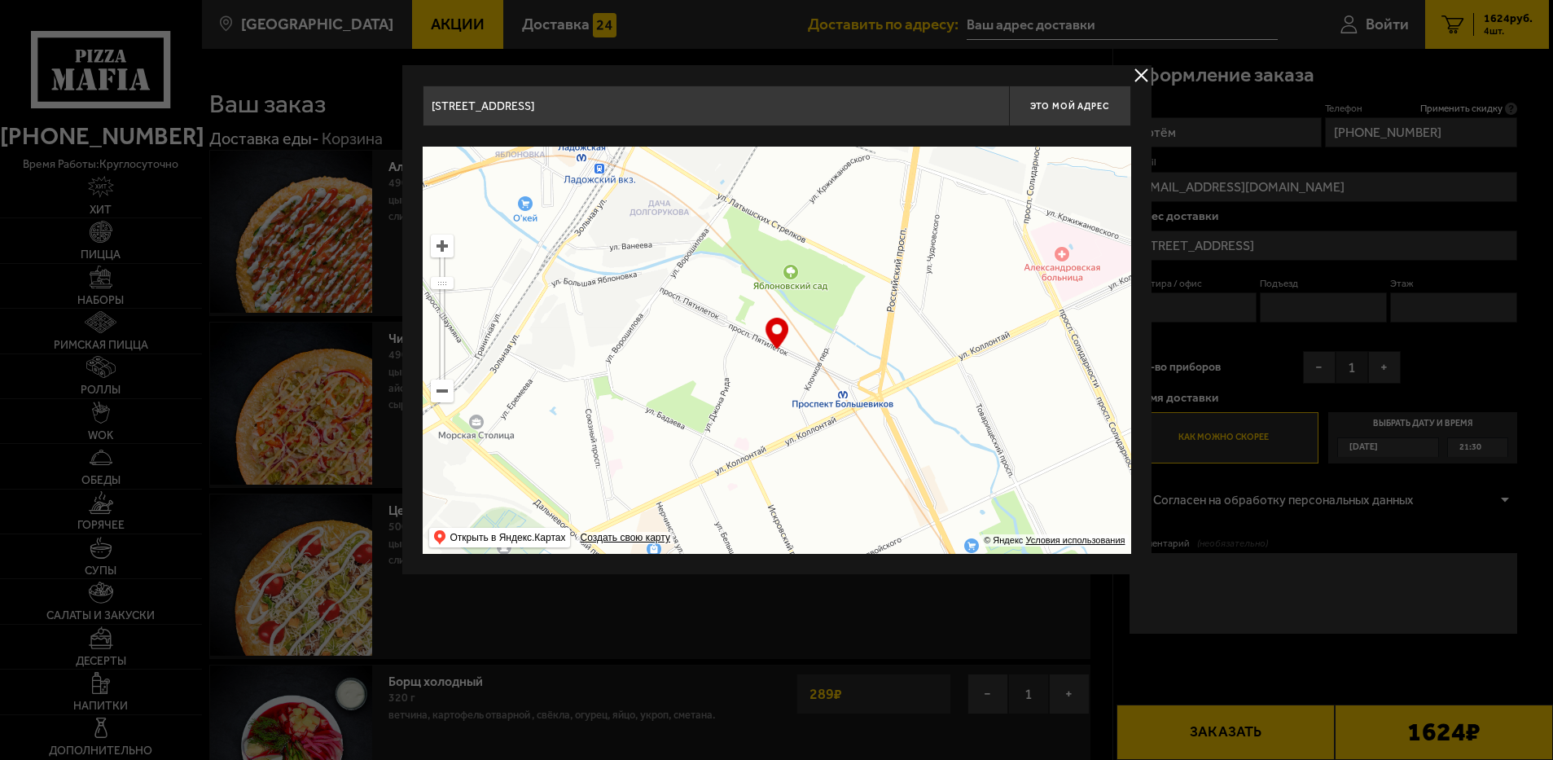
click at [441, 249] on ymaps at bounding box center [442, 245] width 21 height 21
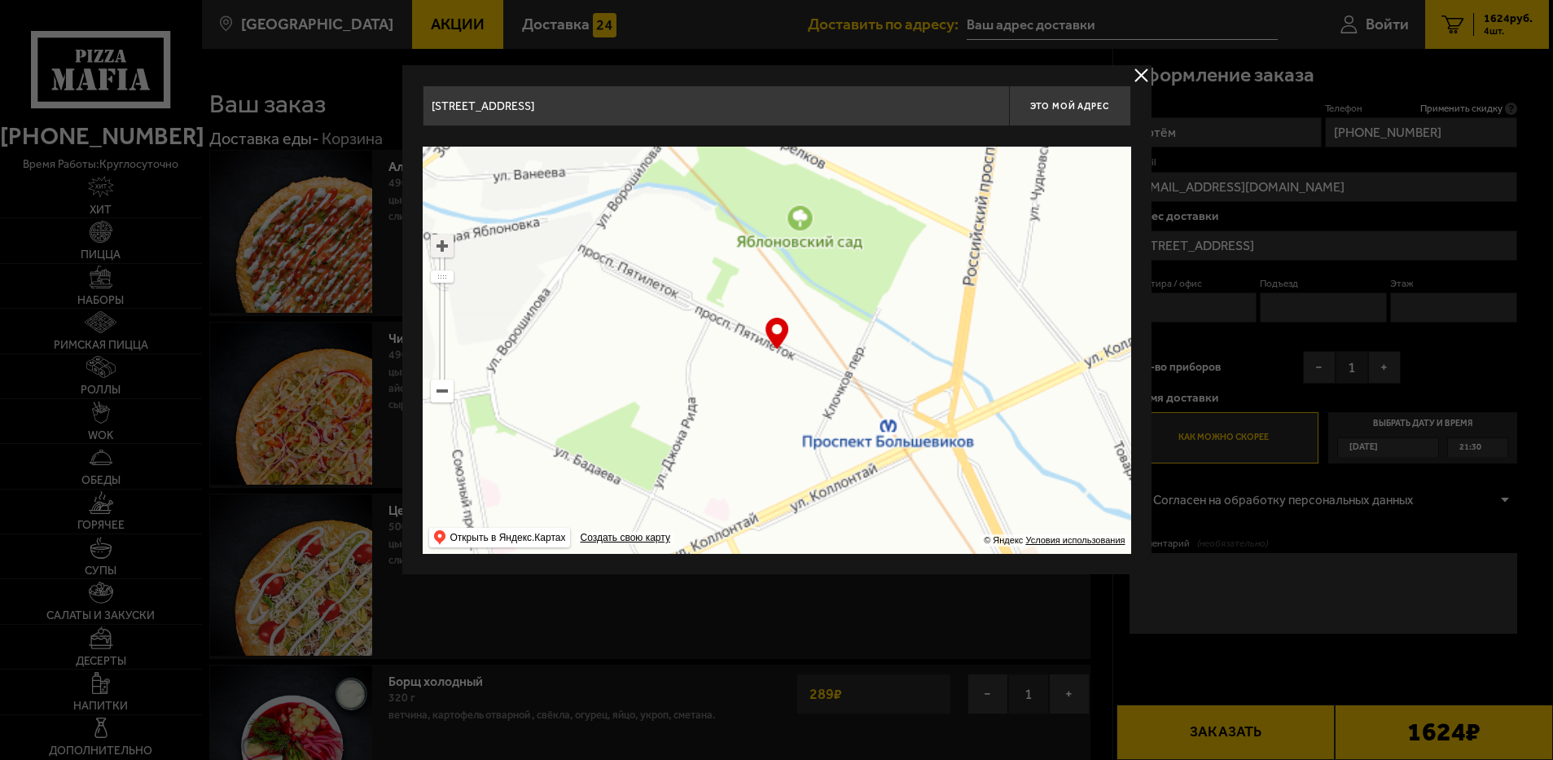
click at [441, 249] on ymaps at bounding box center [442, 245] width 21 height 21
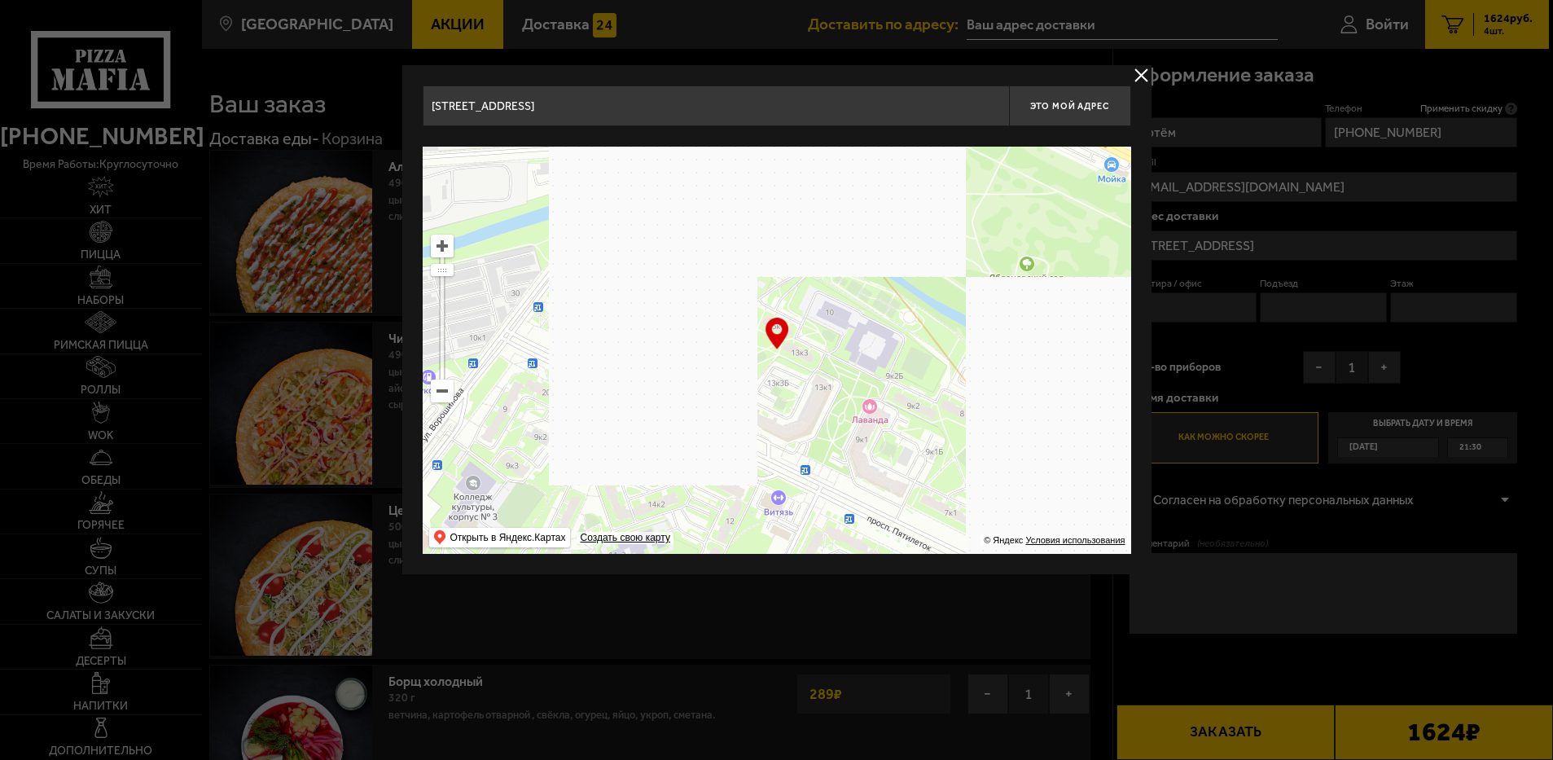
drag, startPoint x: 858, startPoint y: 308, endPoint x: 1041, endPoint y: 485, distance: 254.5
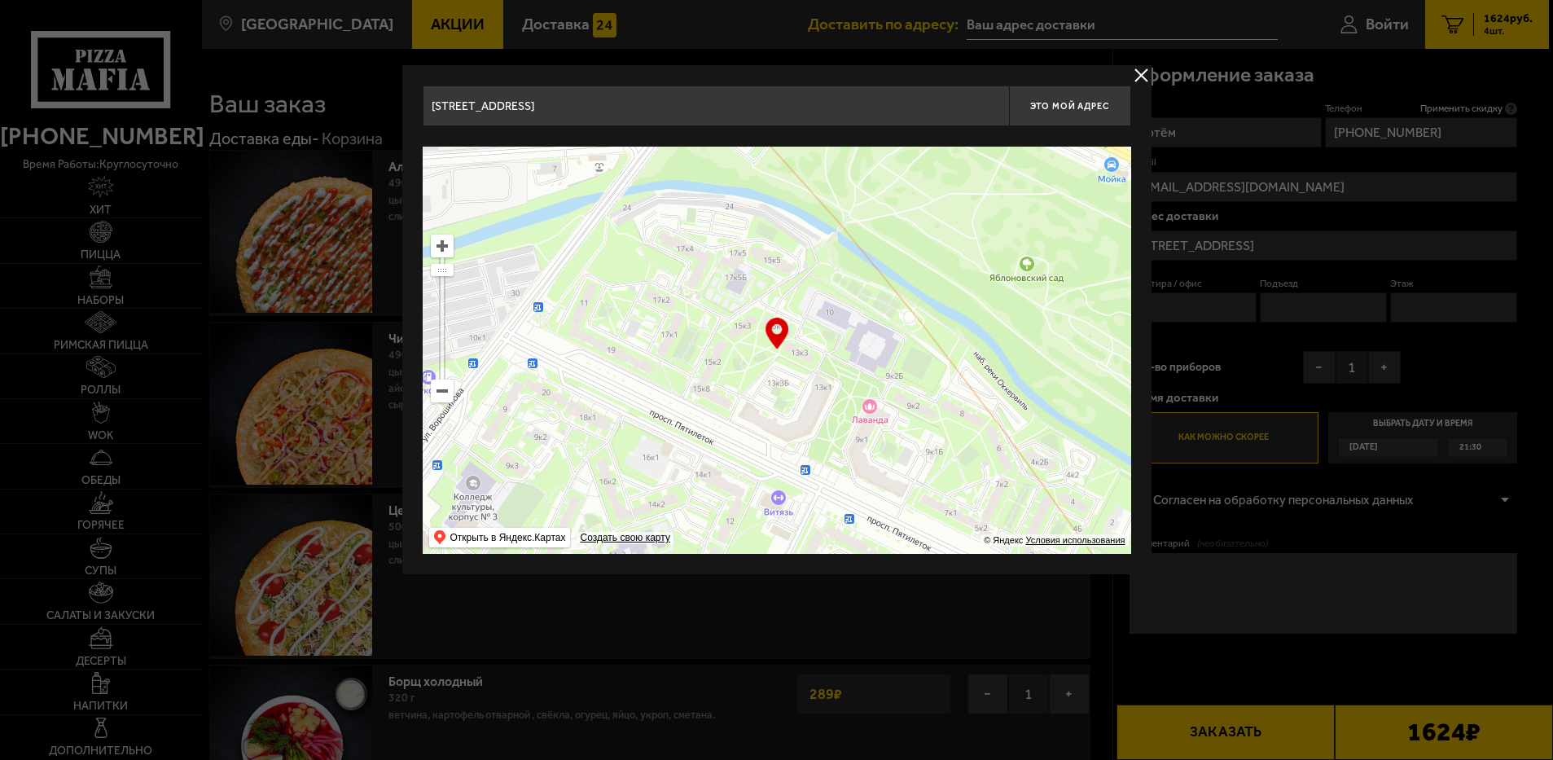
click at [1041, 485] on ymaps at bounding box center [777, 350] width 708 height 407
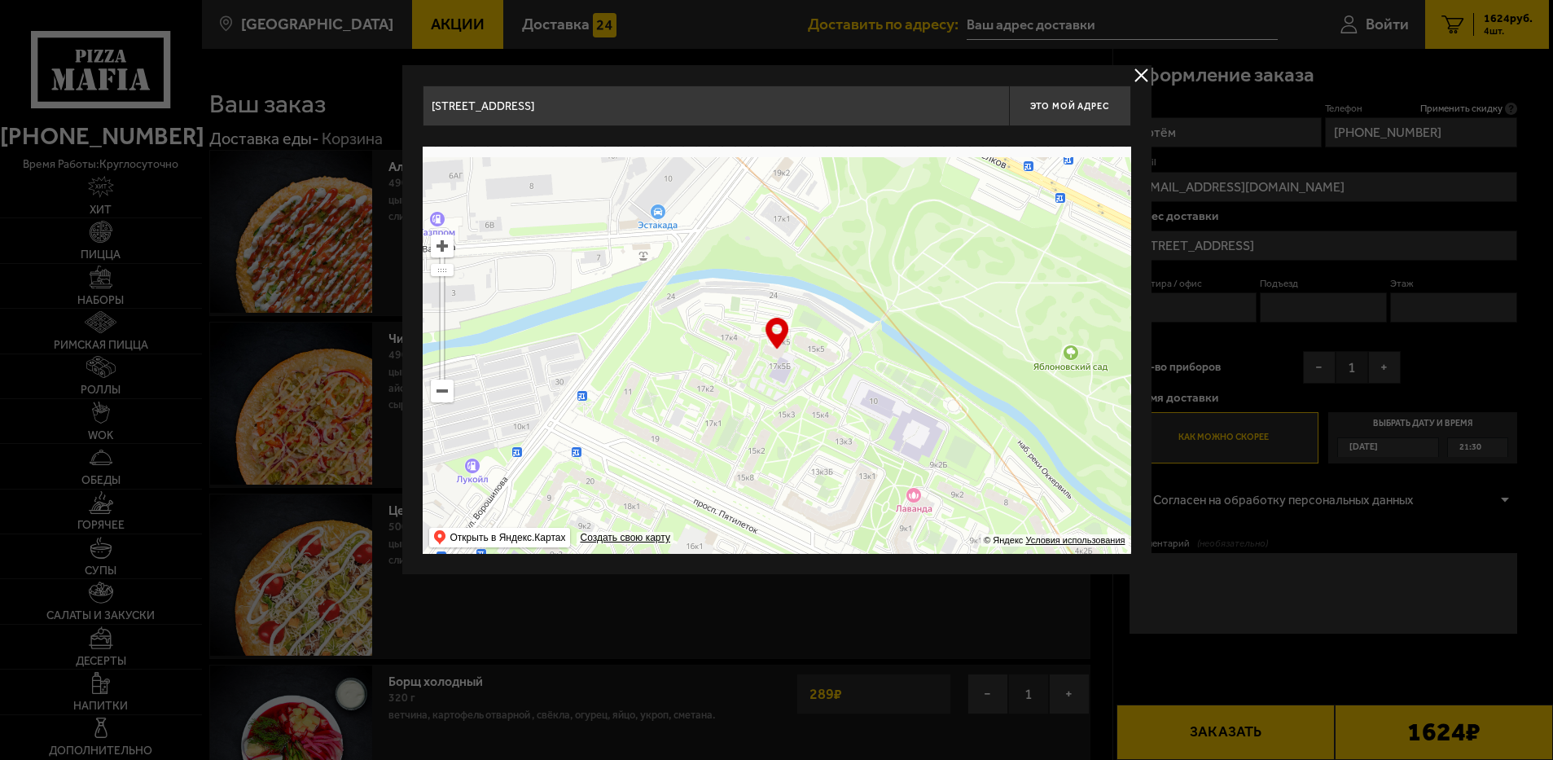
drag, startPoint x: 936, startPoint y: 403, endPoint x: 920, endPoint y: 437, distance: 37.5
click at [920, 437] on ymaps at bounding box center [777, 350] width 708 height 407
type input "проспект Пятилеток, 17к5"
click at [1078, 98] on button "Это мой адрес" at bounding box center [1070, 106] width 122 height 41
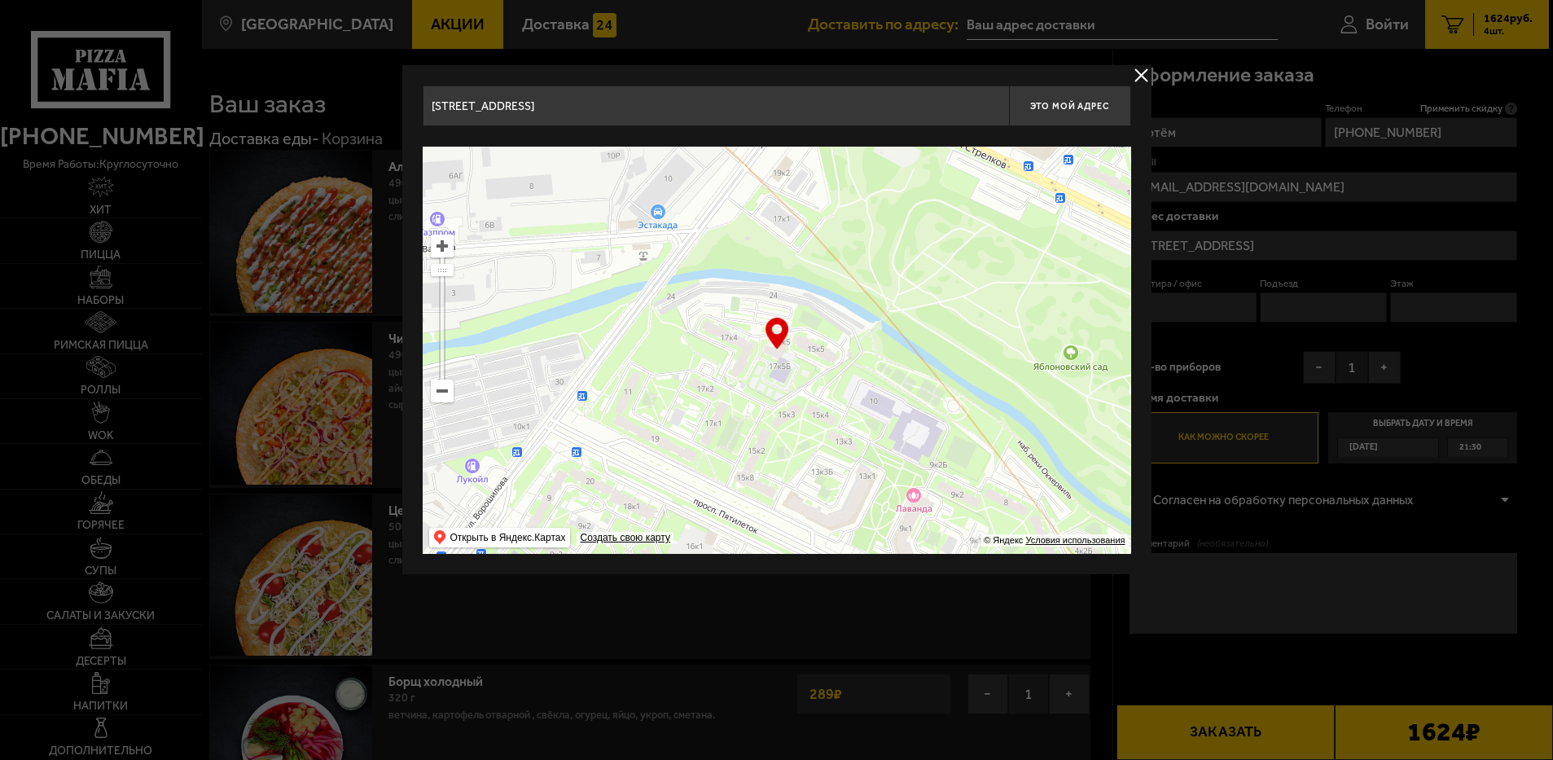
type input "проспект Пятилеток, 17к5"
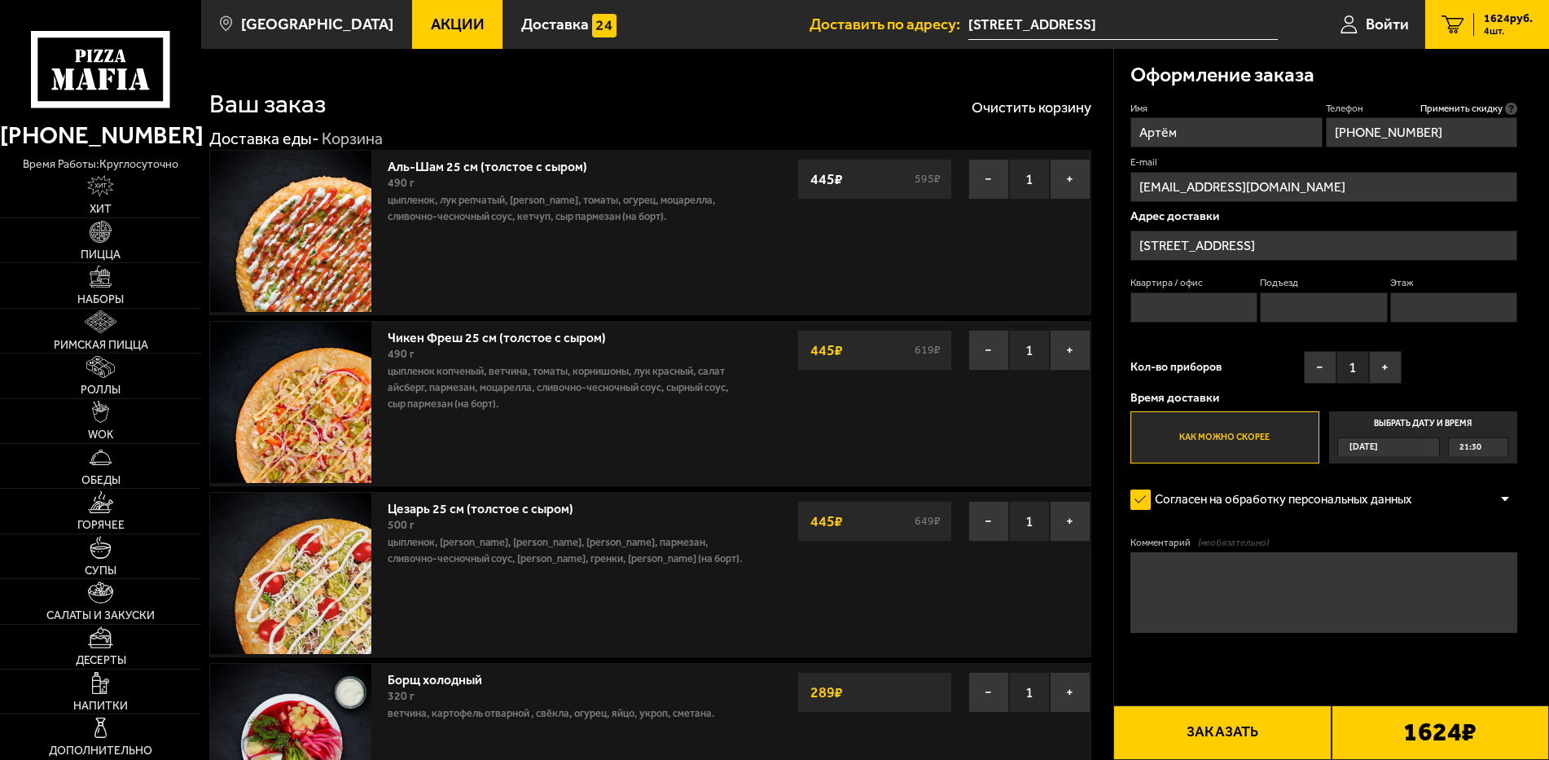
click at [1209, 305] on input "Квартира / офис" at bounding box center [1193, 307] width 127 height 30
type input "44"
click at [1341, 314] on input "Подъезд" at bounding box center [1323, 307] width 127 height 30
type input "1"
click at [1465, 309] on input "Этаж" at bounding box center [1453, 307] width 127 height 30
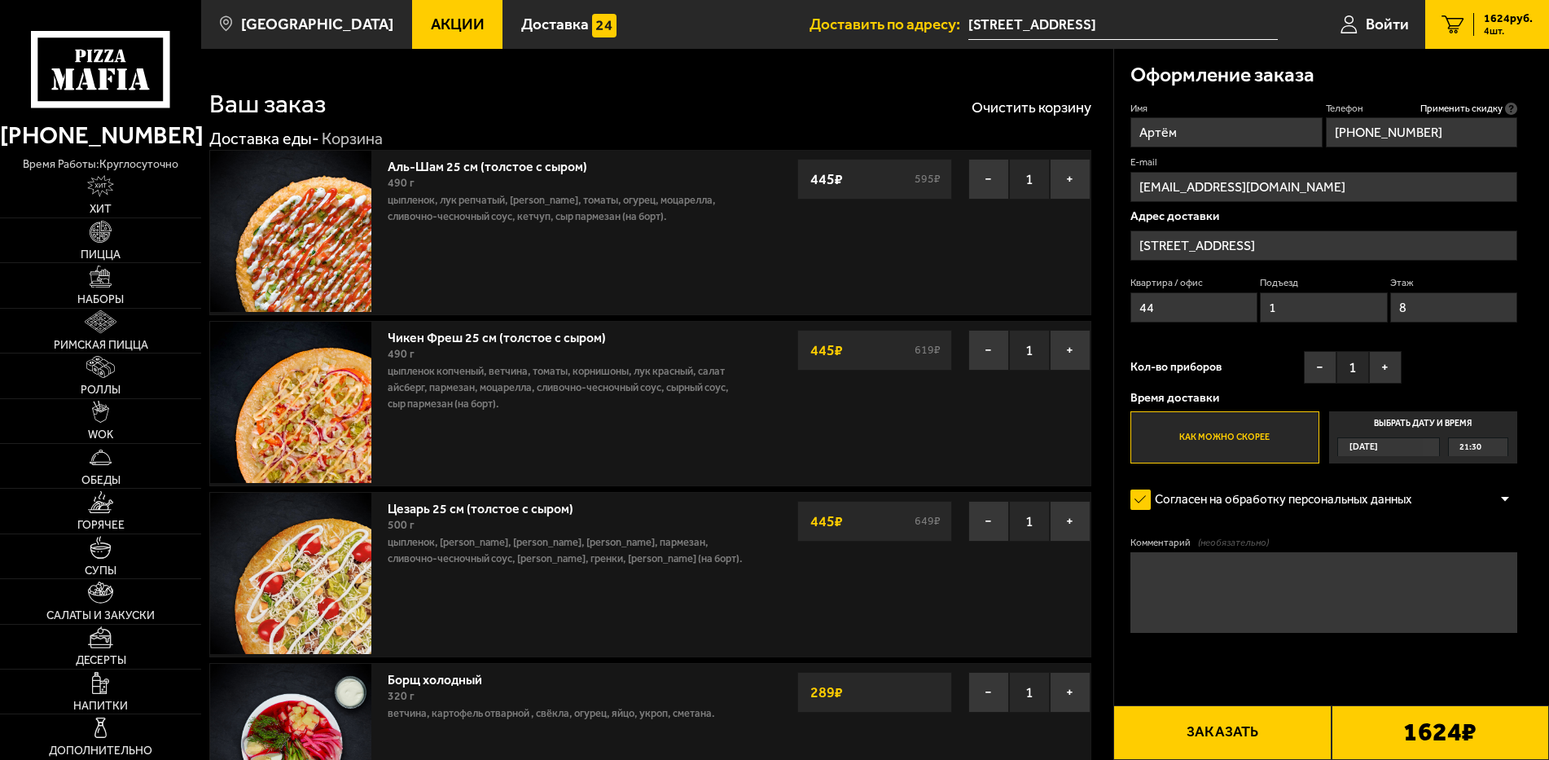
type input "8"
click at [1396, 452] on div "Сегодня" at bounding box center [1380, 447] width 85 height 19
click at [0, 0] on input "Выбрать дату и время Сегодня 21:30" at bounding box center [0, 0] width 0 height 0
click at [1395, 440] on div "Сегодня" at bounding box center [1380, 447] width 85 height 19
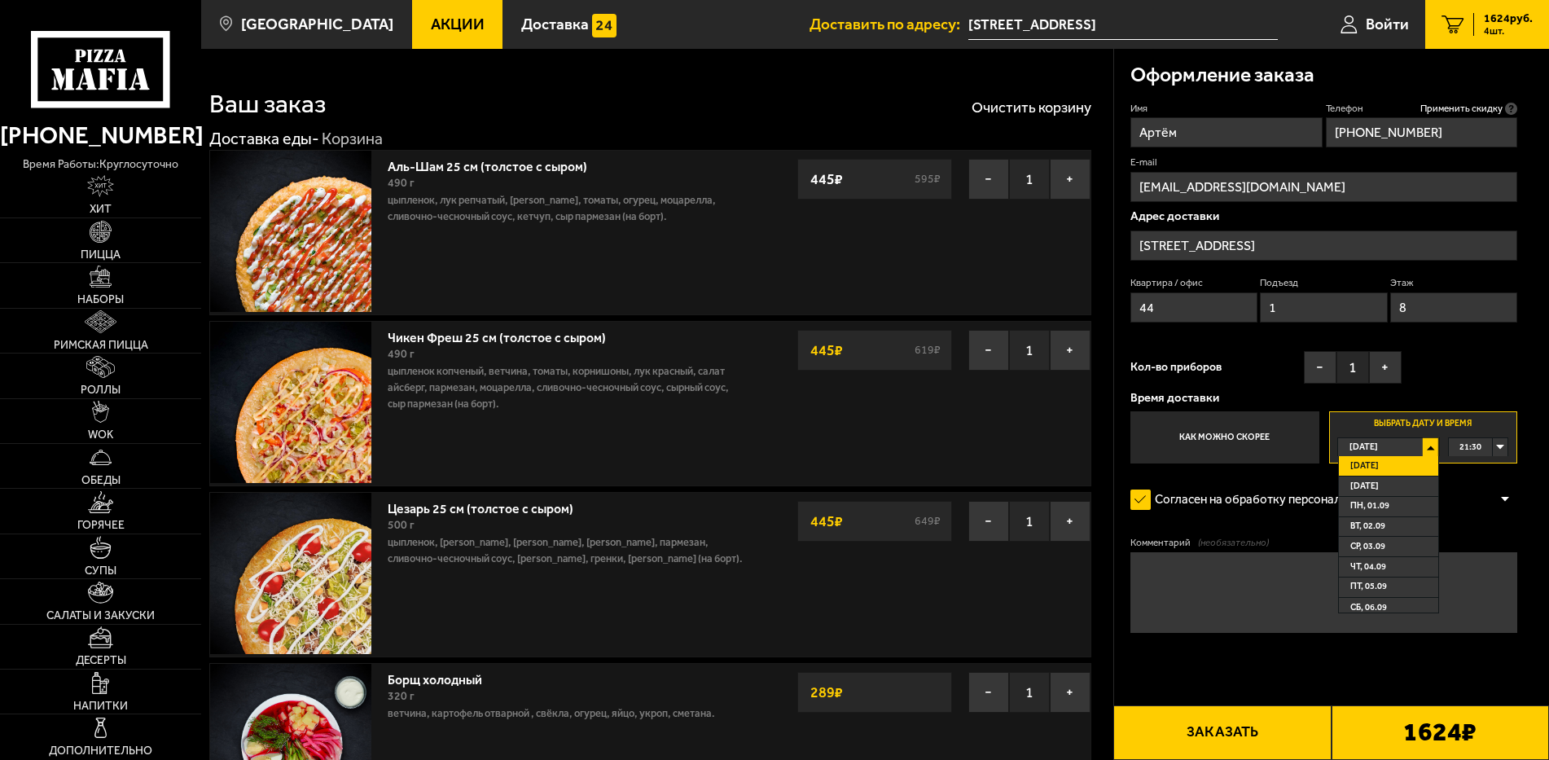
click at [1215, 436] on label "Как можно скорее" at bounding box center [1224, 436] width 189 height 51
click at [0, 0] on input "Как можно скорее" at bounding box center [0, 0] width 0 height 0
click at [1215, 436] on label "Как можно скорее" at bounding box center [1224, 436] width 189 height 51
click at [0, 0] on input "Как можно скорее" at bounding box center [0, 0] width 0 height 0
click at [1219, 572] on textarea "Комментарий (необязательно)" at bounding box center [1324, 592] width 388 height 81
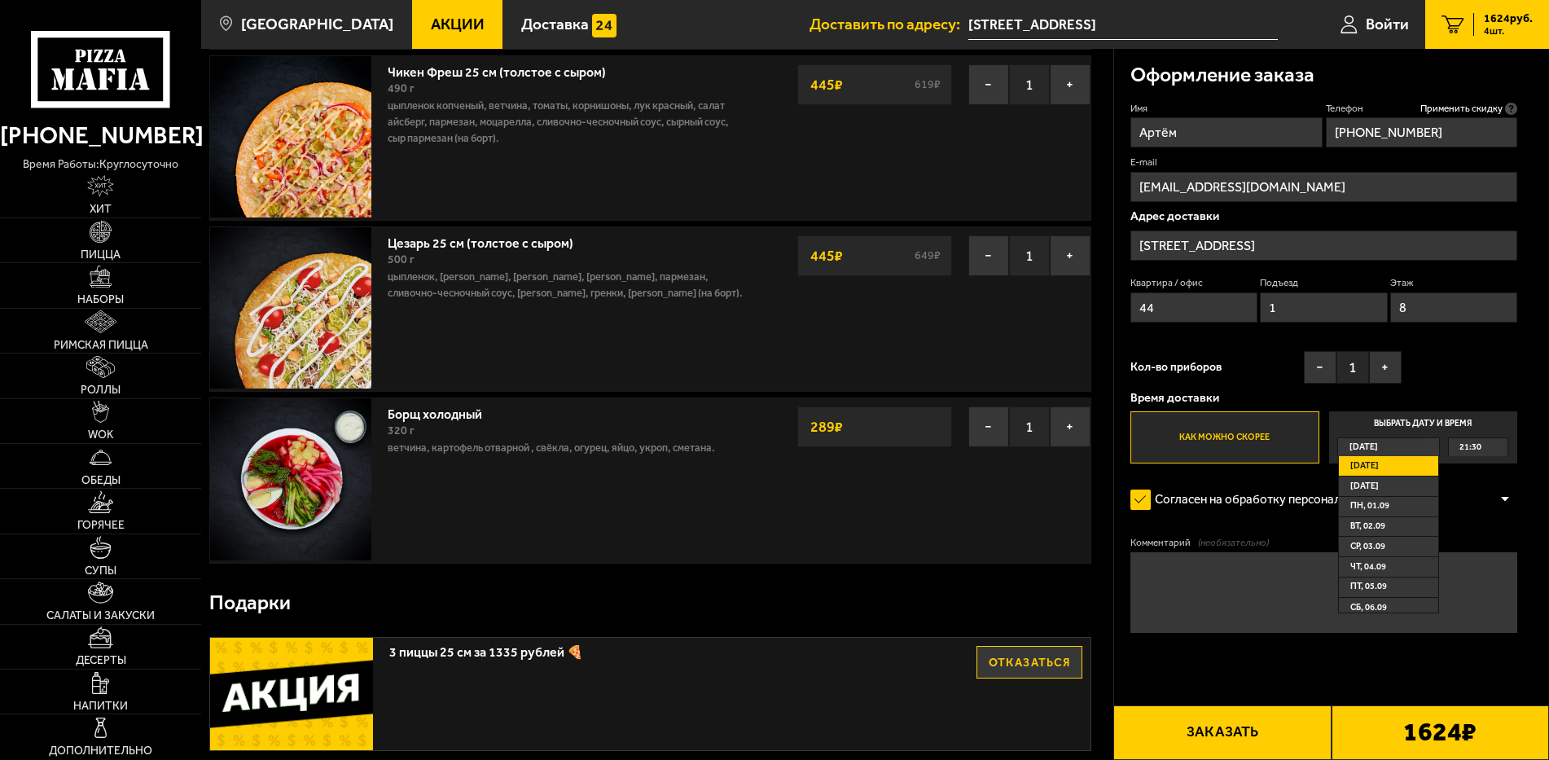
scroll to position [326, 0]
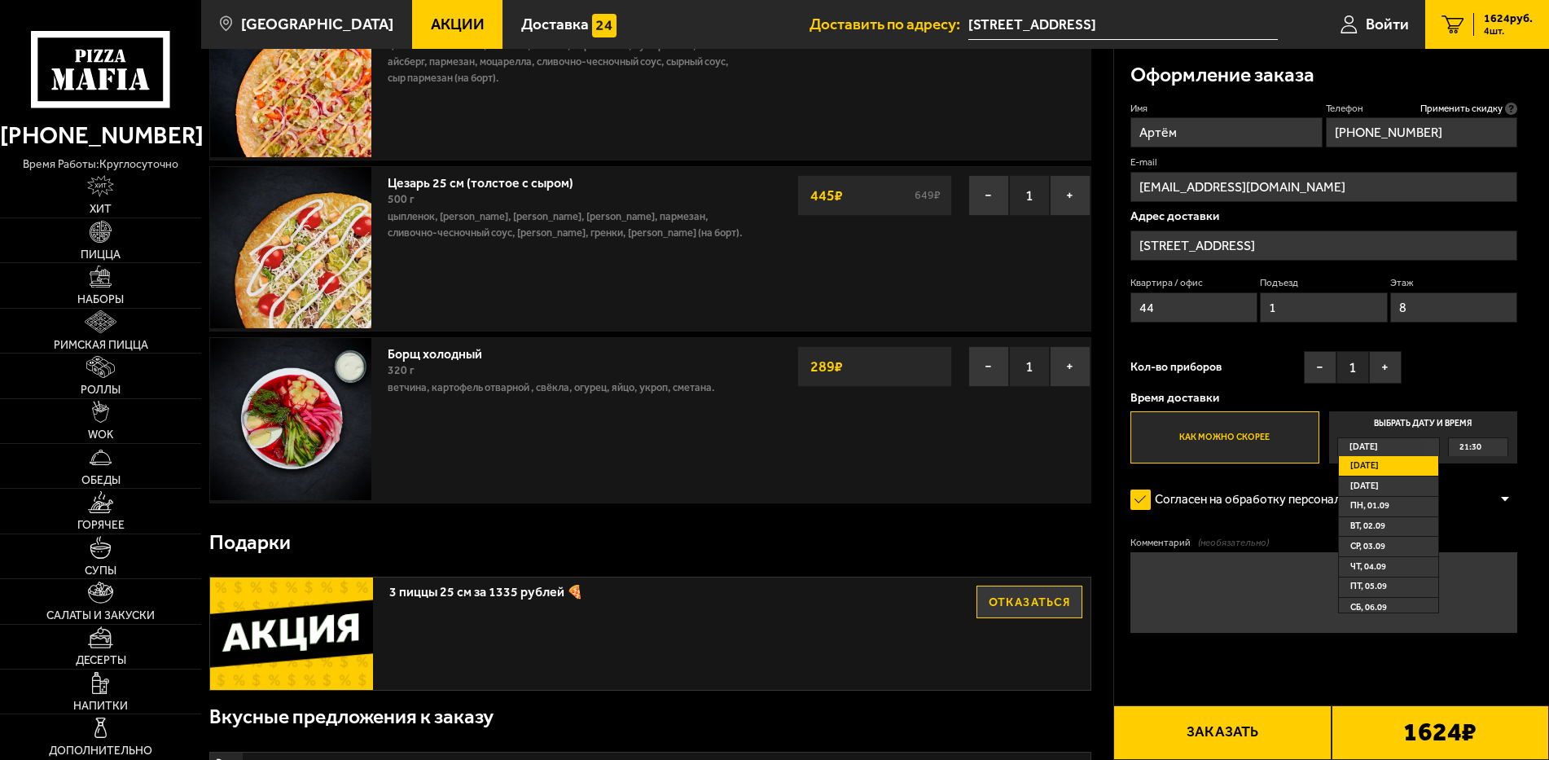
click at [1404, 724] on b "1624 ₽" at bounding box center [1439, 732] width 73 height 26
click at [1239, 444] on label "Как можно скорее" at bounding box center [1224, 436] width 189 height 51
click at [0, 0] on input "Как можно скорее" at bounding box center [0, 0] width 0 height 0
click at [1405, 730] on b "1624 ₽" at bounding box center [1439, 732] width 73 height 26
click at [1482, 23] on div "1624 руб. 4 шт." at bounding box center [1502, 24] width 59 height 23
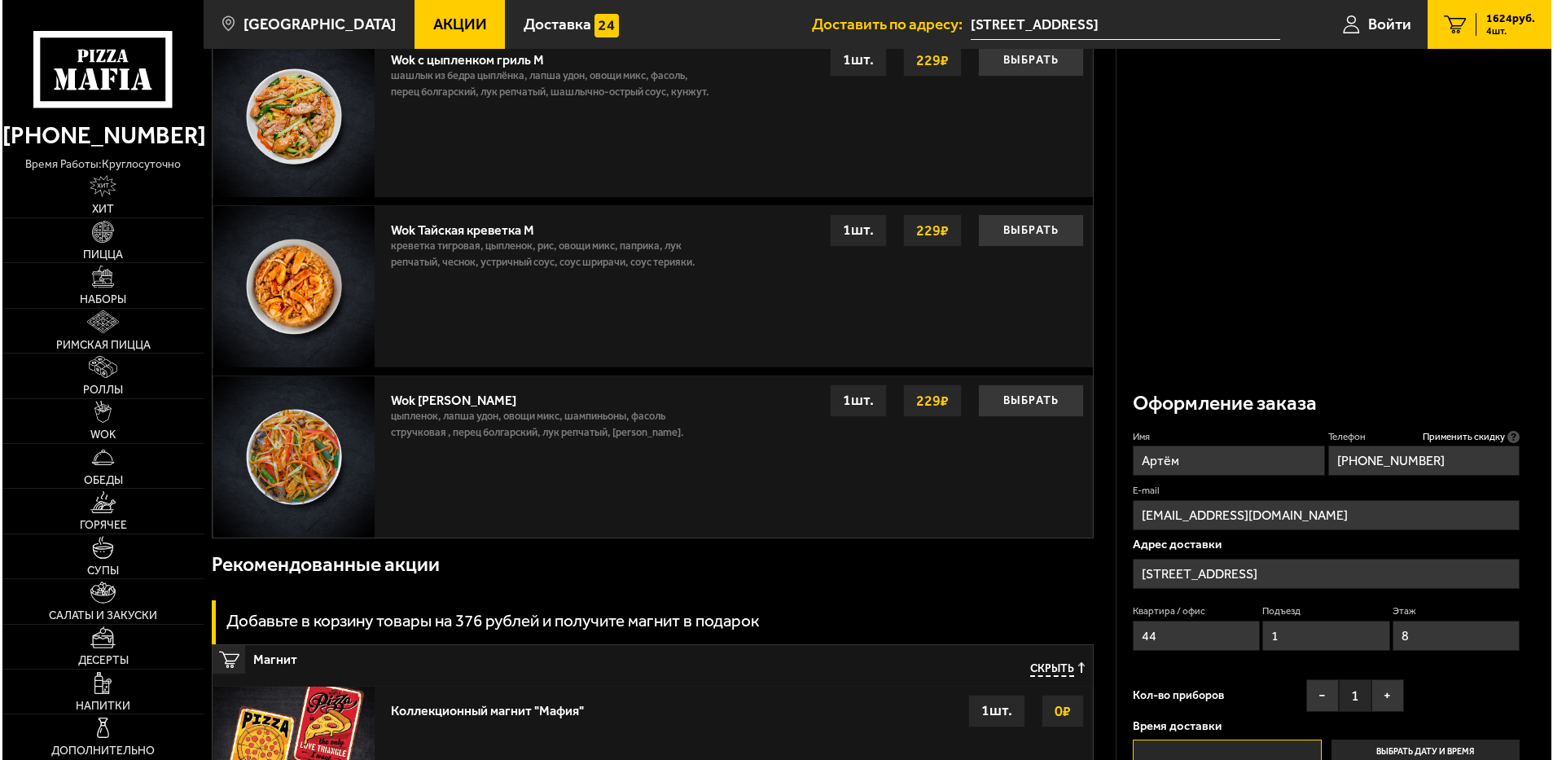
scroll to position [1997, 0]
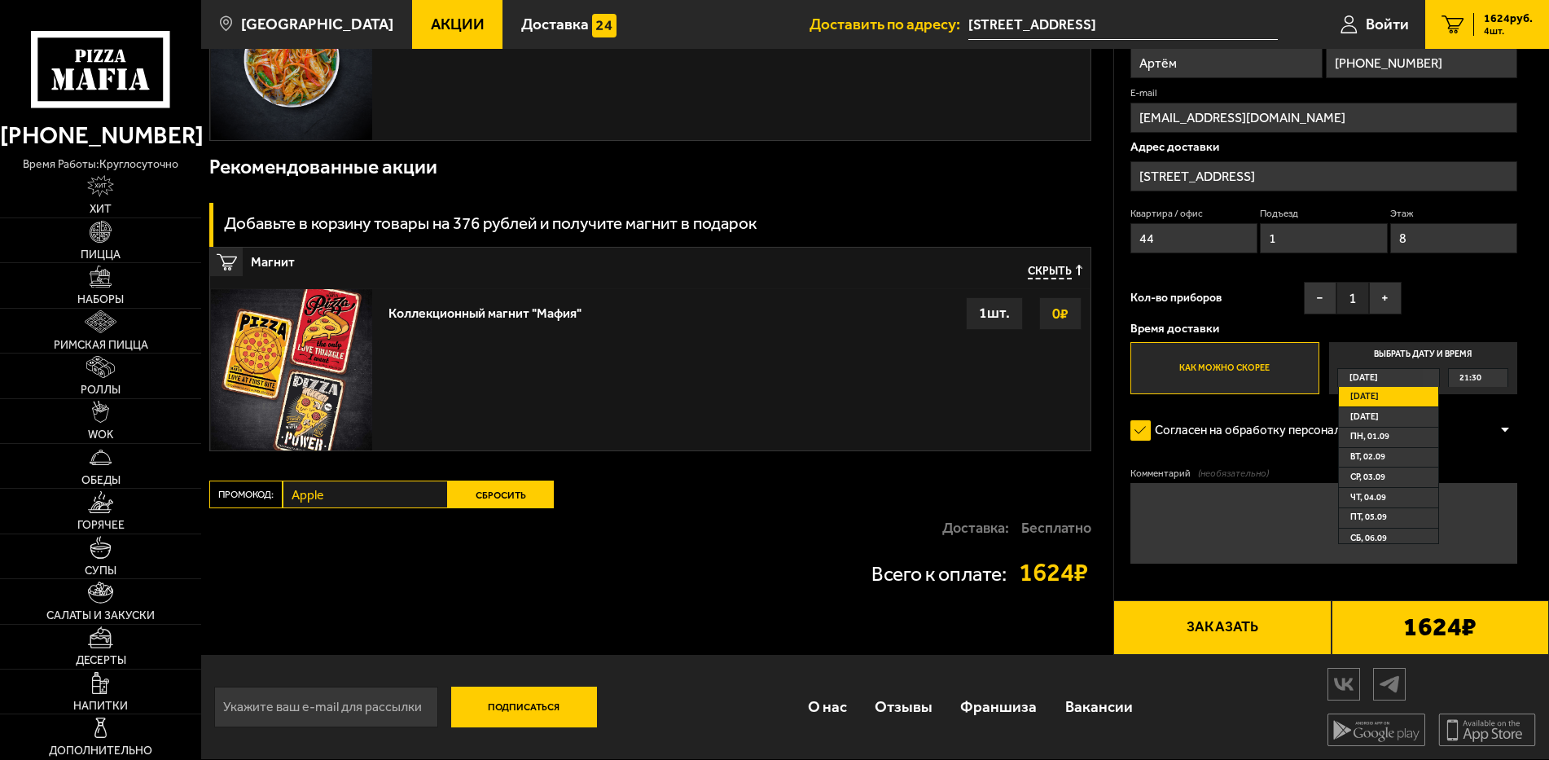
click at [1211, 628] on button "Заказать" at bounding box center [1221, 627] width 217 height 55
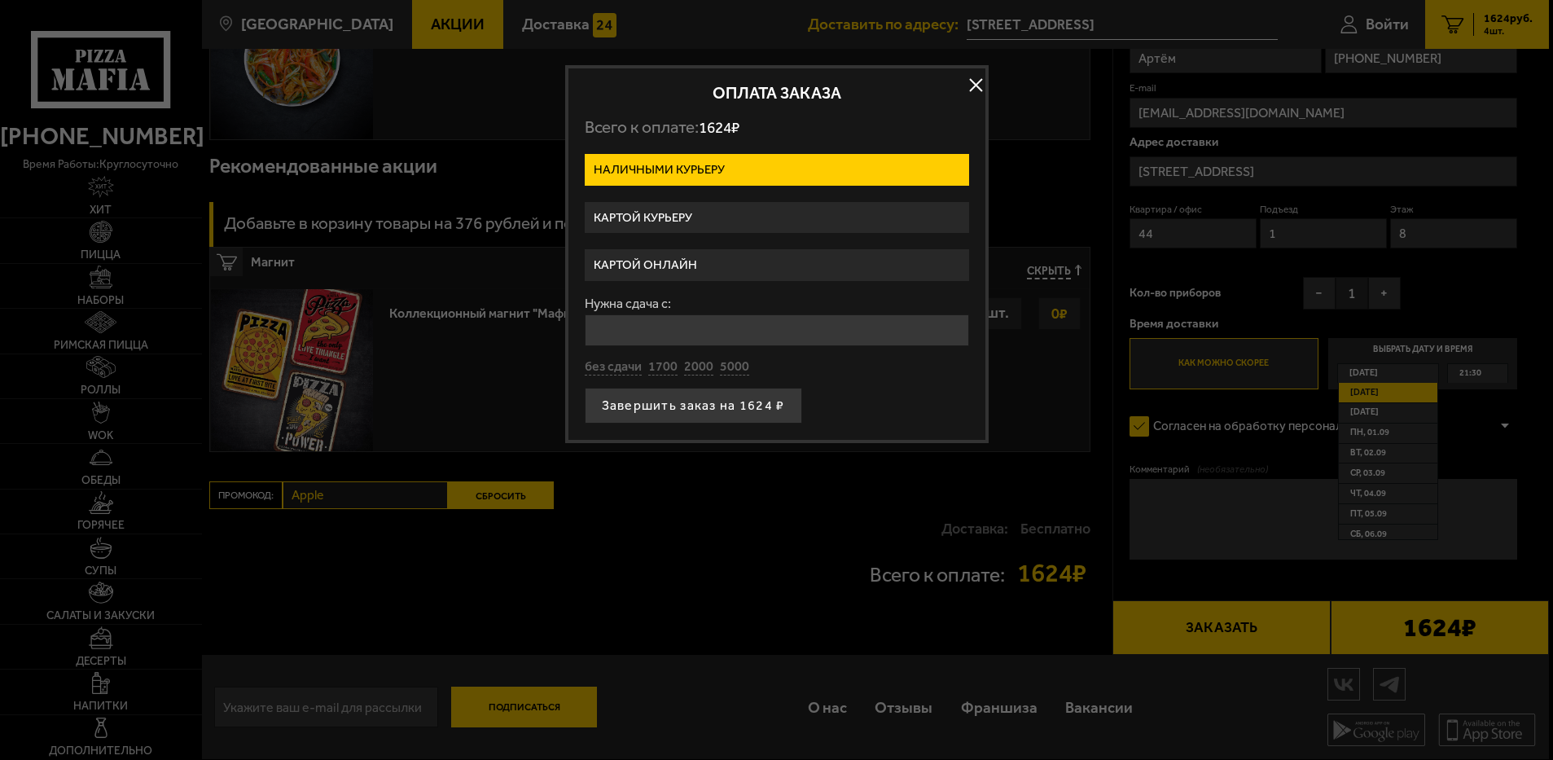
click at [683, 217] on label "Картой курьеру" at bounding box center [777, 218] width 384 height 32
click at [0, 0] on input "Картой курьеру" at bounding box center [0, 0] width 0 height 0
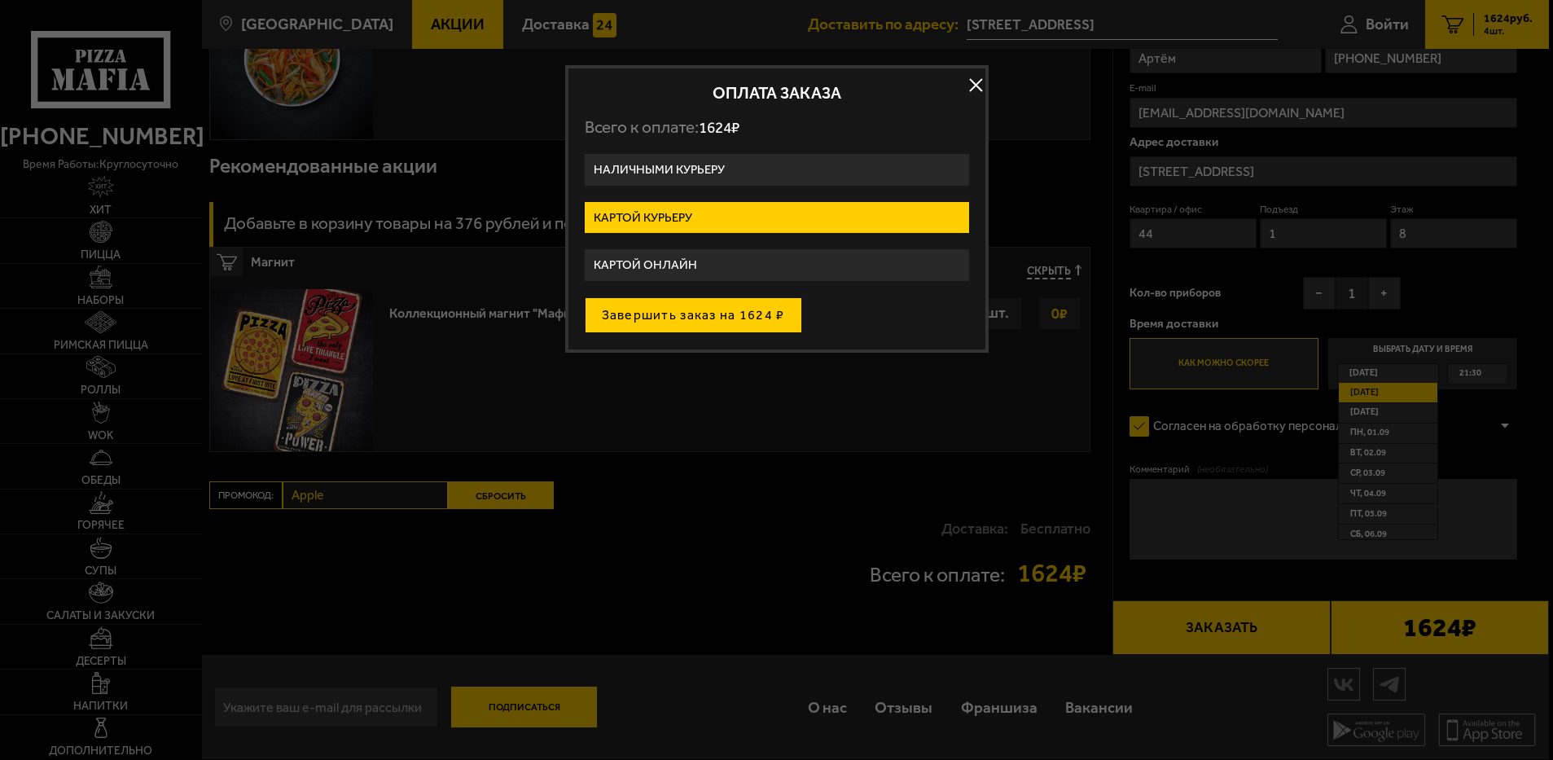
click at [719, 318] on button "Завершить заказ на 1624 ₽" at bounding box center [693, 315] width 217 height 36
